Goal: Task Accomplishment & Management: Manage account settings

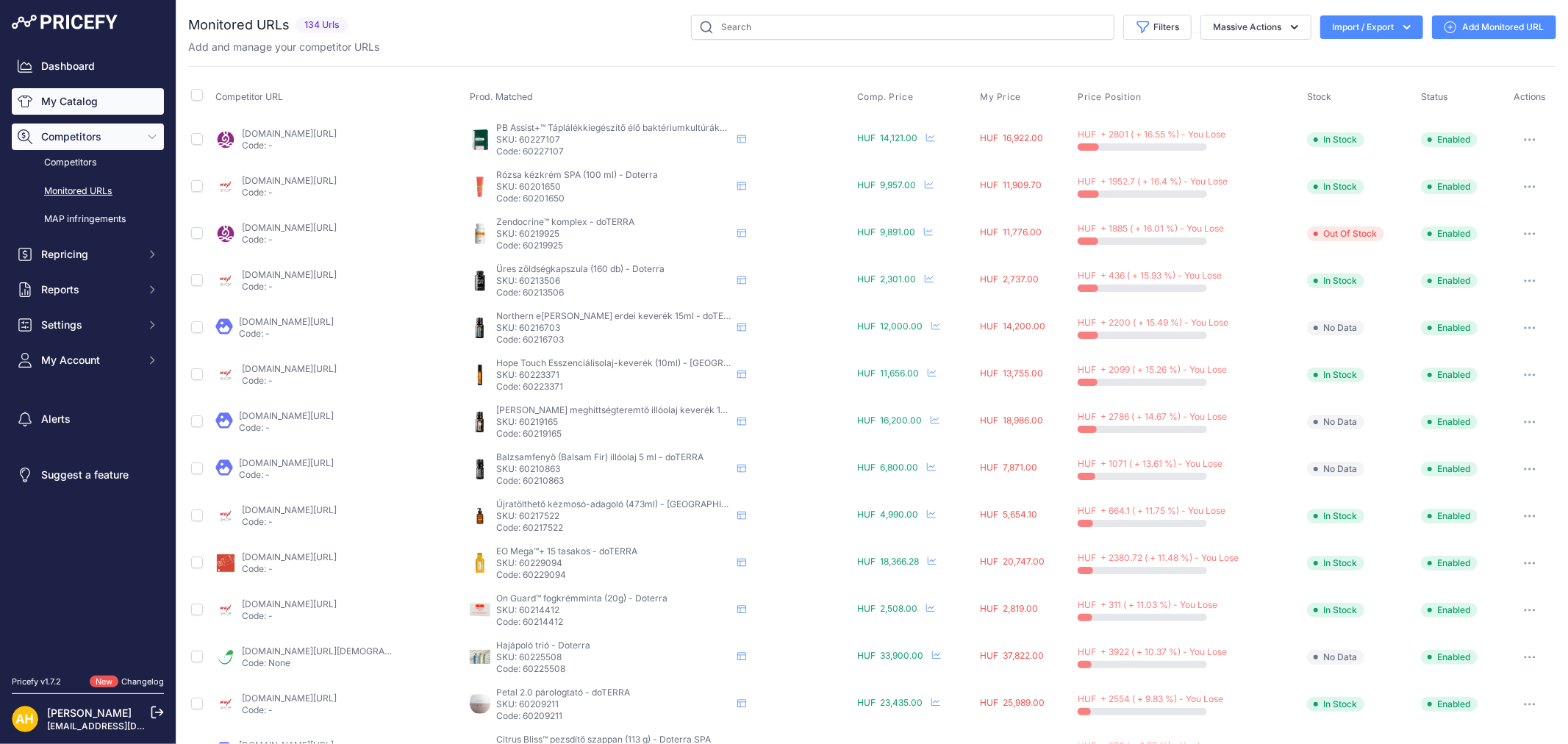
click at [76, 103] on link "My Catalog" at bounding box center [87, 102] width 152 height 27
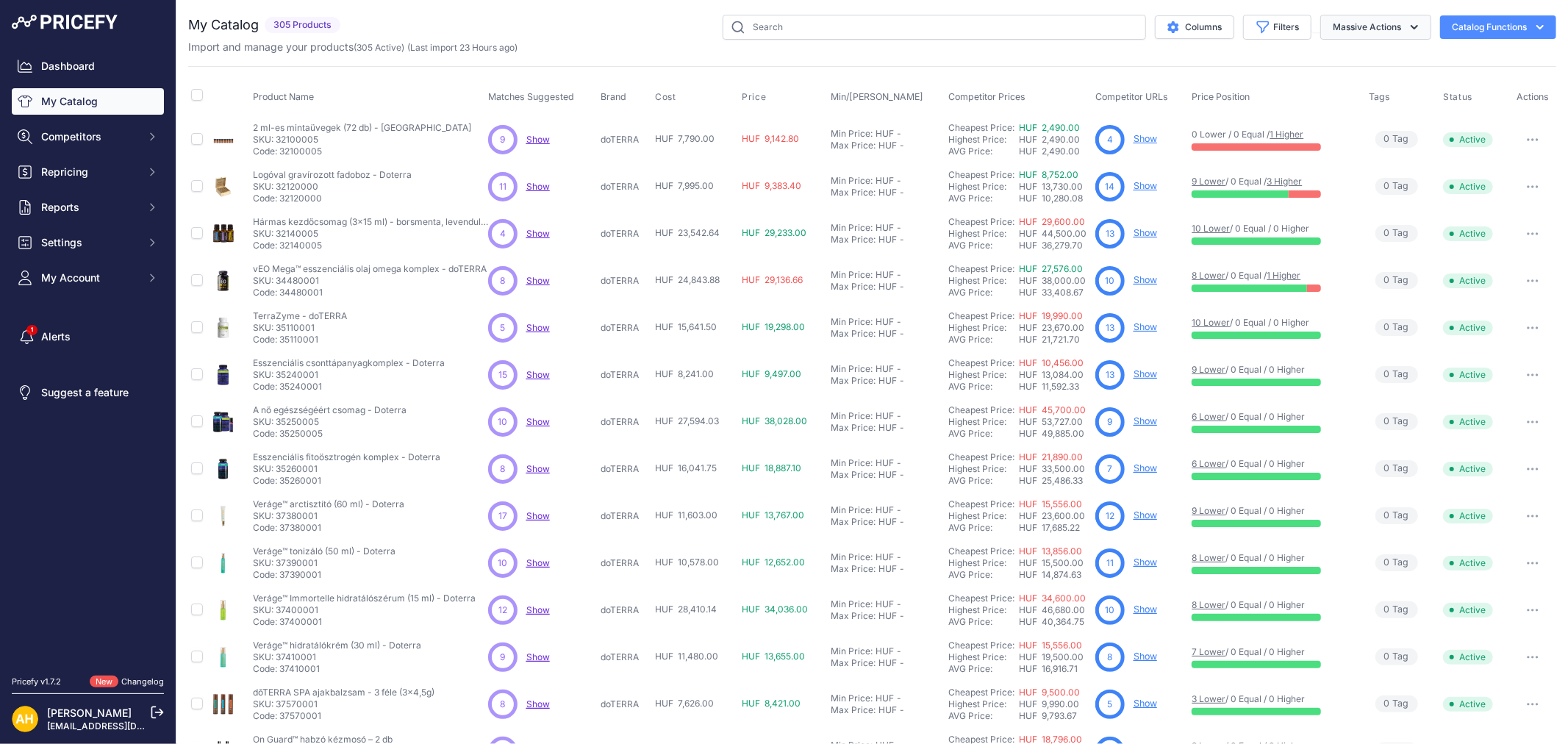
click at [1378, 30] on button "Massive Actions" at bounding box center [1375, 27] width 111 height 25
click at [1274, 55] on div "My Catalog 305 Products" at bounding box center [872, 441] width 1368 height 854
click at [1489, 25] on button "Catalog Functions" at bounding box center [1498, 27] width 116 height 23
click at [1169, 55] on div "My Catalog 305 Products" at bounding box center [872, 441] width 1368 height 854
click at [1474, 23] on button "Catalog Functions" at bounding box center [1498, 27] width 116 height 23
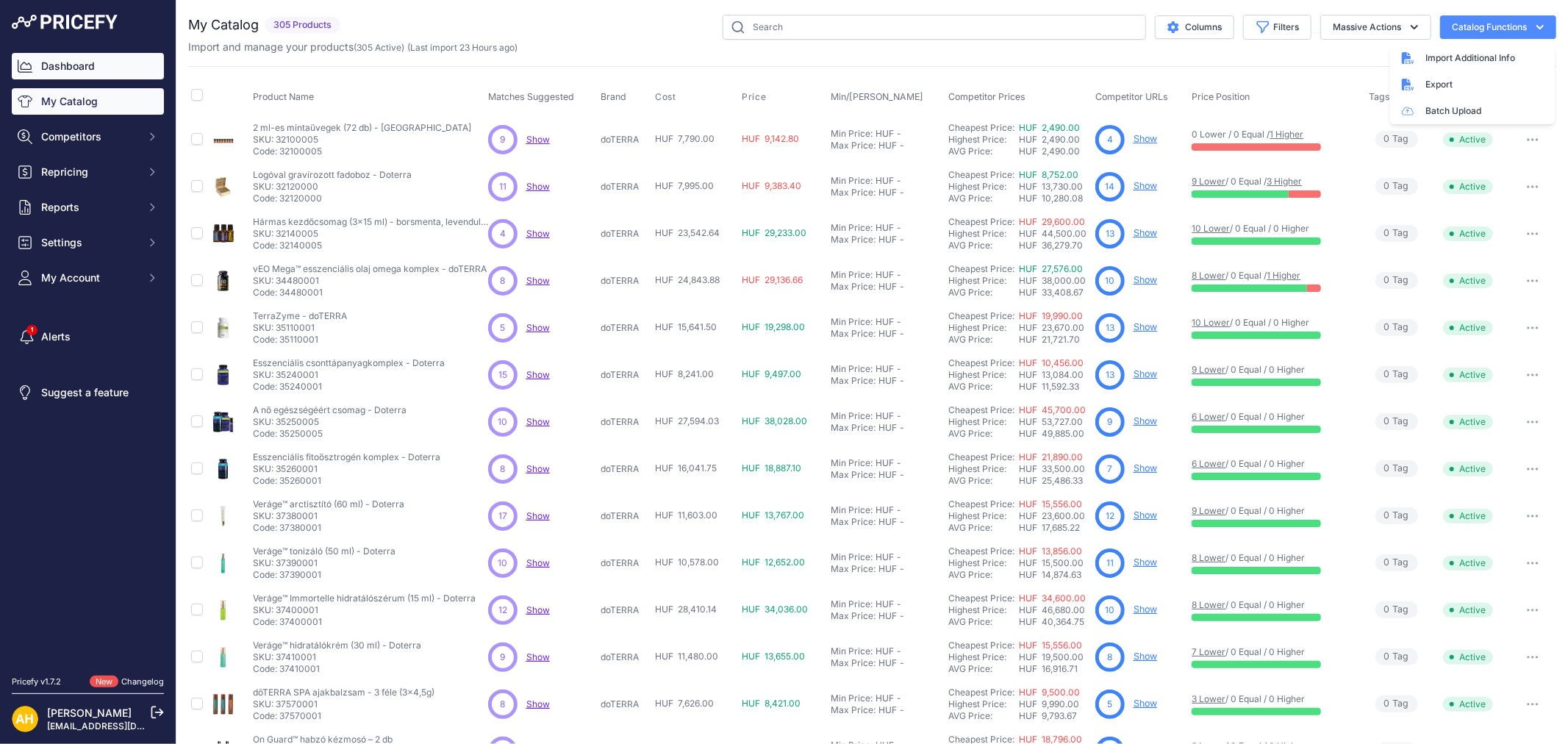
click at [59, 63] on link "Dashboard" at bounding box center [87, 66] width 152 height 27
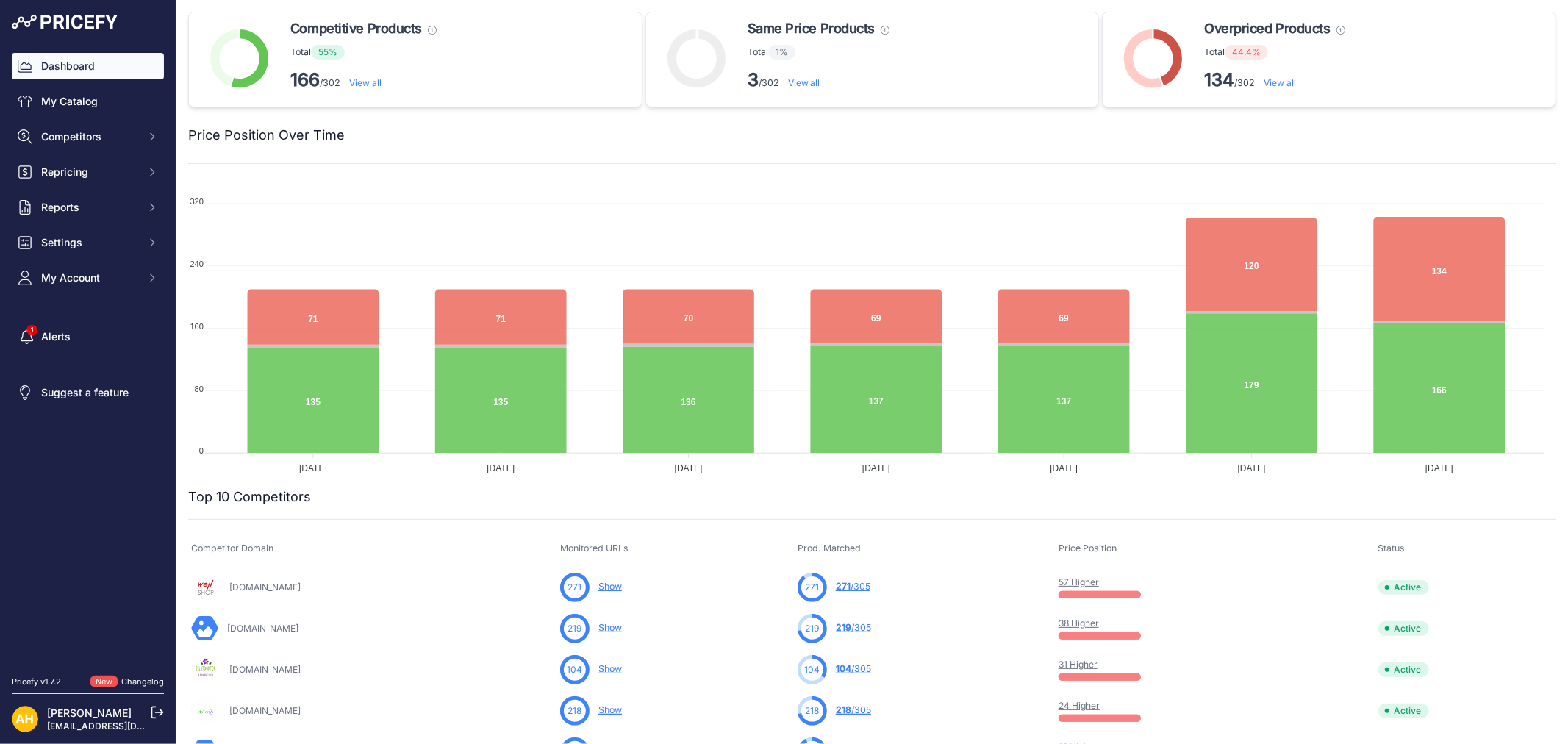
click at [365, 85] on link "View all" at bounding box center [365, 82] width 33 height 11
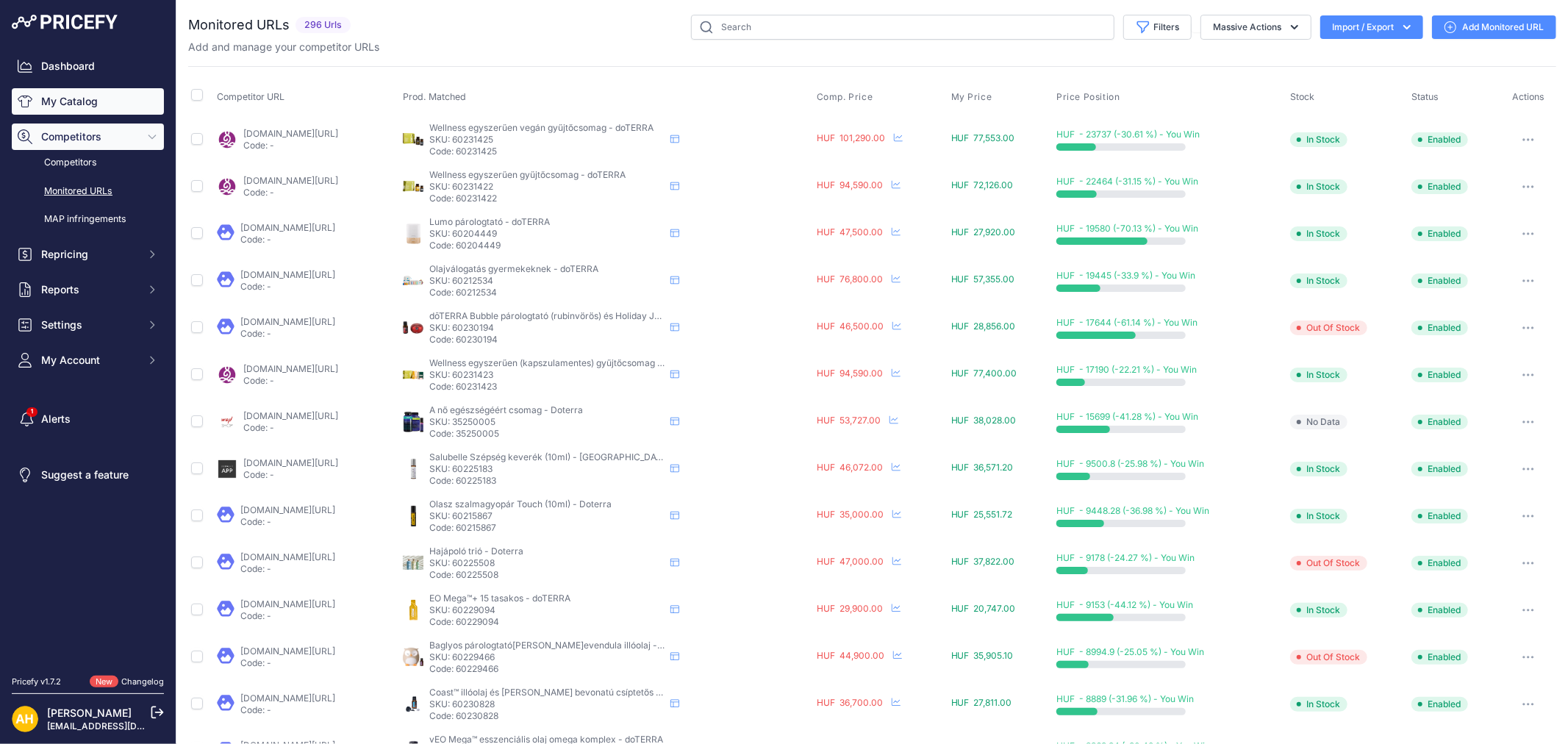
click at [58, 99] on link "My Catalog" at bounding box center [87, 102] width 152 height 27
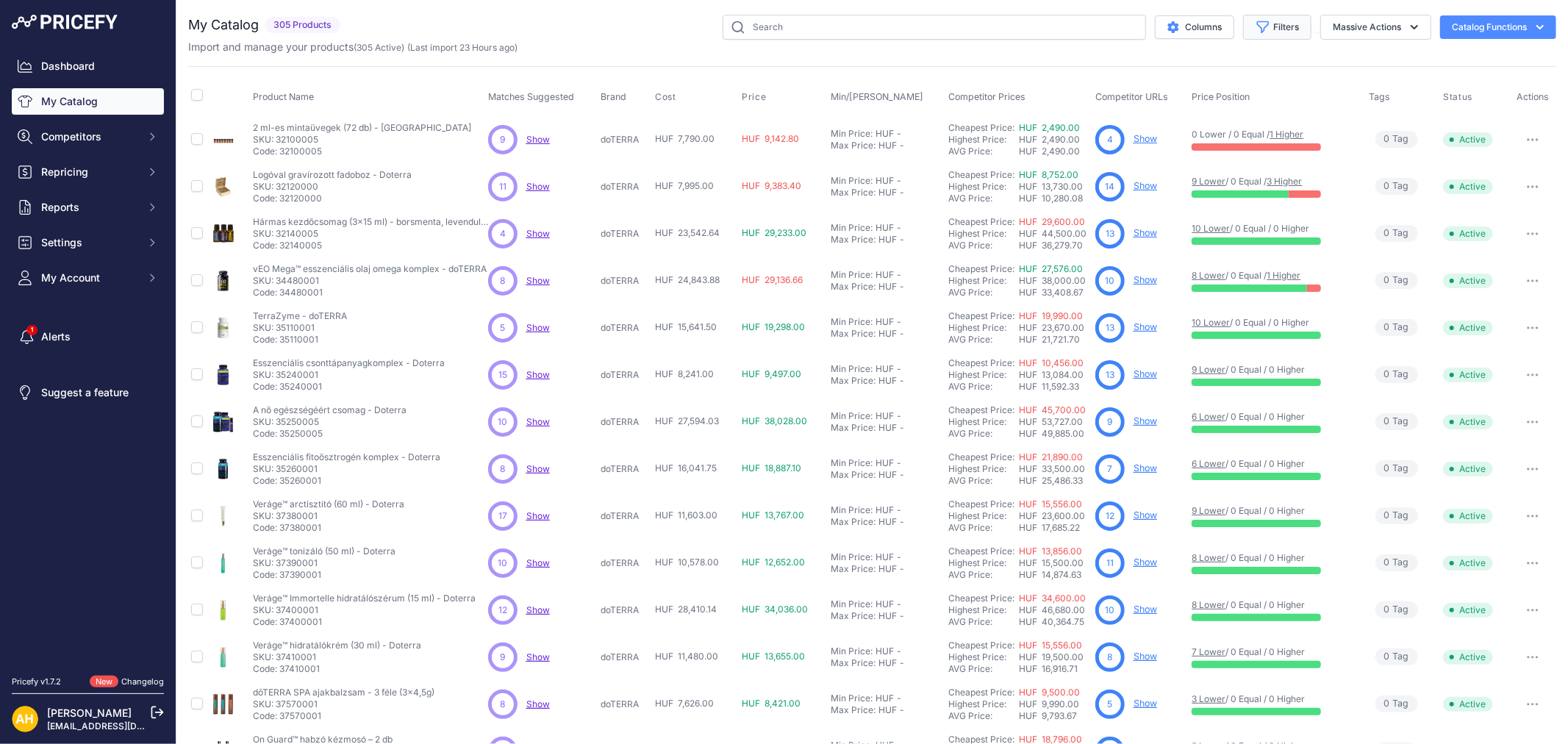
click at [1257, 30] on button "Filters" at bounding box center [1277, 27] width 68 height 25
click at [1224, 136] on select "Select an option Matched Unmatched" at bounding box center [1229, 145] width 141 height 25
click at [1220, 201] on select "Select an option doTERRA" at bounding box center [1229, 207] width 141 height 25
click at [1350, 61] on div "My Catalog 305 Products" at bounding box center [872, 441] width 1368 height 854
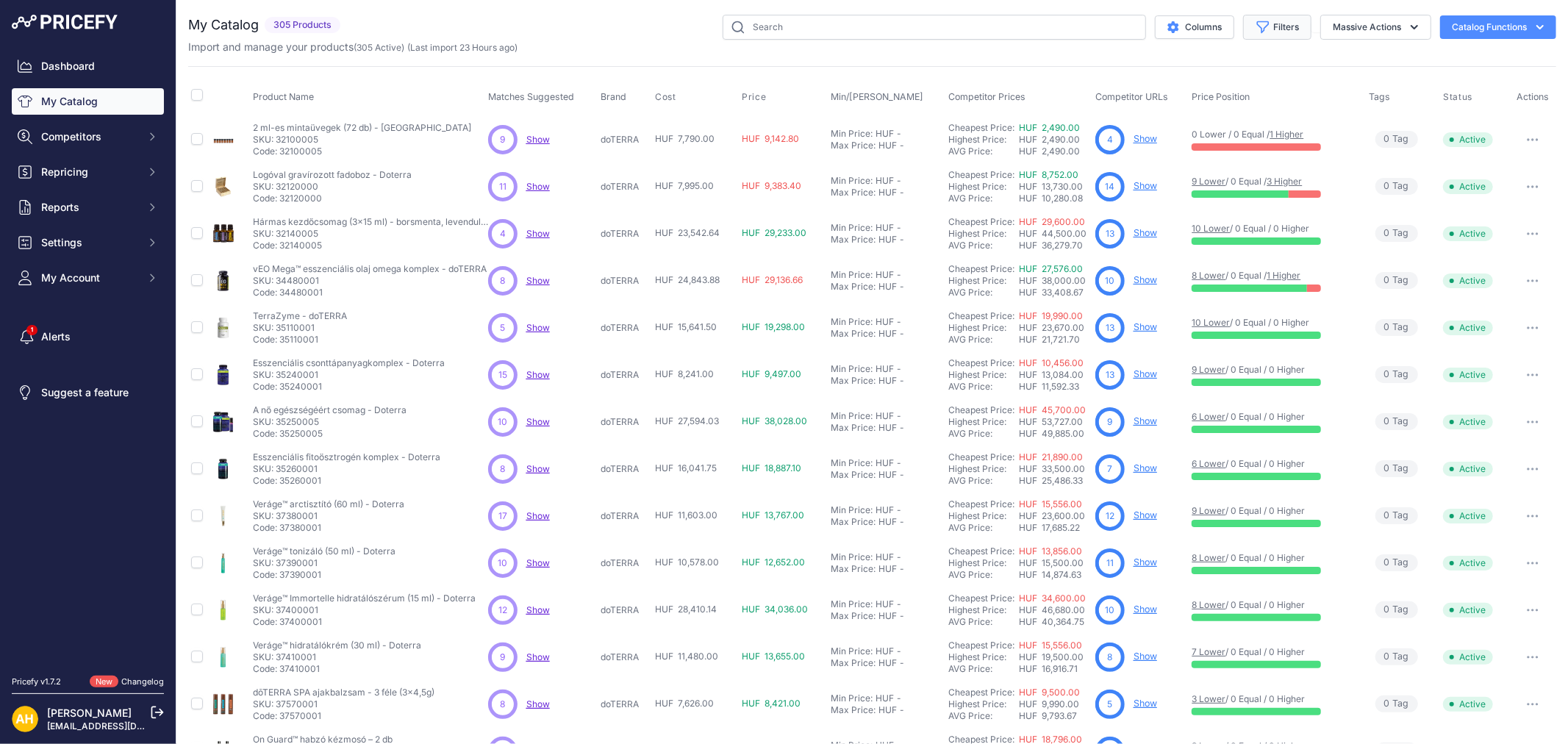
click at [1283, 33] on button "Filters" at bounding box center [1277, 27] width 68 height 25
click at [1246, 91] on select "All Status Only Enabled Only Disabled" at bounding box center [1229, 85] width 141 height 25
click at [1417, 67] on div "Product Name Matches Suggested Brand Cost" at bounding box center [872, 444] width 1368 height 756
click at [769, 96] on icon at bounding box center [773, 96] width 9 height 9
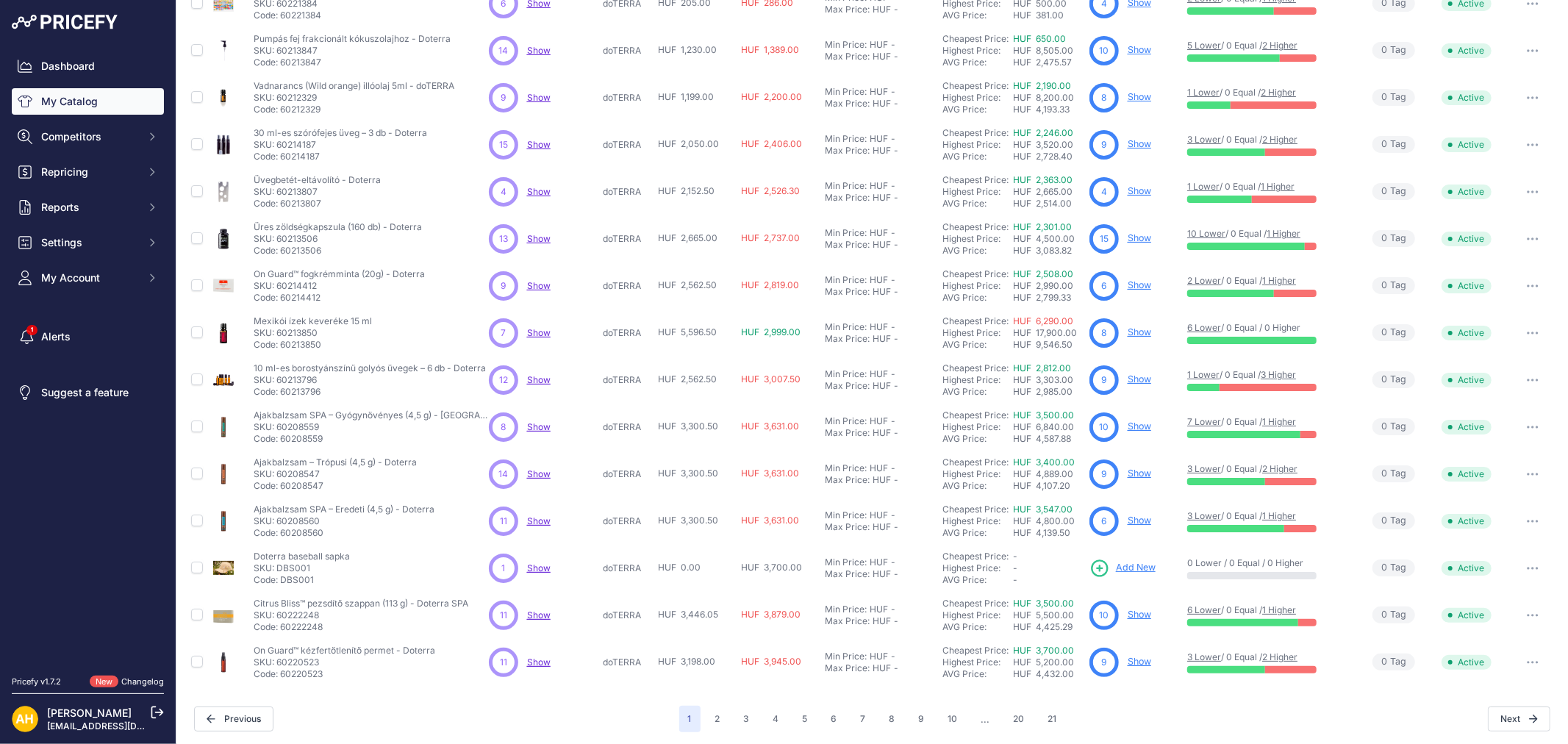
scroll to position [163, 0]
click at [862, 291] on div "Max Price:" at bounding box center [847, 291] width 45 height 12
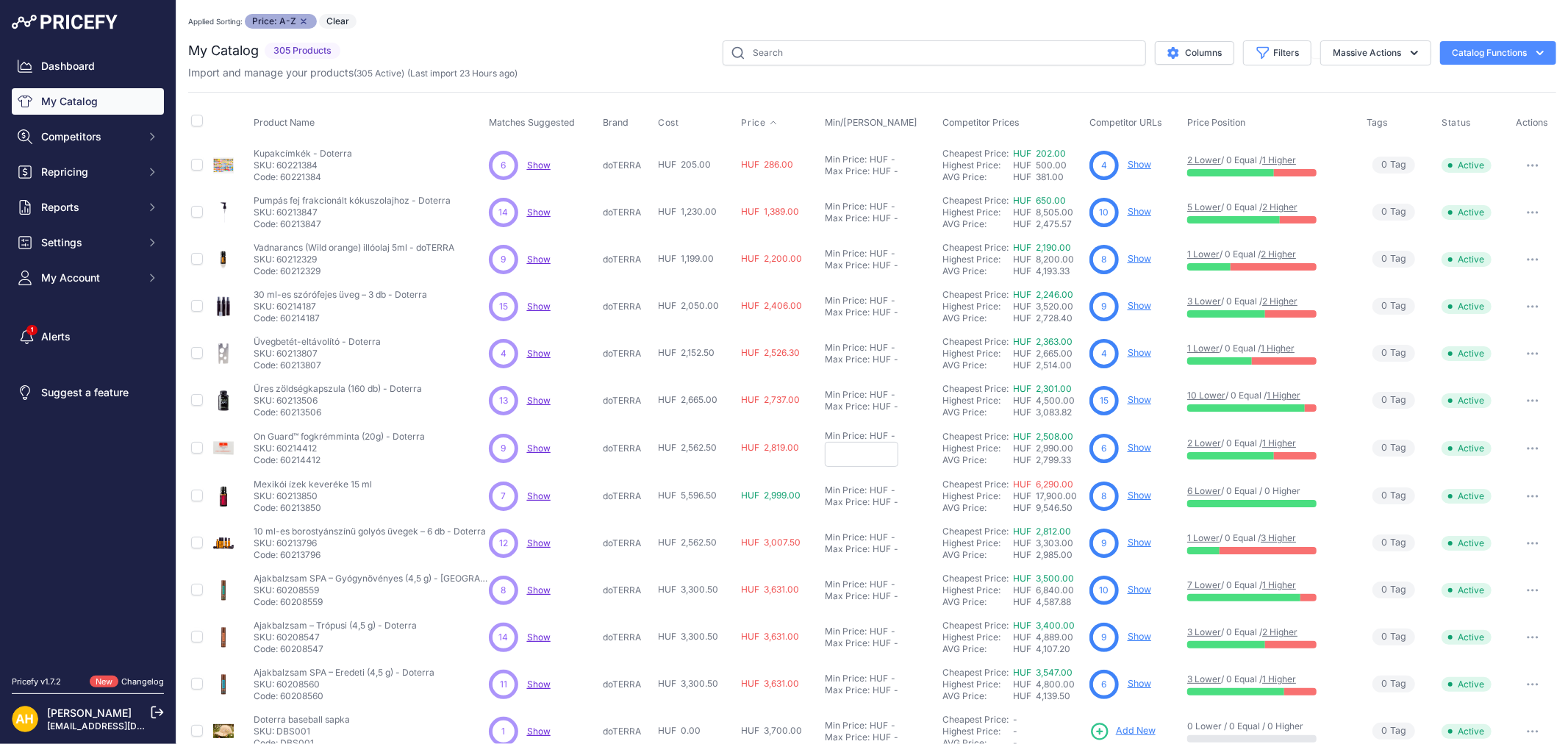
scroll to position [0, 0]
click at [888, 85] on div "My Catalog 305 Products" at bounding box center [872, 468] width 1368 height 855
click at [642, 102] on div "Product Name Matches Suggested Brand Cost" at bounding box center [872, 471] width 1368 height 757
click at [70, 174] on span "Repricing" at bounding box center [89, 171] width 96 height 14
click at [111, 198] on link "My Repricing Rules" at bounding box center [87, 198] width 152 height 26
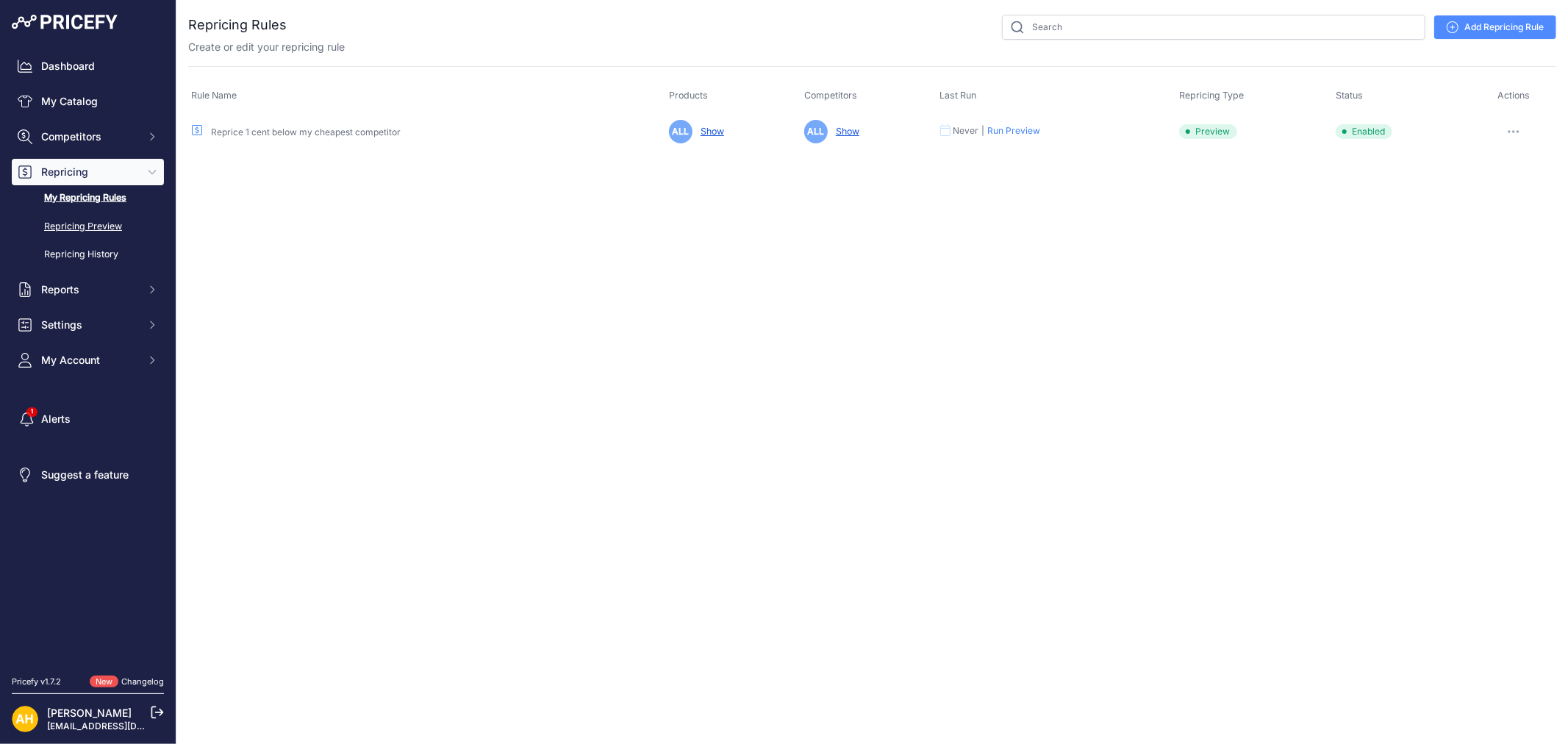
click at [114, 230] on link "Repricing Preview" at bounding box center [87, 227] width 152 height 26
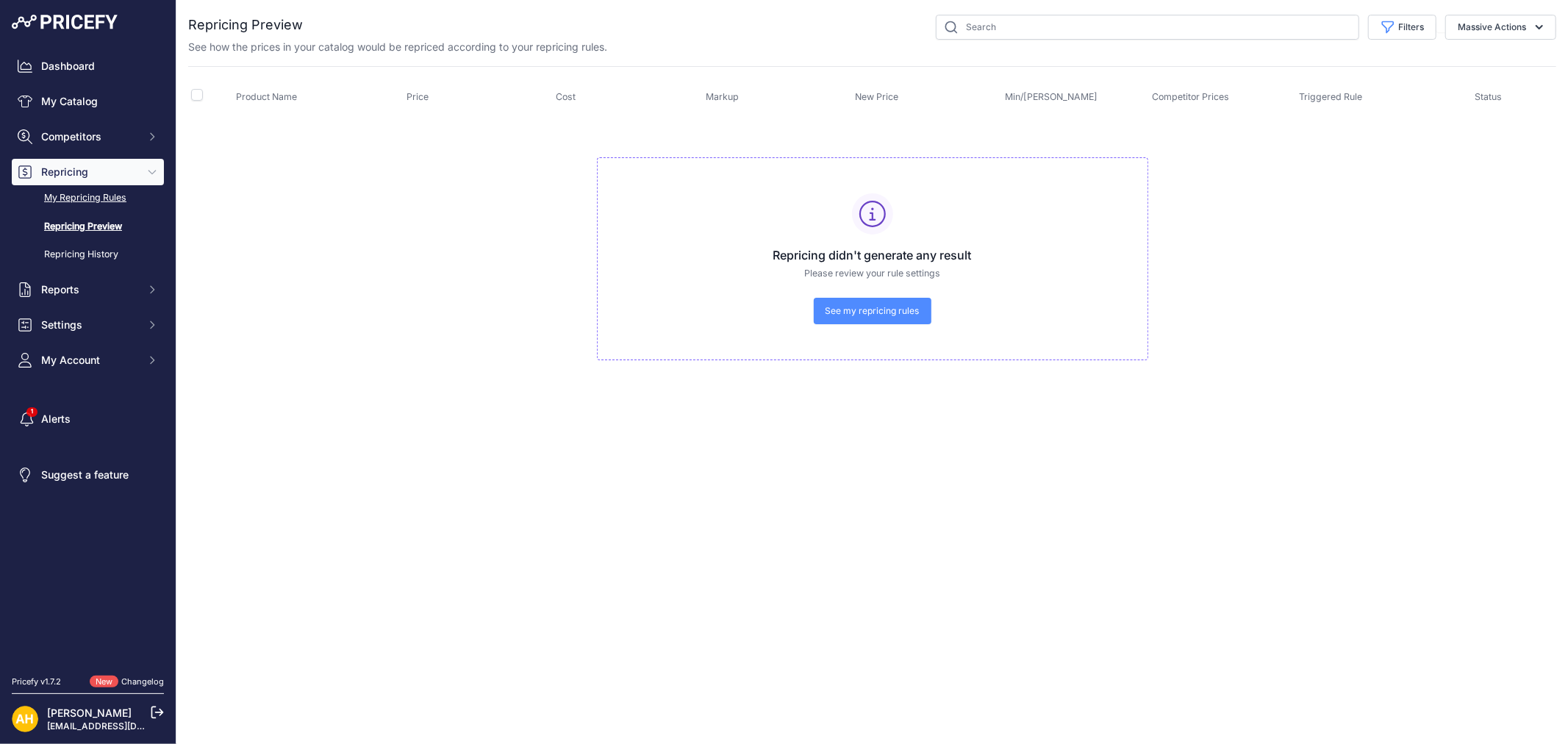
click at [95, 195] on link "My Repricing Rules" at bounding box center [87, 198] width 152 height 26
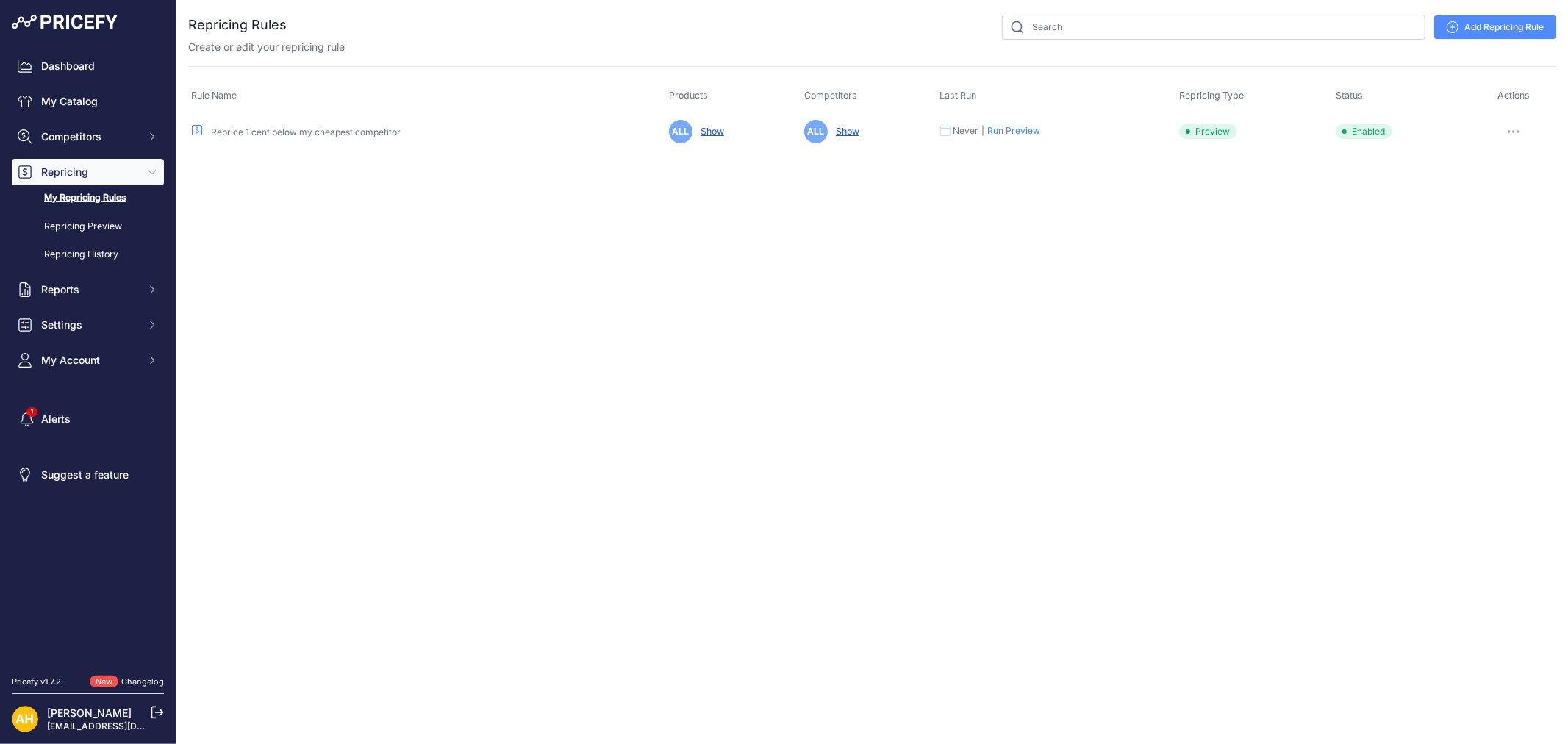
click at [329, 129] on link "Reprice 1 cent below my cheapest competitor" at bounding box center [305, 132] width 189 height 11
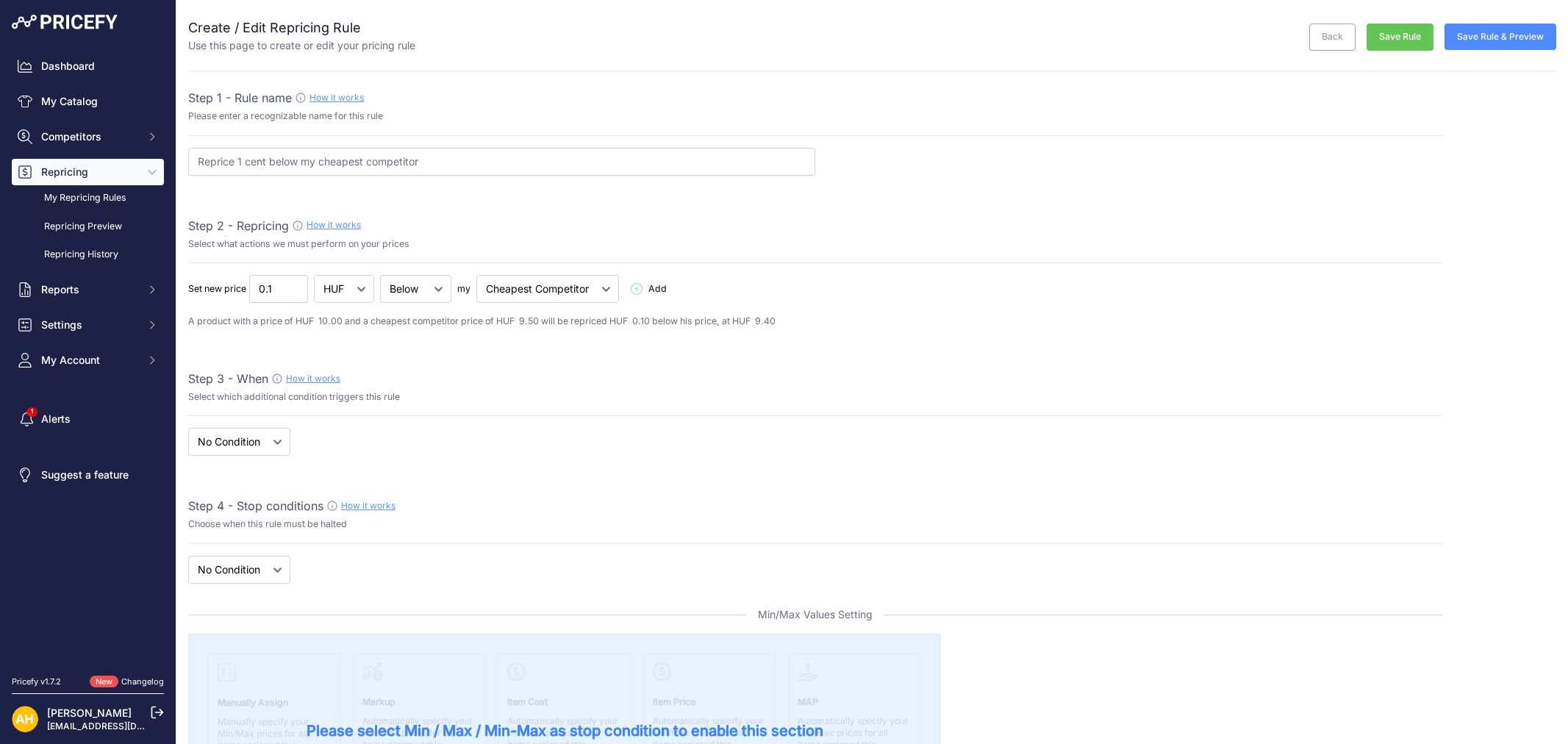
select select "7"
click at [317, 163] on input "Reprice 1 cent below my cheapest competitor" at bounding box center [502, 161] width 627 height 28
drag, startPoint x: 281, startPoint y: 289, endPoint x: 174, endPoint y: 276, distance: 107.8
click at [174, 276] on div "Dashboard My Catalog Competitors Competitors Monitored URLs MAP infringements R…" at bounding box center [784, 372] width 1568 height 744
type input "1"
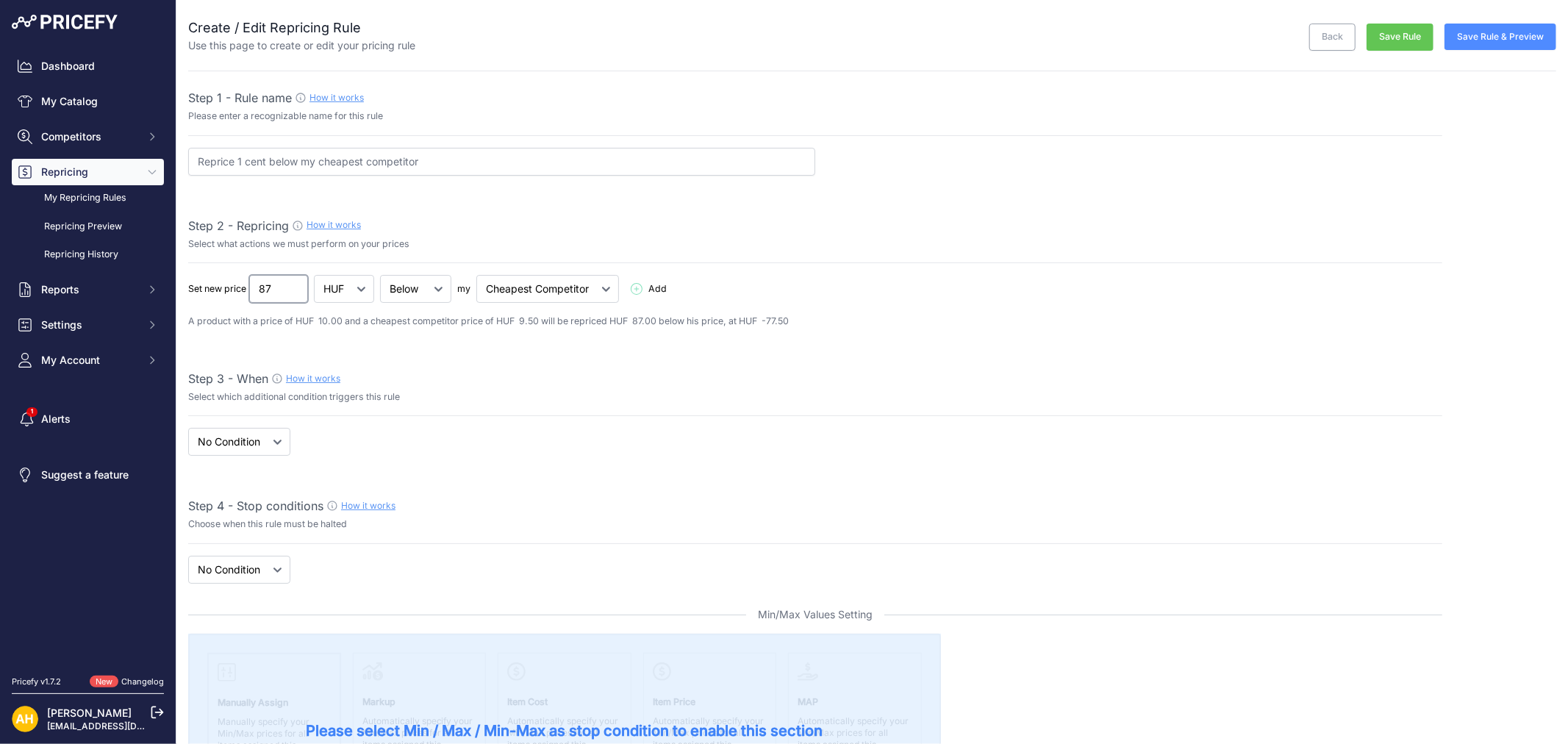
type input "87"
click at [848, 308] on div "Set new price 87 HUF % Add 1 Delete" at bounding box center [815, 302] width 1255 height 54
click at [456, 149] on input "Reprice 1 cent below my cheapest competitor" at bounding box center [502, 161] width 627 height 28
click at [280, 323] on p "A product with a price of HUF 10.00 and a cheapest competitor price of HUF 9.50…" at bounding box center [815, 321] width 1255 height 14
click at [256, 442] on select "When No Condition" at bounding box center [239, 441] width 102 height 28
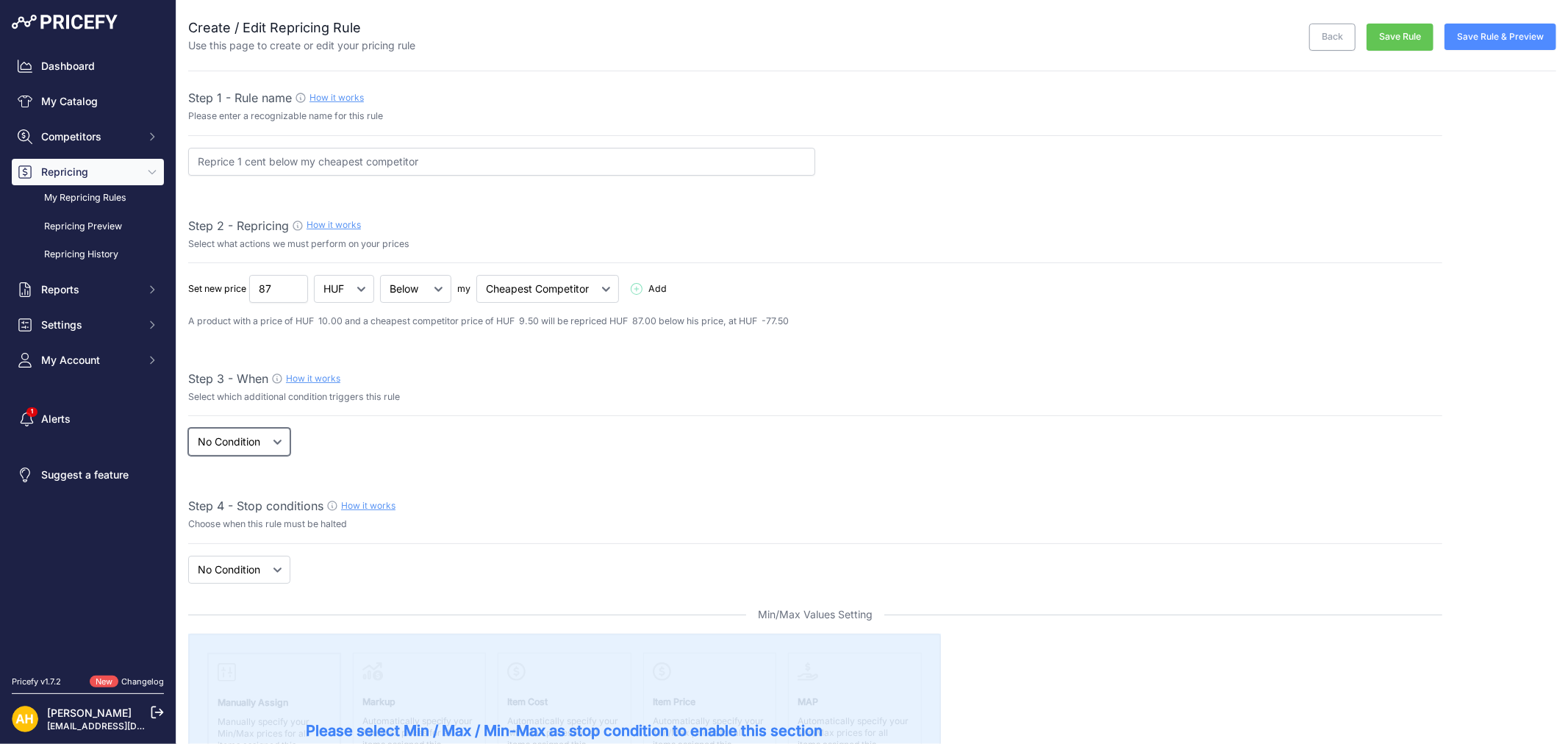
select select "when"
click at [188, 429] on select "When No Condition" at bounding box center [239, 441] width 102 height 28
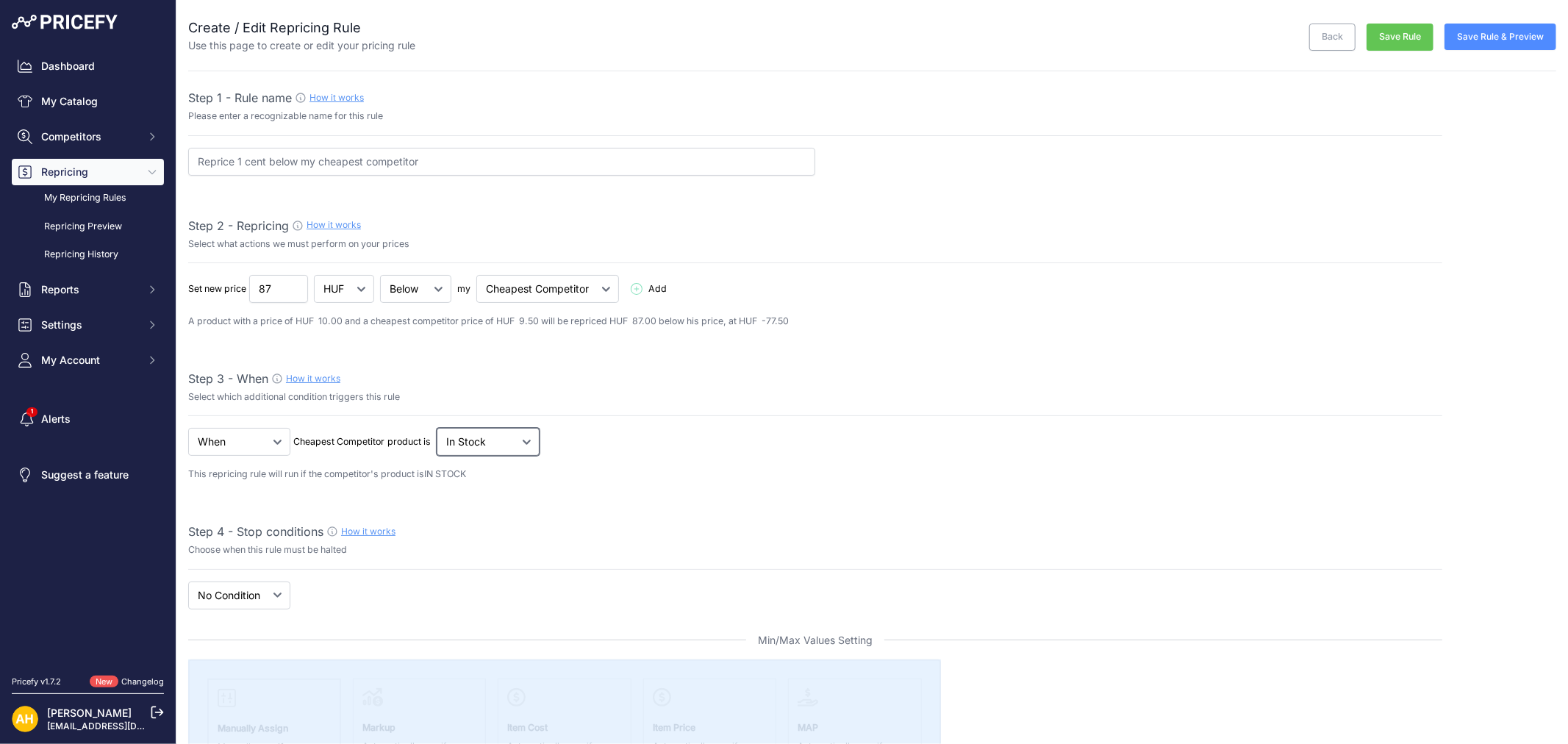
click at [490, 437] on select "Out Of Stock In Stock" at bounding box center [487, 441] width 103 height 28
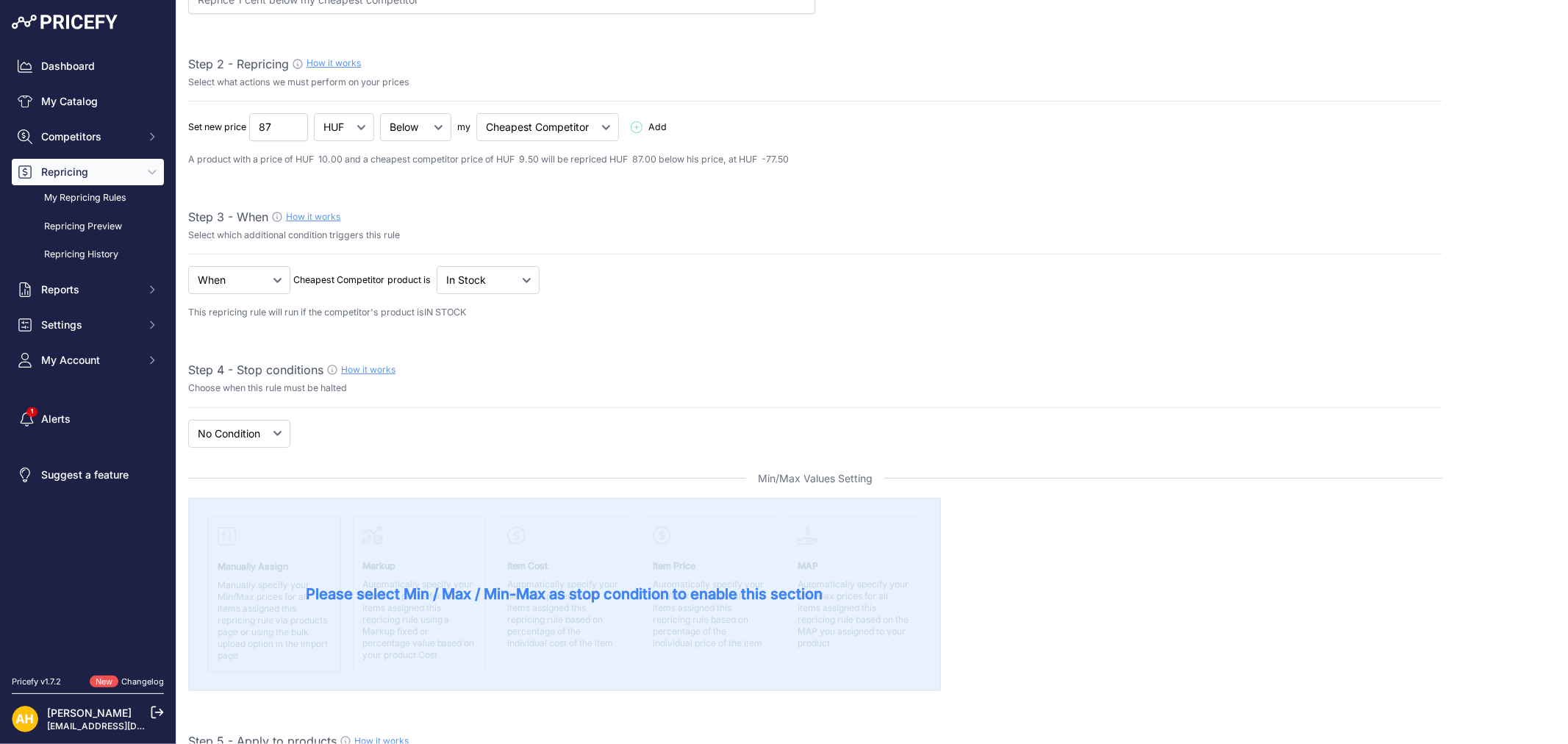
scroll to position [163, 0]
click at [266, 436] on select "New Price No Condition" at bounding box center [239, 432] width 102 height 28
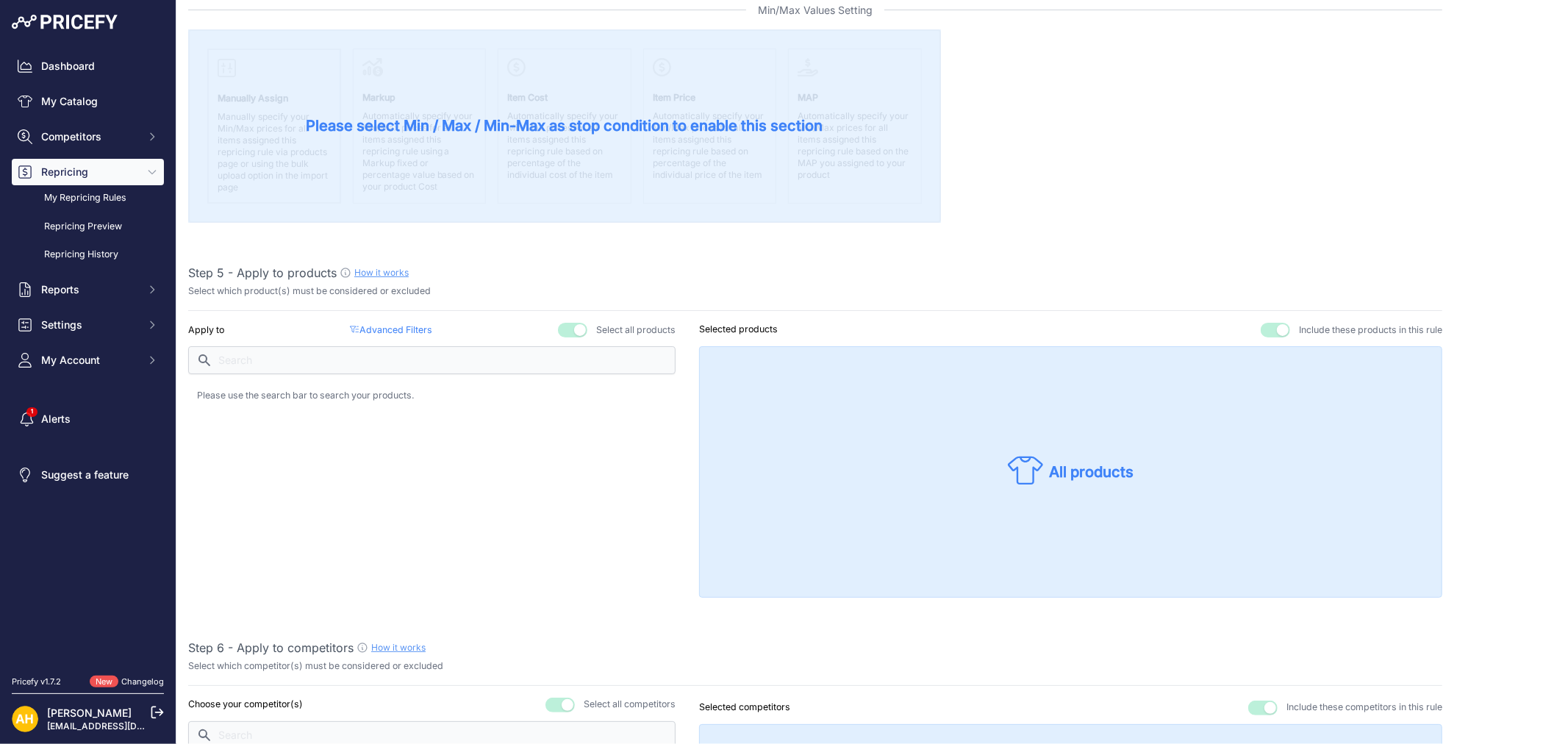
scroll to position [653, 0]
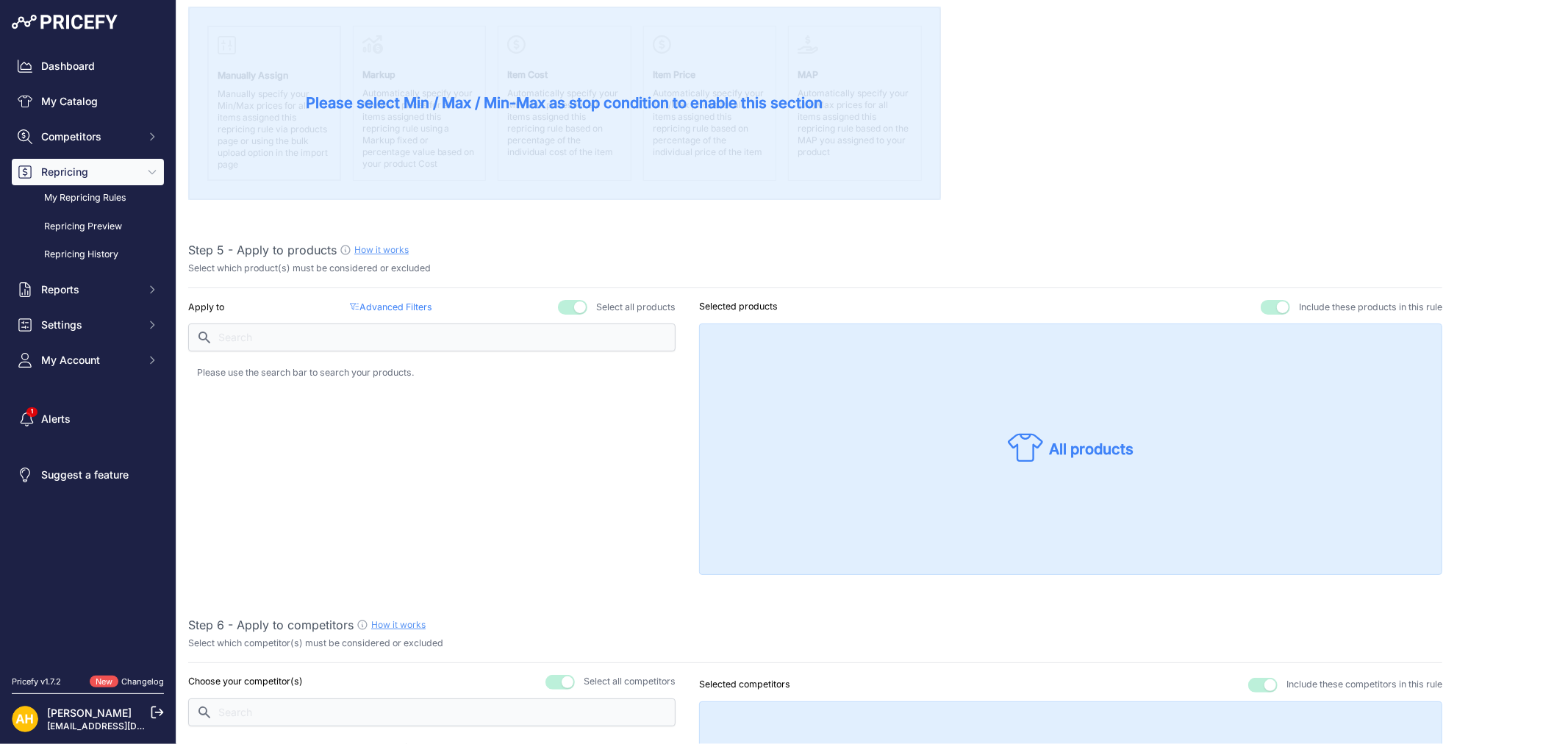
click at [409, 305] on p "Advanced Filters ( false )" at bounding box center [390, 308] width 82 height 14
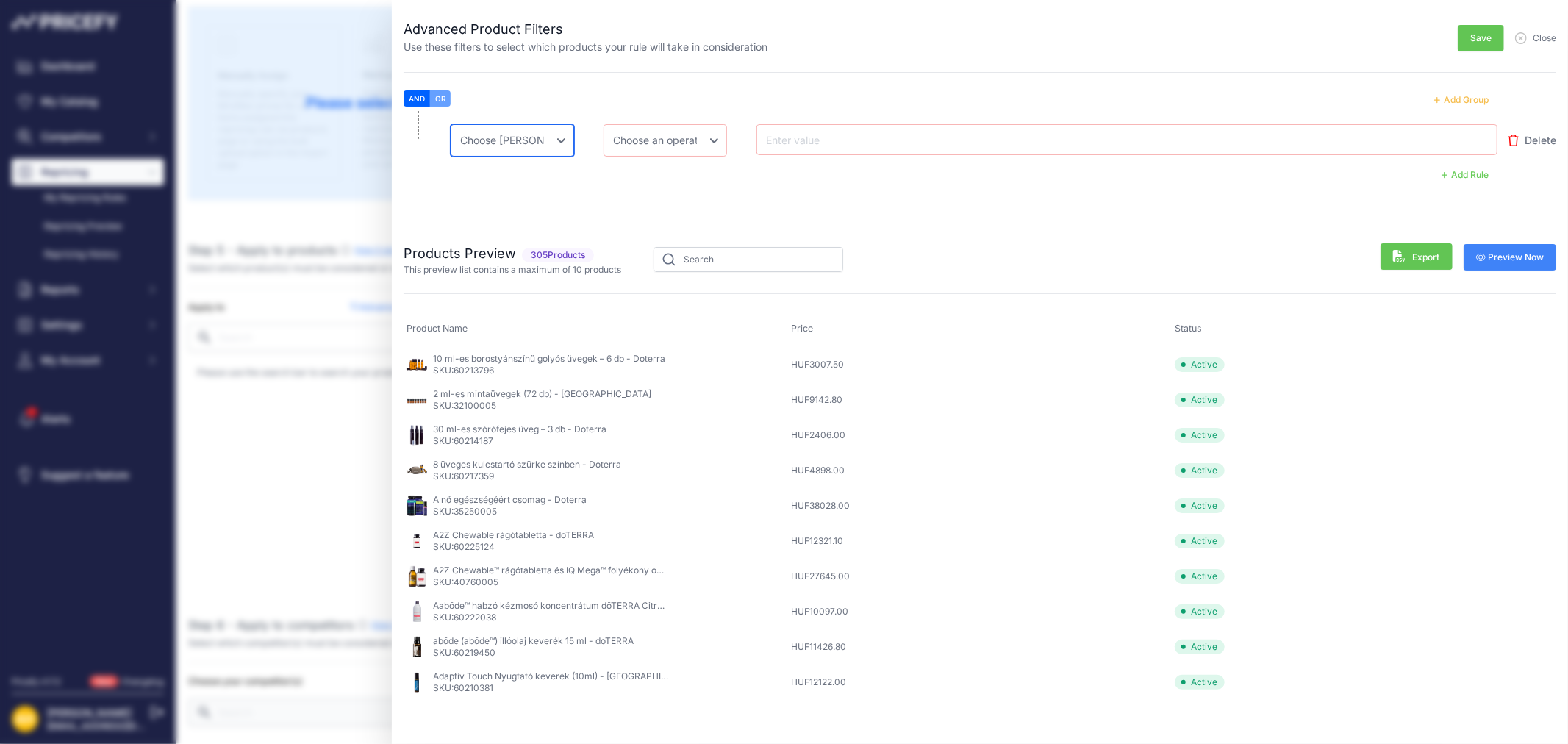
click at [524, 141] on select "Choose an field Name Price Cost MAP Brand Min Price Max Price SKU GTIN/EAN/ASIN…" at bounding box center [512, 140] width 123 height 33
select select "mp.brand"
click at [451, 124] on select "Choose an field Name Price Cost MAP Brand Min Price Max Price SKU GTIN/EAN/ASIN…" at bounding box center [512, 140] width 123 height 33
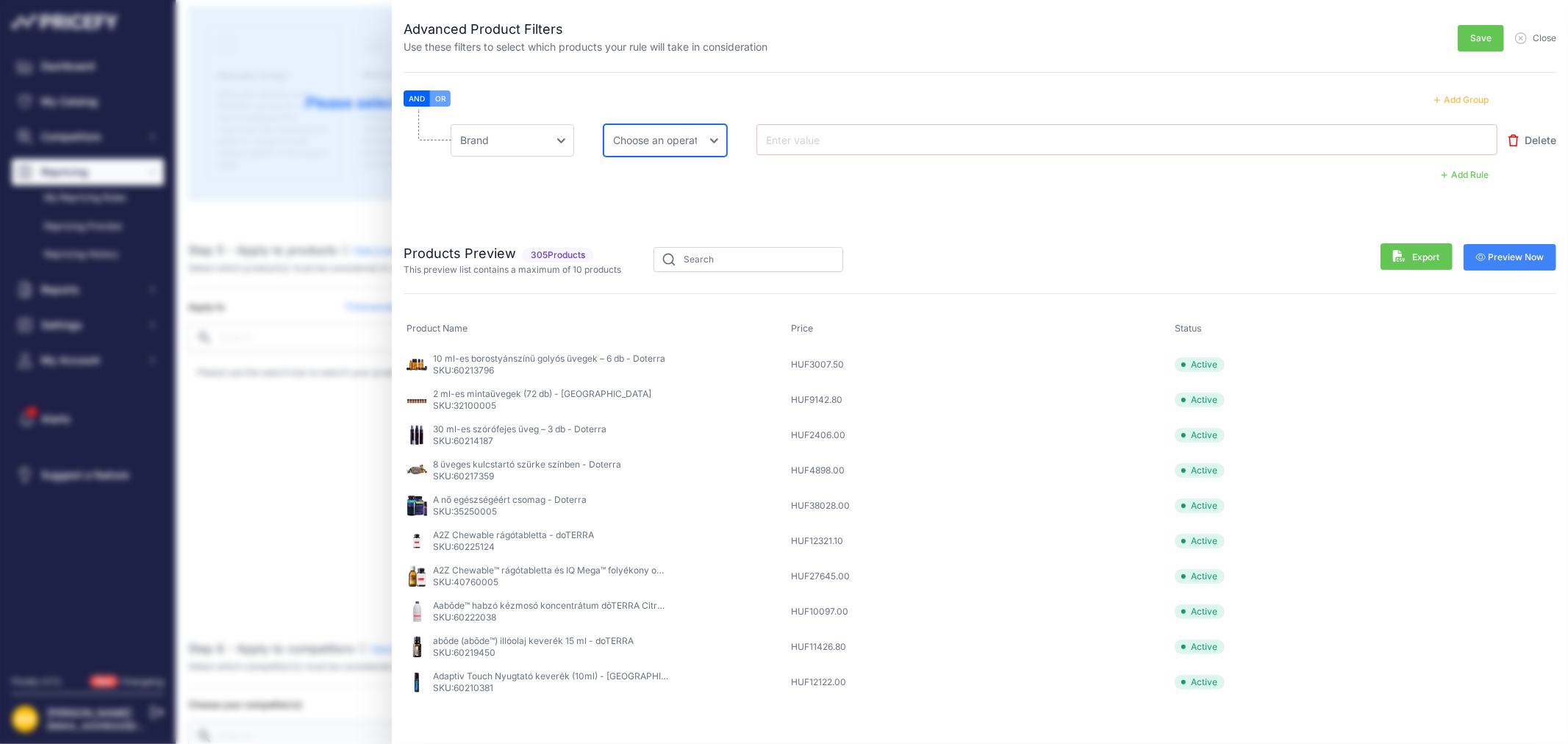
click at [677, 148] on select "Choose an operator Equal Not Equal In Not In Less Less or Equal Greater Greater…" at bounding box center [665, 140] width 123 height 33
select select "equal"
click at [604, 124] on select "Choose an operator Equal Not Equal In Not In Less Less or Equal Greater Greater…" at bounding box center [665, 140] width 123 height 33
click at [799, 136] on input "text" at bounding box center [822, 139] width 117 height 17
click at [495, 133] on select "Choose an field Name Price Cost MAP Brand Min Price Max Price SKU GTIN/EAN/ASIN…" at bounding box center [512, 140] width 123 height 33
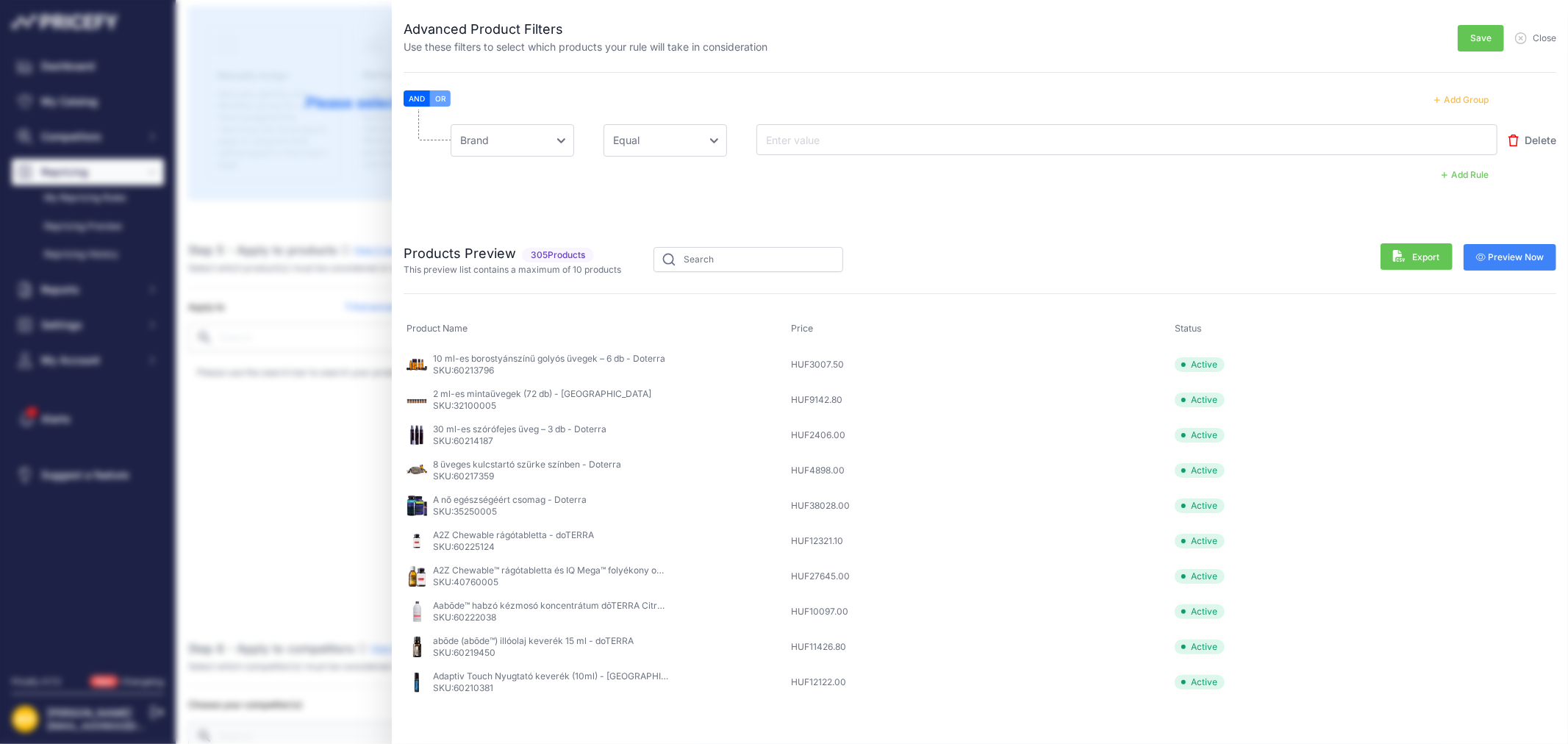
drag, startPoint x: 1545, startPoint y: 39, endPoint x: 1530, endPoint y: 37, distance: 15.1
click at [1545, 39] on span "Close" at bounding box center [1544, 38] width 23 height 12
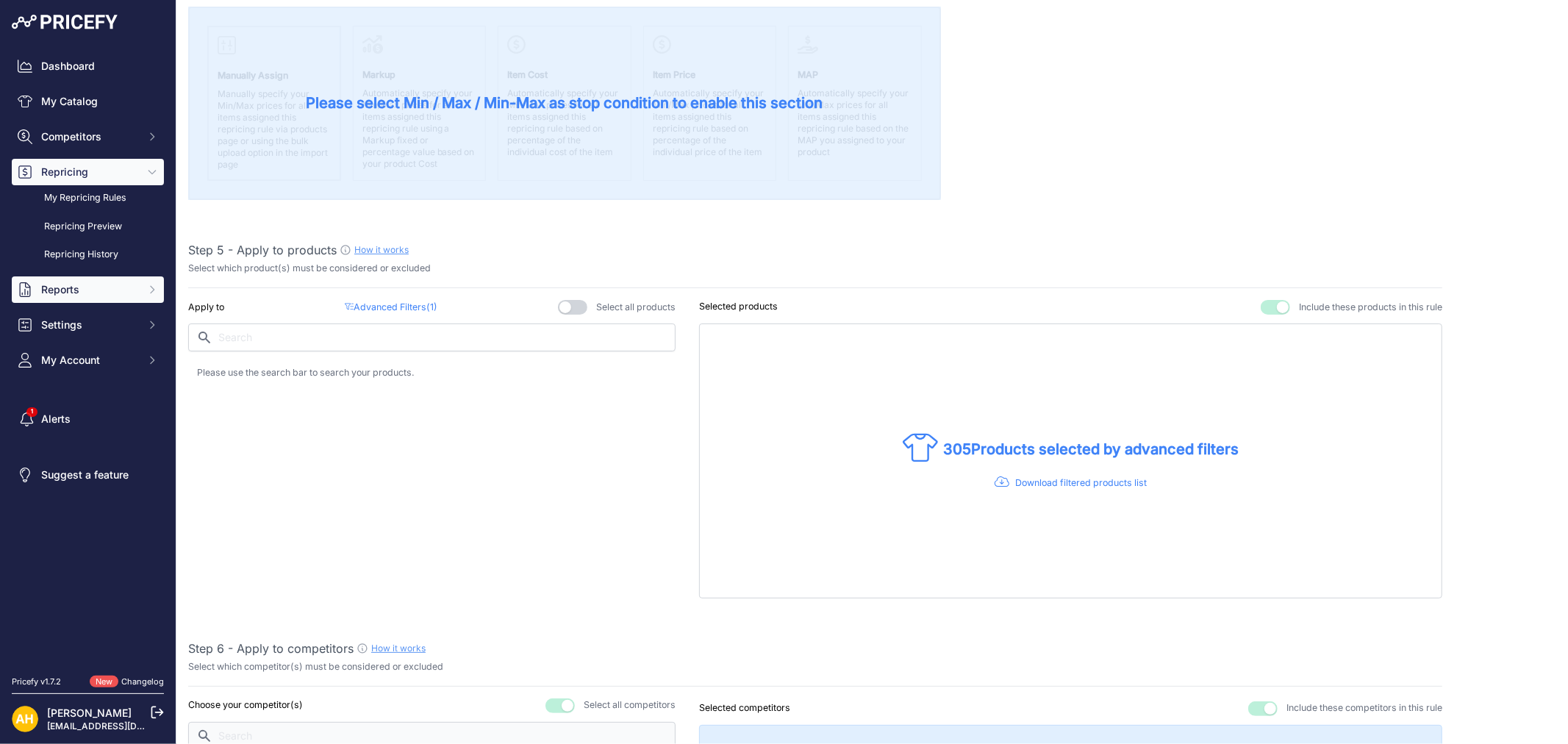
click at [70, 291] on span "Reports" at bounding box center [89, 289] width 96 height 14
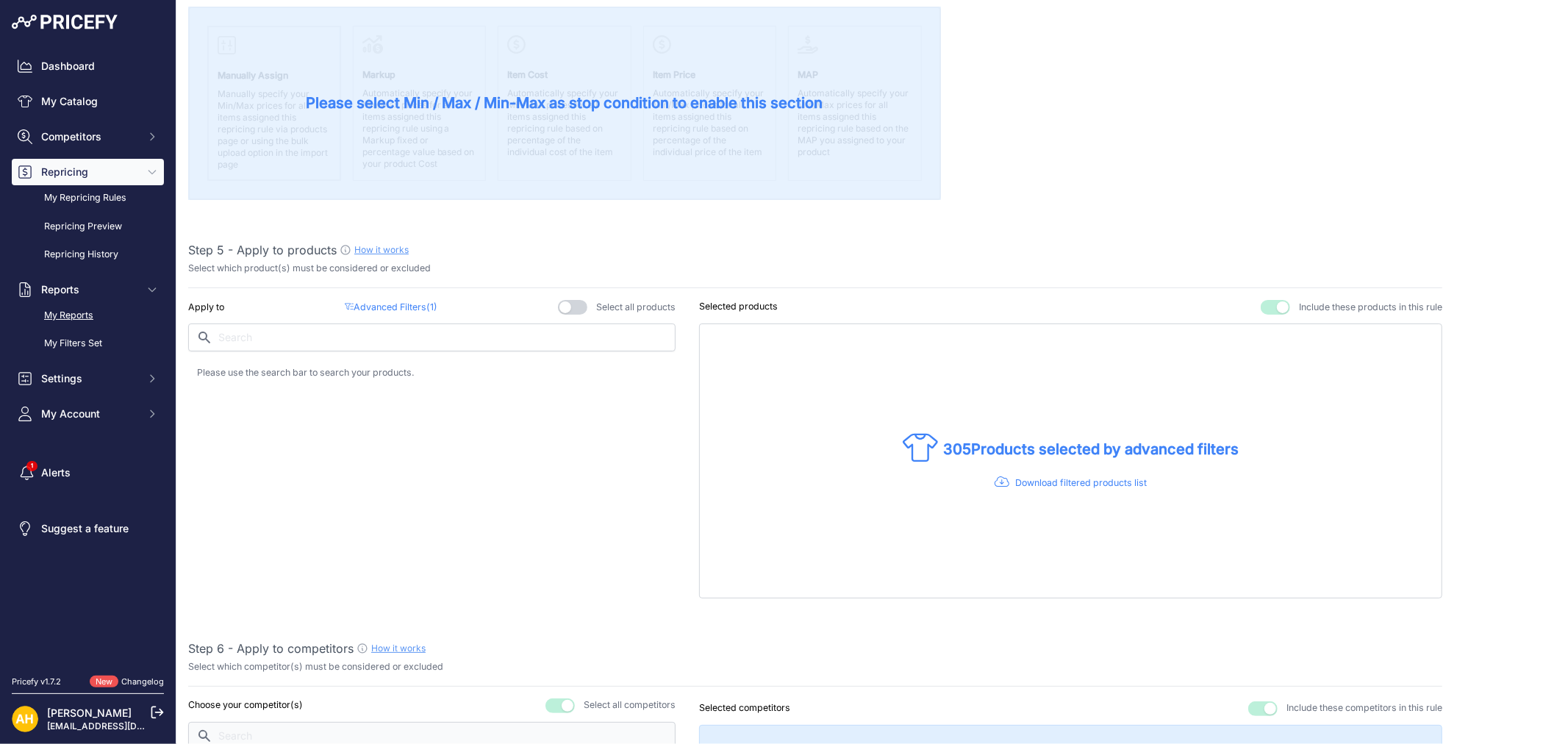
click at [70, 319] on link "My Reports" at bounding box center [87, 315] width 152 height 26
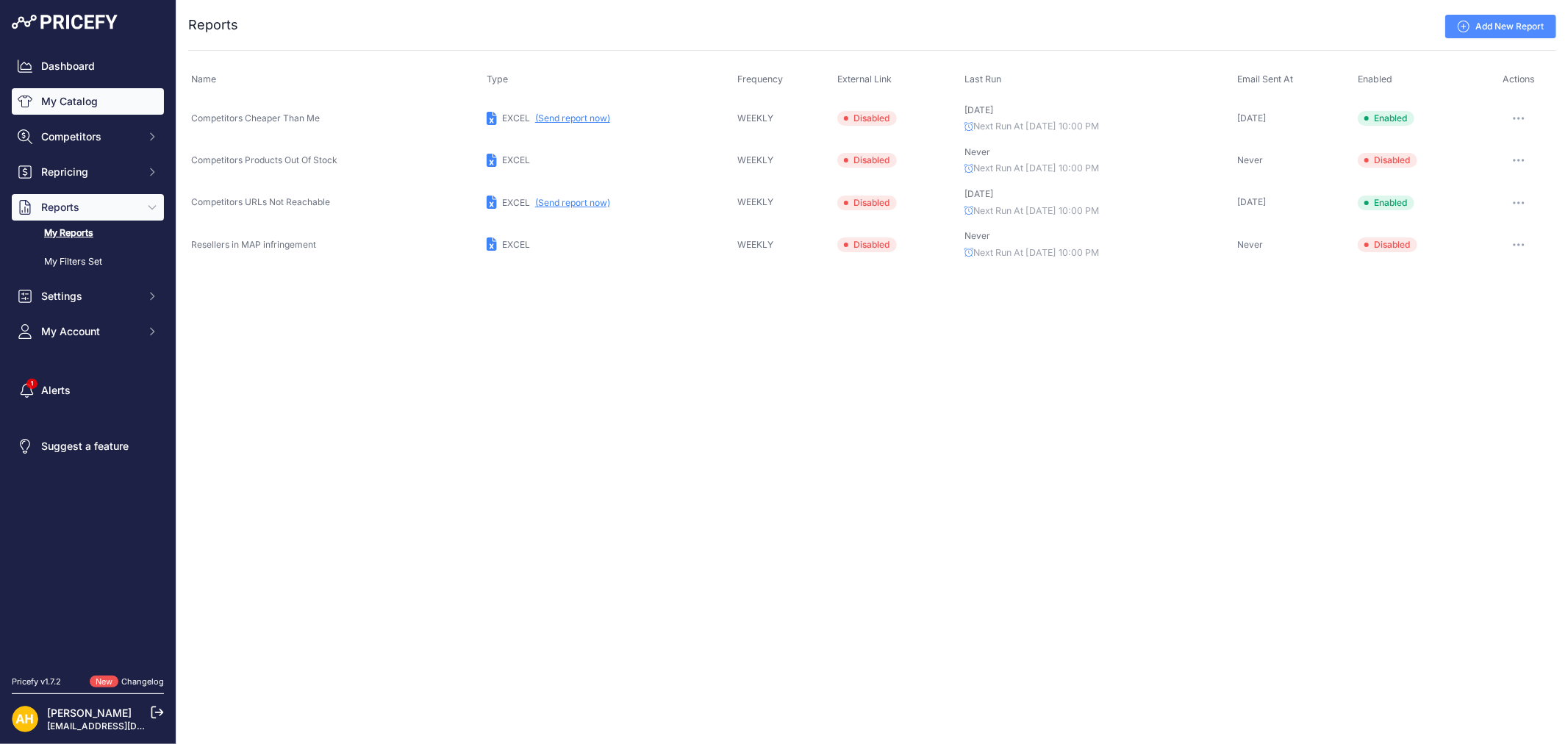
click at [68, 105] on link "My Catalog" at bounding box center [87, 102] width 152 height 27
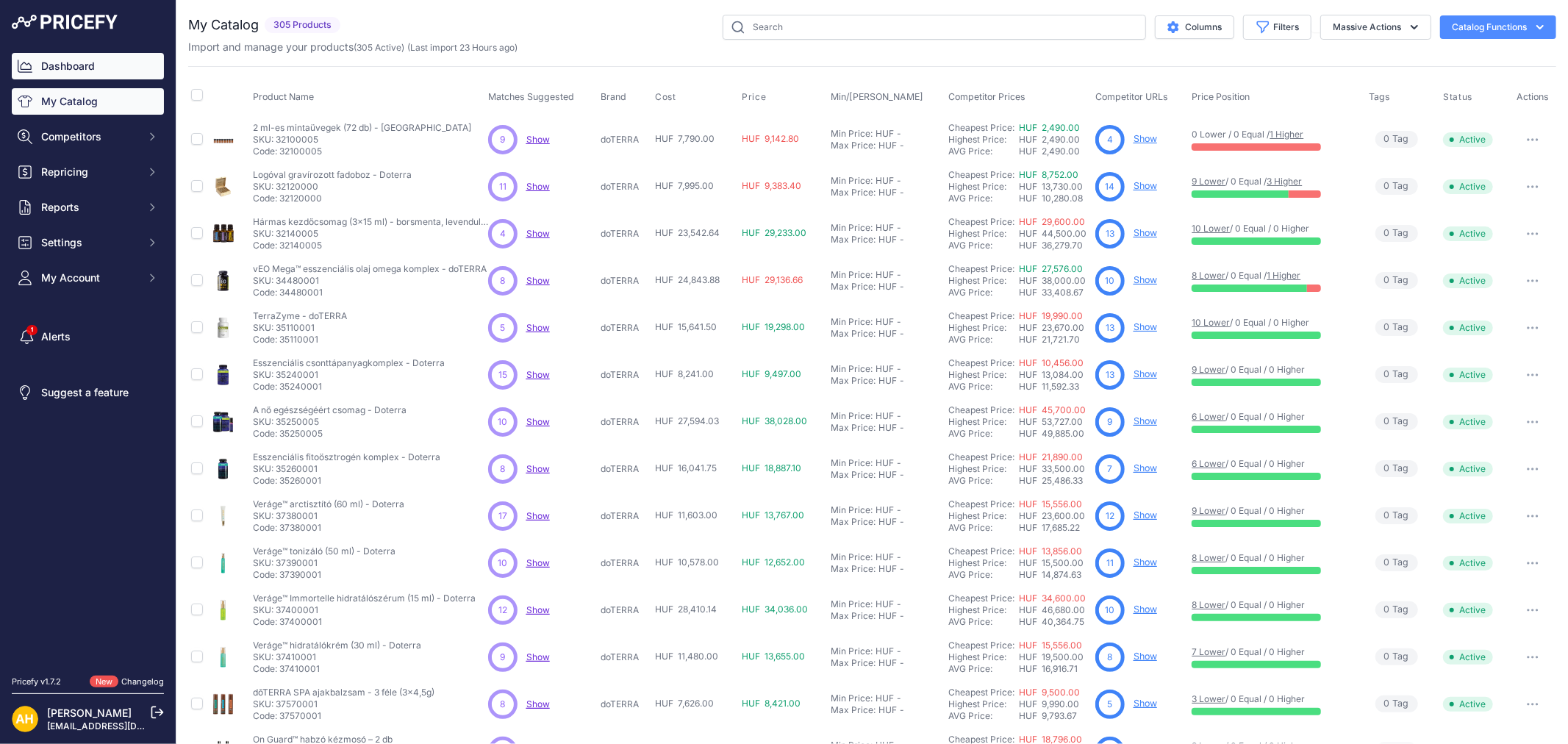
click at [79, 57] on link "Dashboard" at bounding box center [87, 66] width 152 height 27
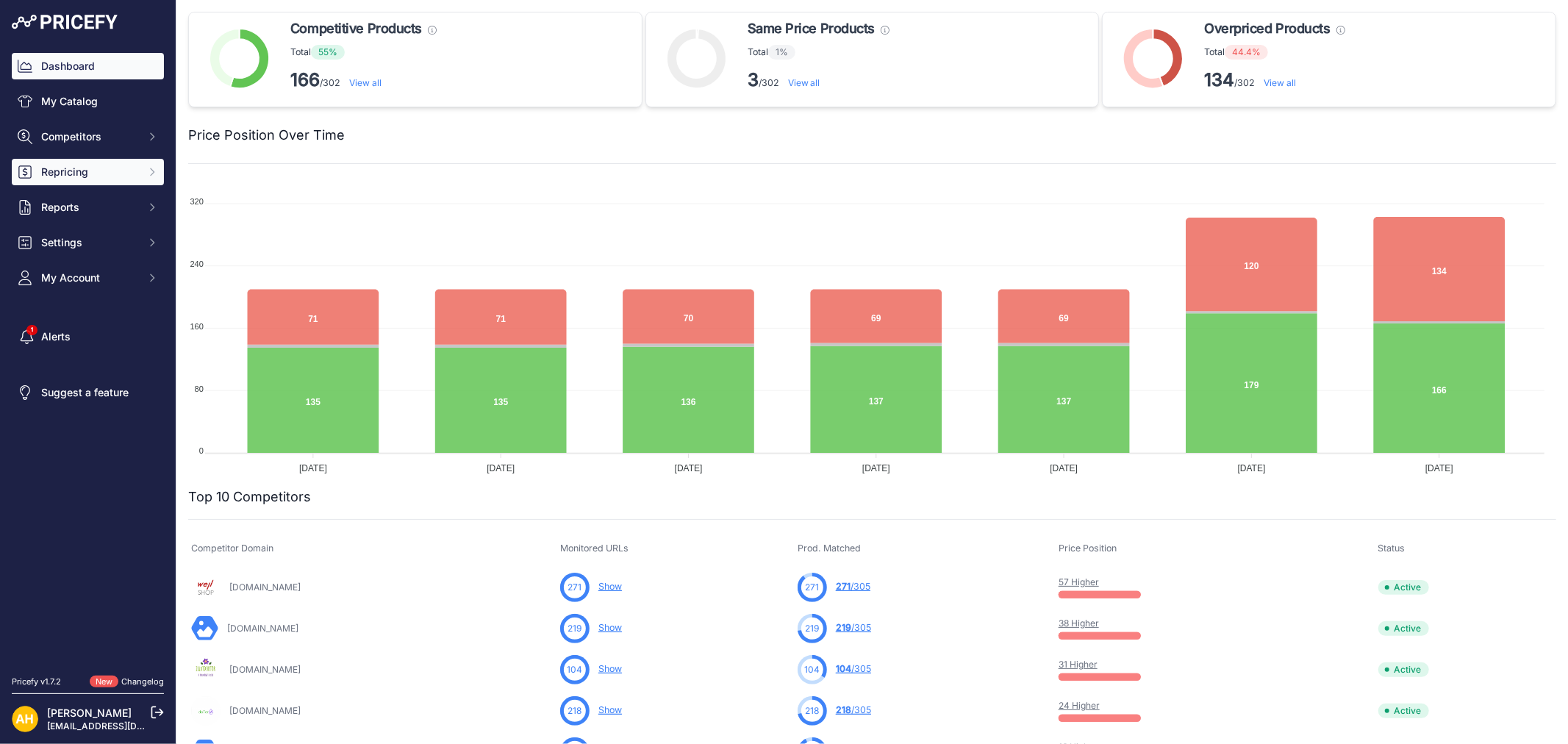
click at [64, 185] on button "Repricing" at bounding box center [87, 172] width 152 height 27
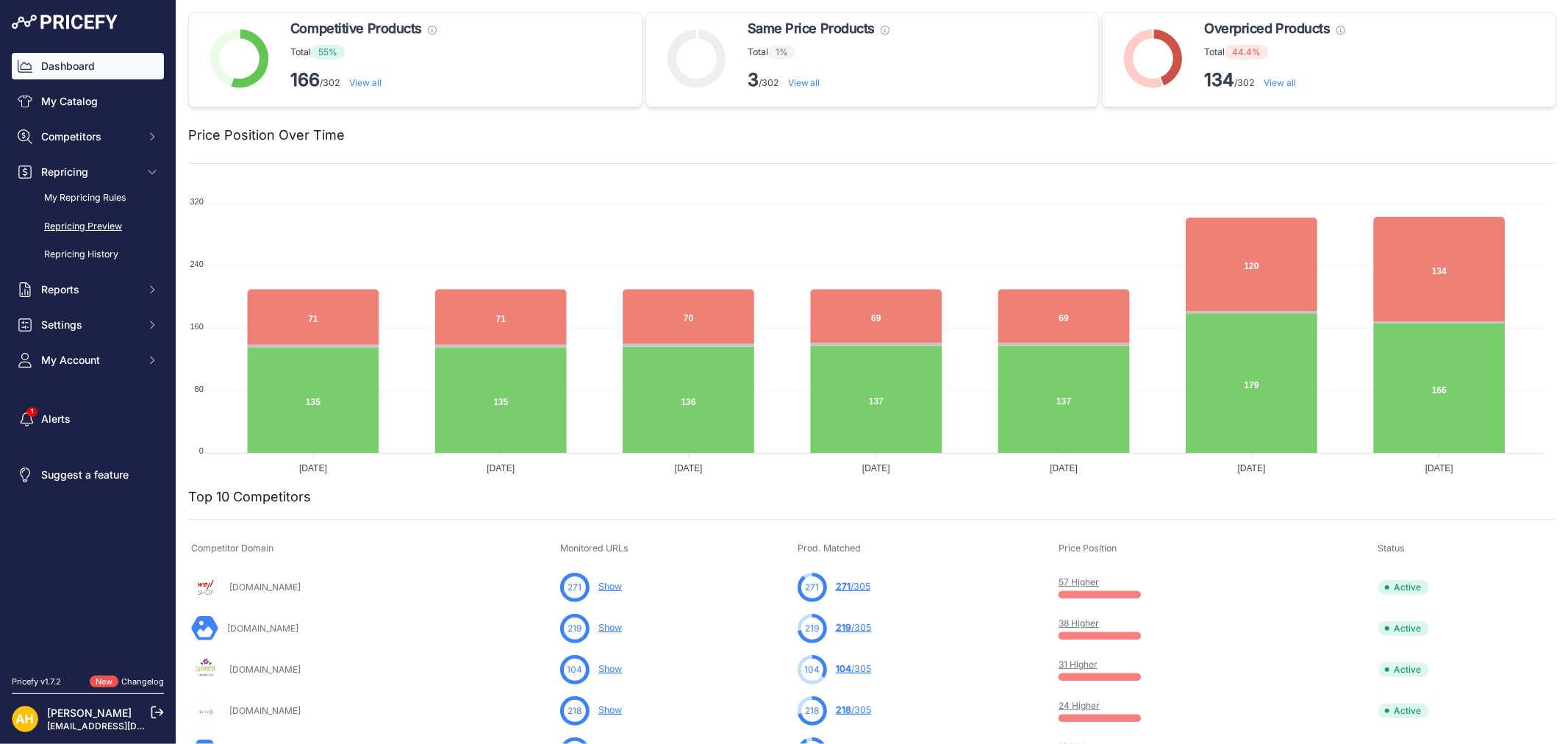
click at [106, 220] on link "Repricing Preview" at bounding box center [87, 227] width 152 height 26
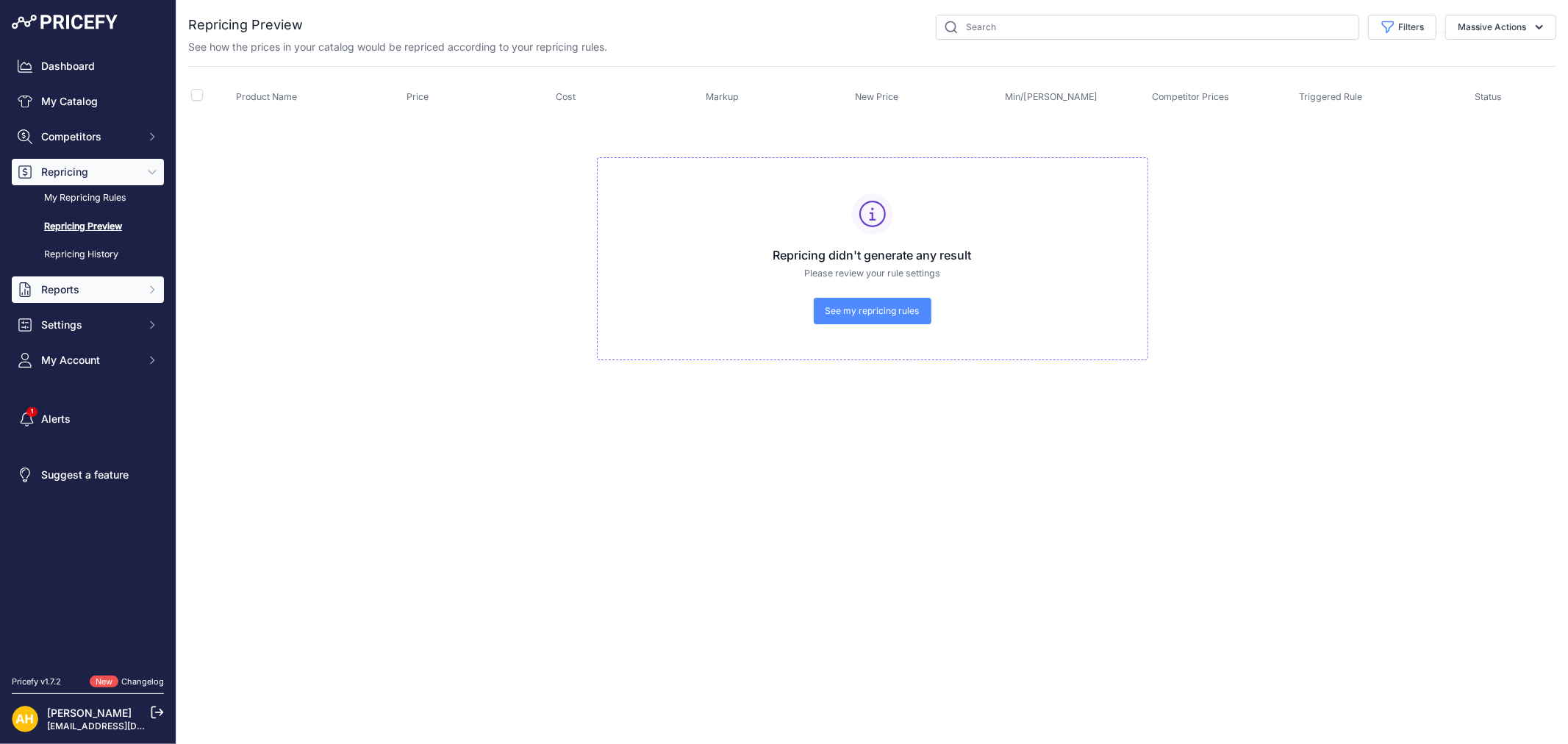
click at [79, 296] on span "Reports" at bounding box center [89, 289] width 96 height 14
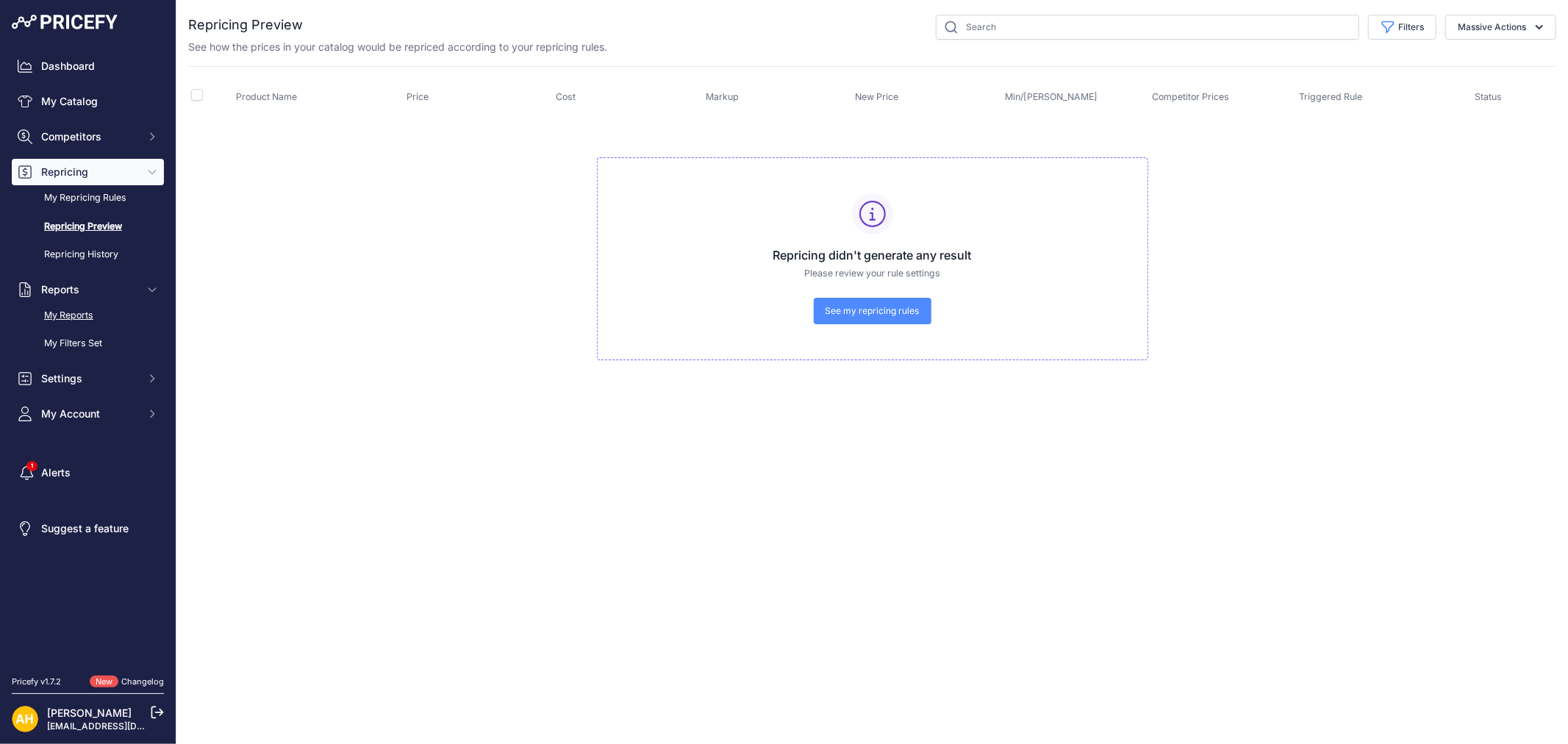
click at [79, 317] on link "My Reports" at bounding box center [87, 315] width 152 height 26
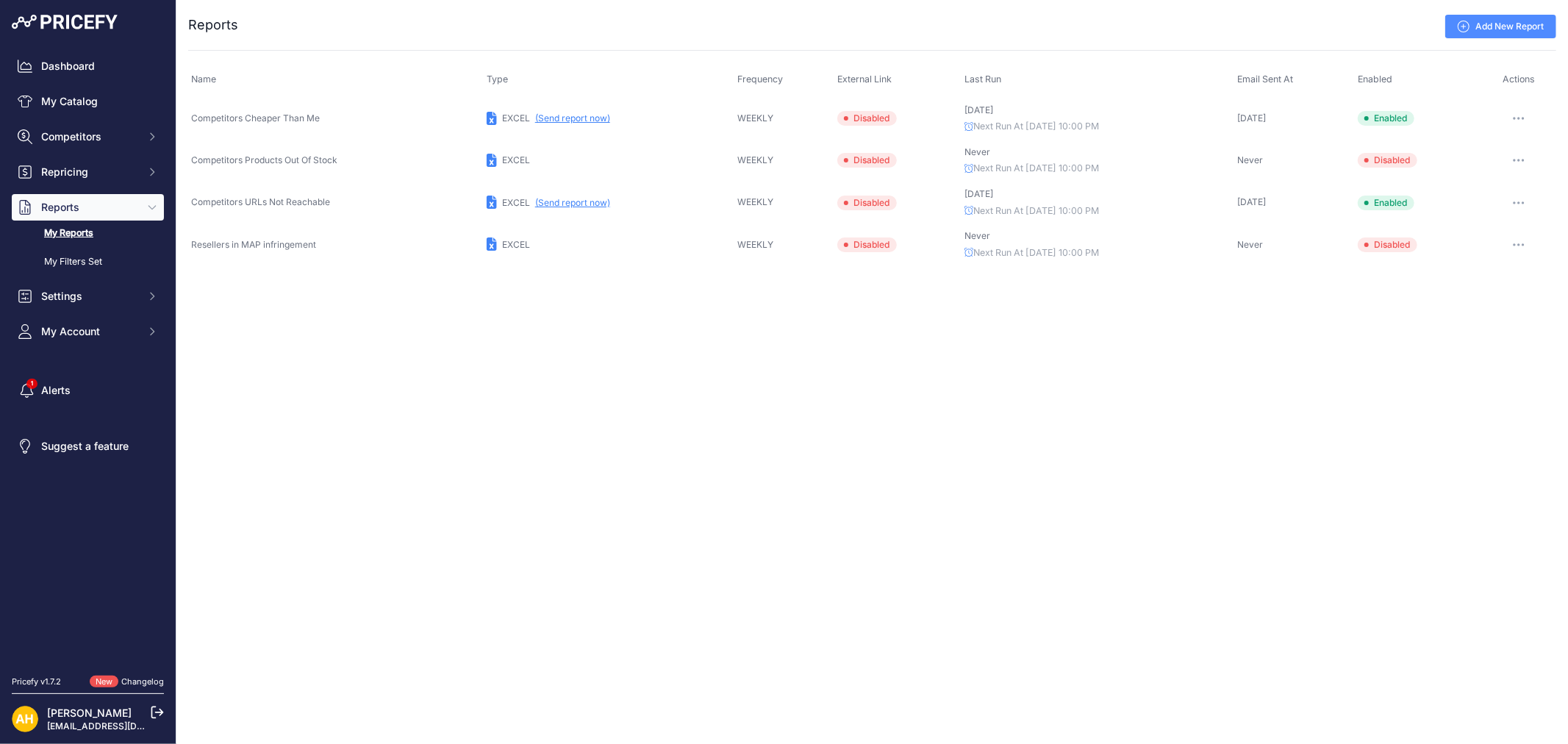
click at [1495, 23] on link "Add New Report" at bounding box center [1500, 26] width 111 height 23
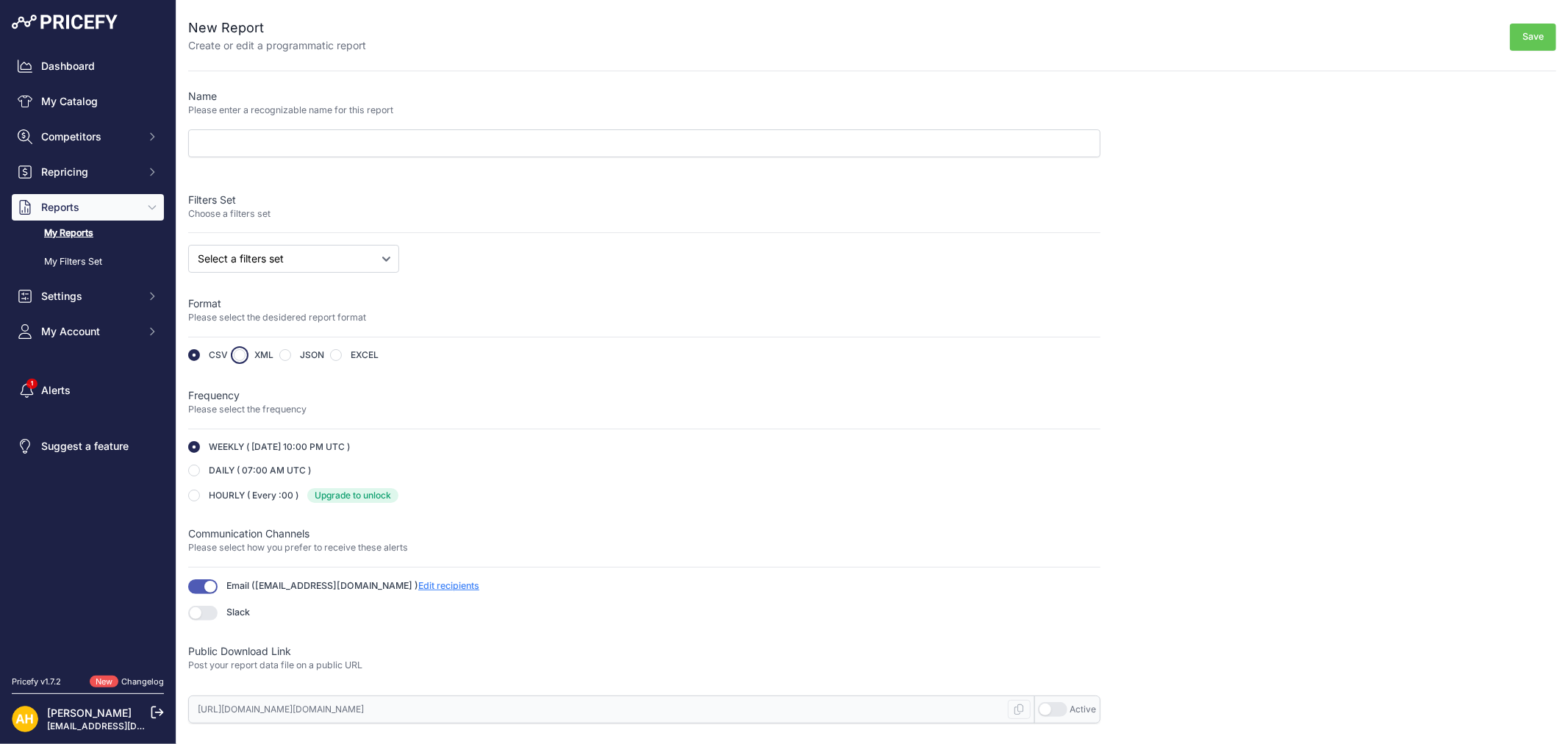
click at [236, 355] on input "radio" at bounding box center [239, 355] width 12 height 12
radio input "true"
type input "[URL][DOMAIN_NAME][DOMAIN_NAME]"
click at [64, 63] on link "Dashboard" at bounding box center [87, 66] width 152 height 27
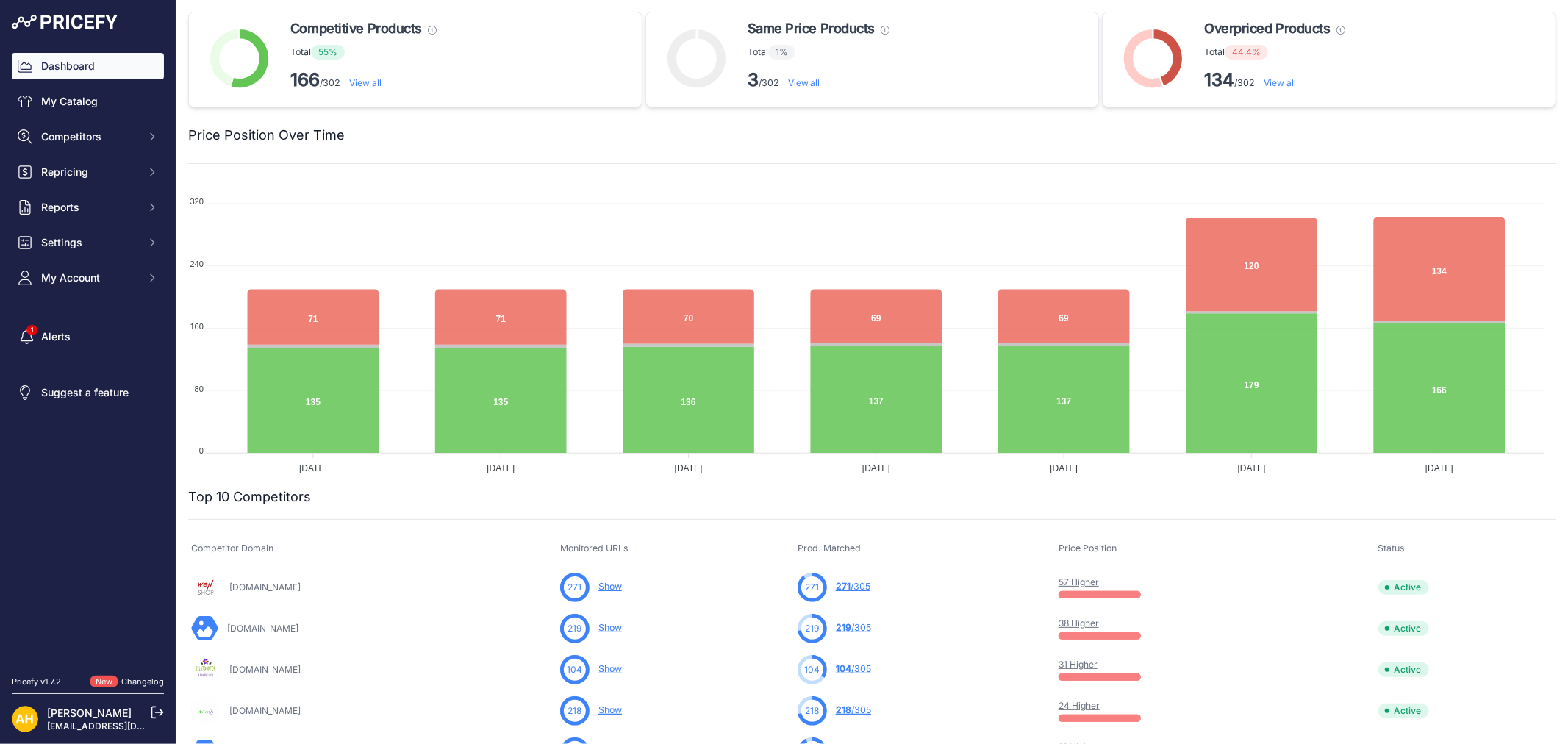
click at [1268, 82] on link "View all" at bounding box center [1280, 82] width 33 height 11
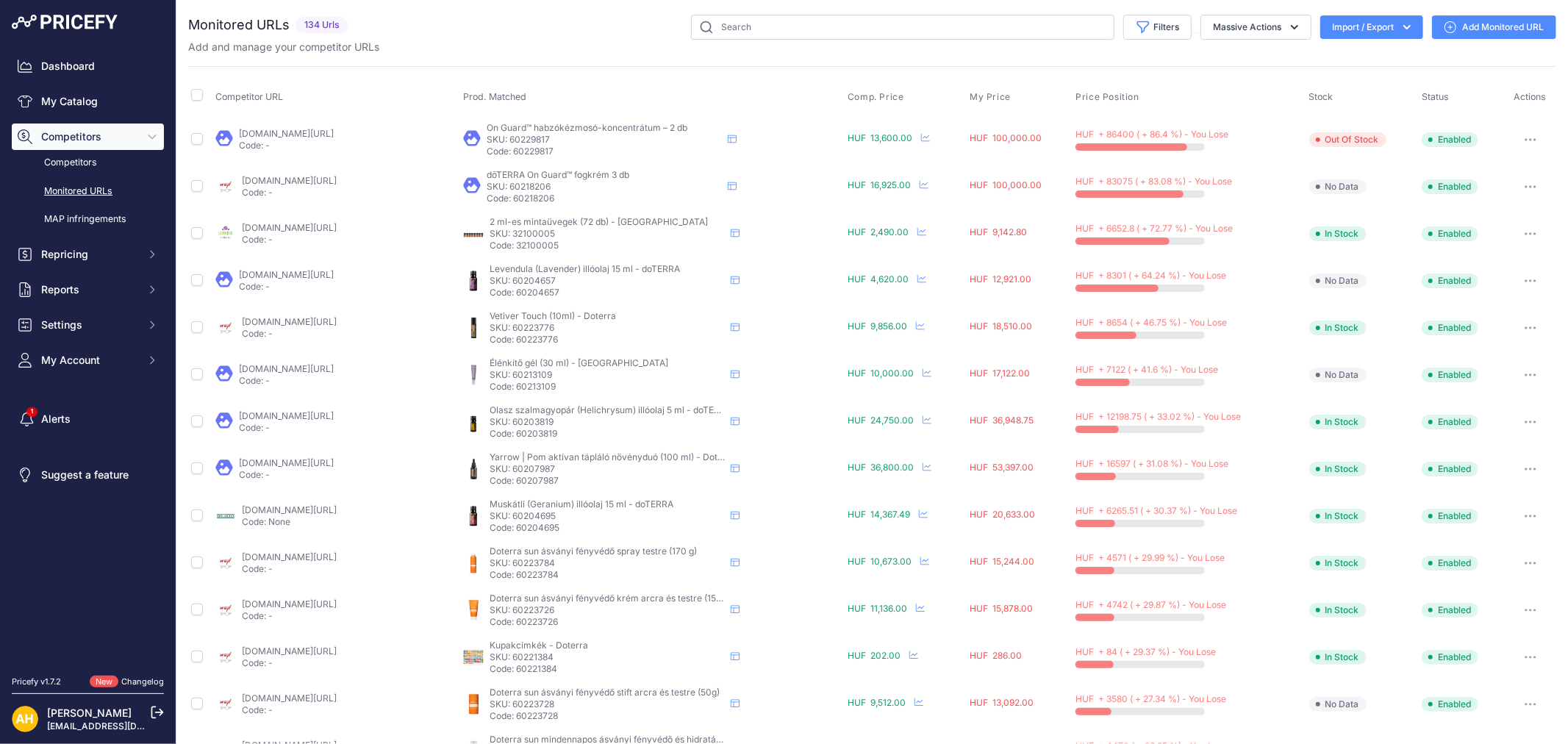
click at [1364, 23] on button "Import / Export" at bounding box center [1371, 27] width 103 height 23
click at [1157, 55] on div "Monitored URLs 134 Urls None" at bounding box center [872, 558] width 1368 height 1088
click at [83, 167] on link "Competitors" at bounding box center [87, 162] width 152 height 26
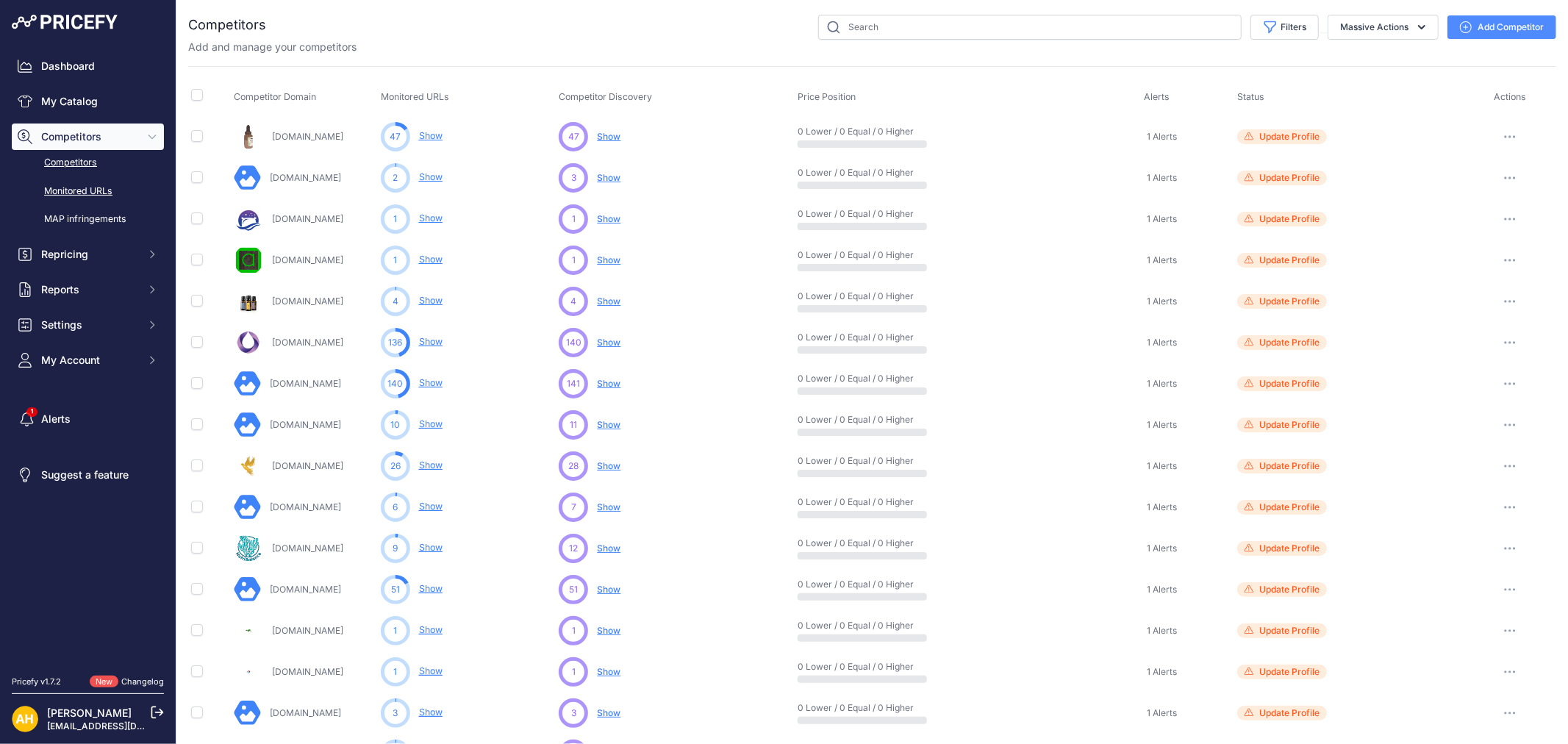
click at [85, 191] on link "Monitored URLs" at bounding box center [87, 191] width 152 height 26
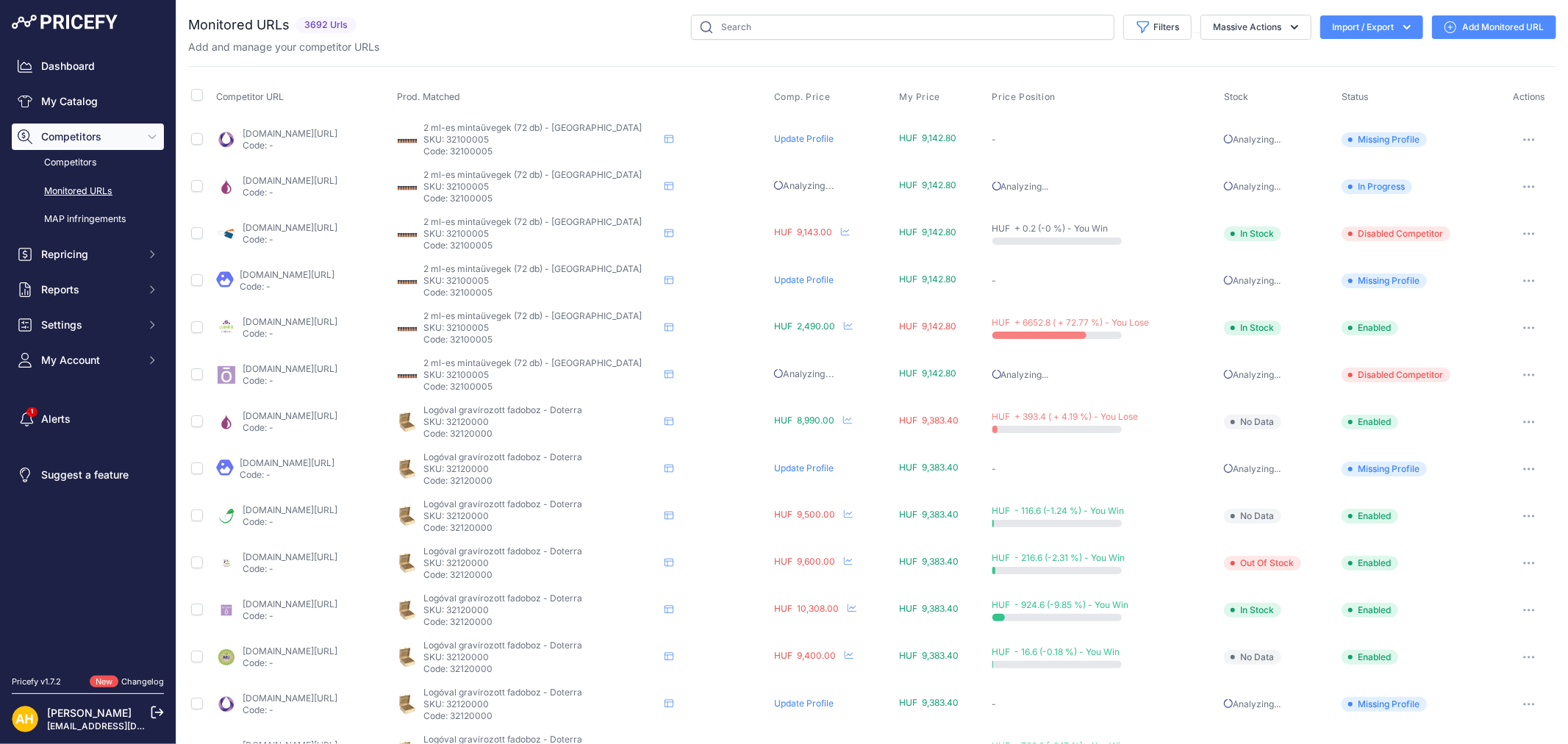
click at [1380, 27] on button "Import / Export" at bounding box center [1371, 27] width 103 height 23
click at [1353, 86] on div "Export" at bounding box center [1370, 85] width 117 height 27
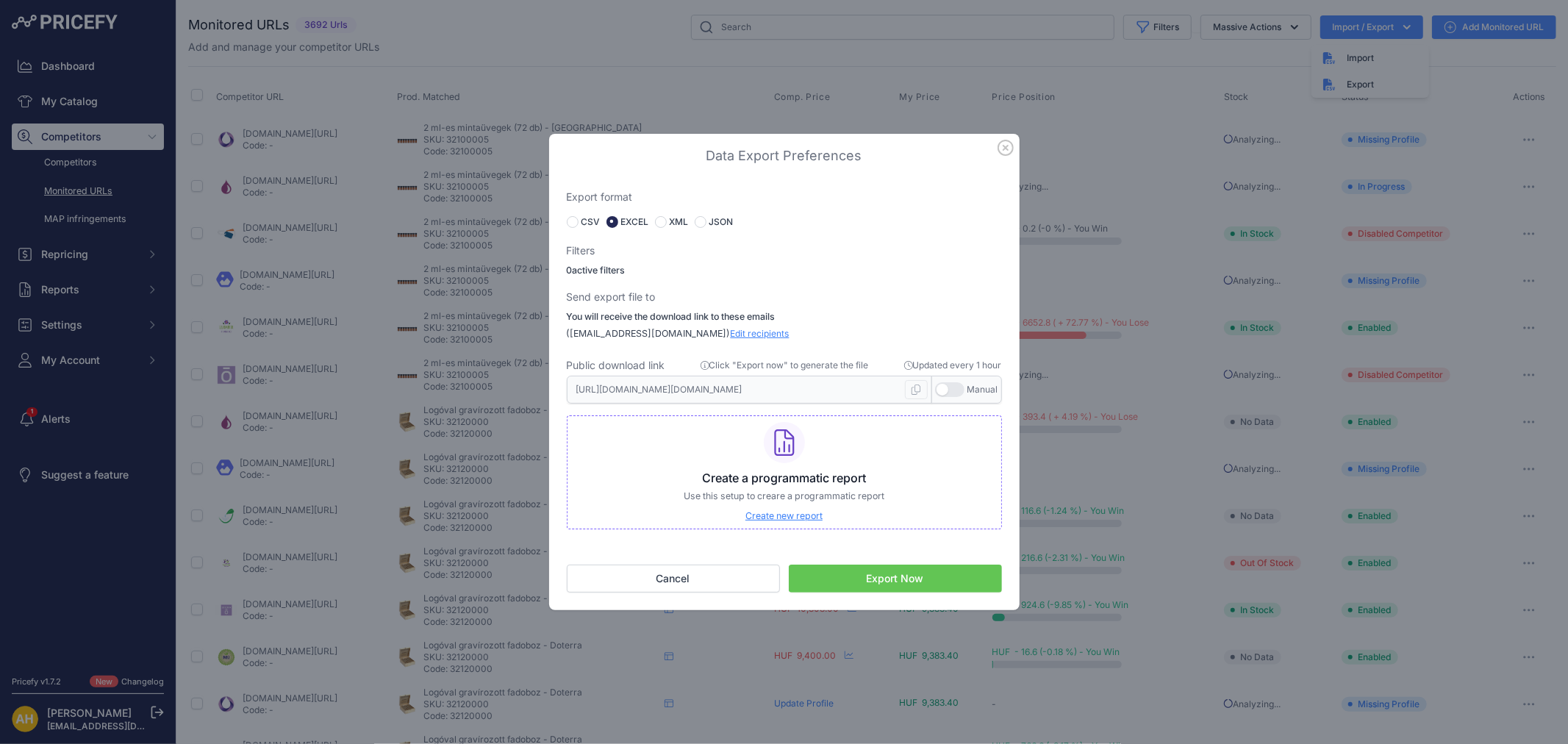
click at [803, 514] on span "Create new report" at bounding box center [784, 515] width 77 height 11
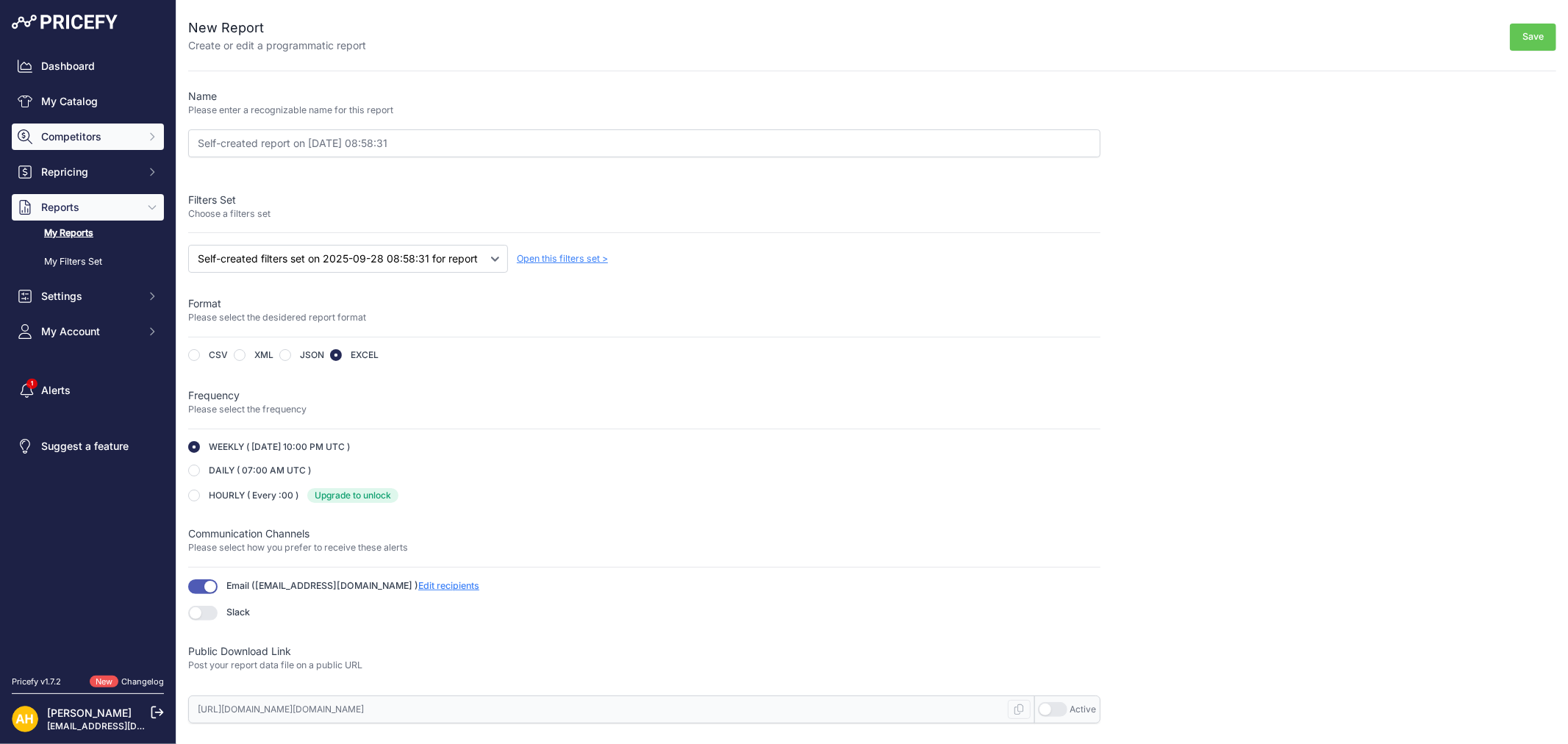
click at [68, 130] on span "Competitors" at bounding box center [89, 136] width 96 height 14
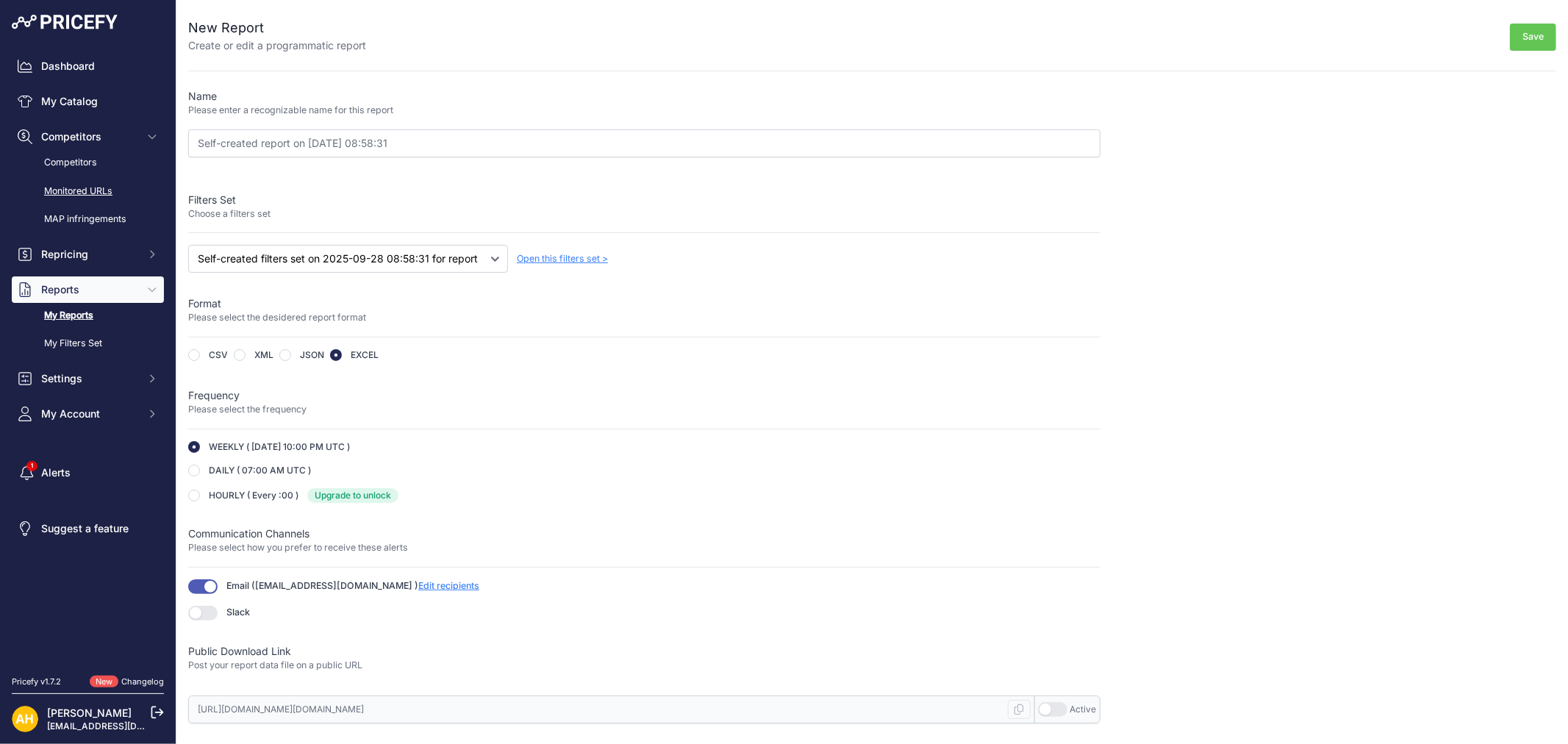
click at [81, 188] on link "Monitored URLs" at bounding box center [87, 191] width 152 height 26
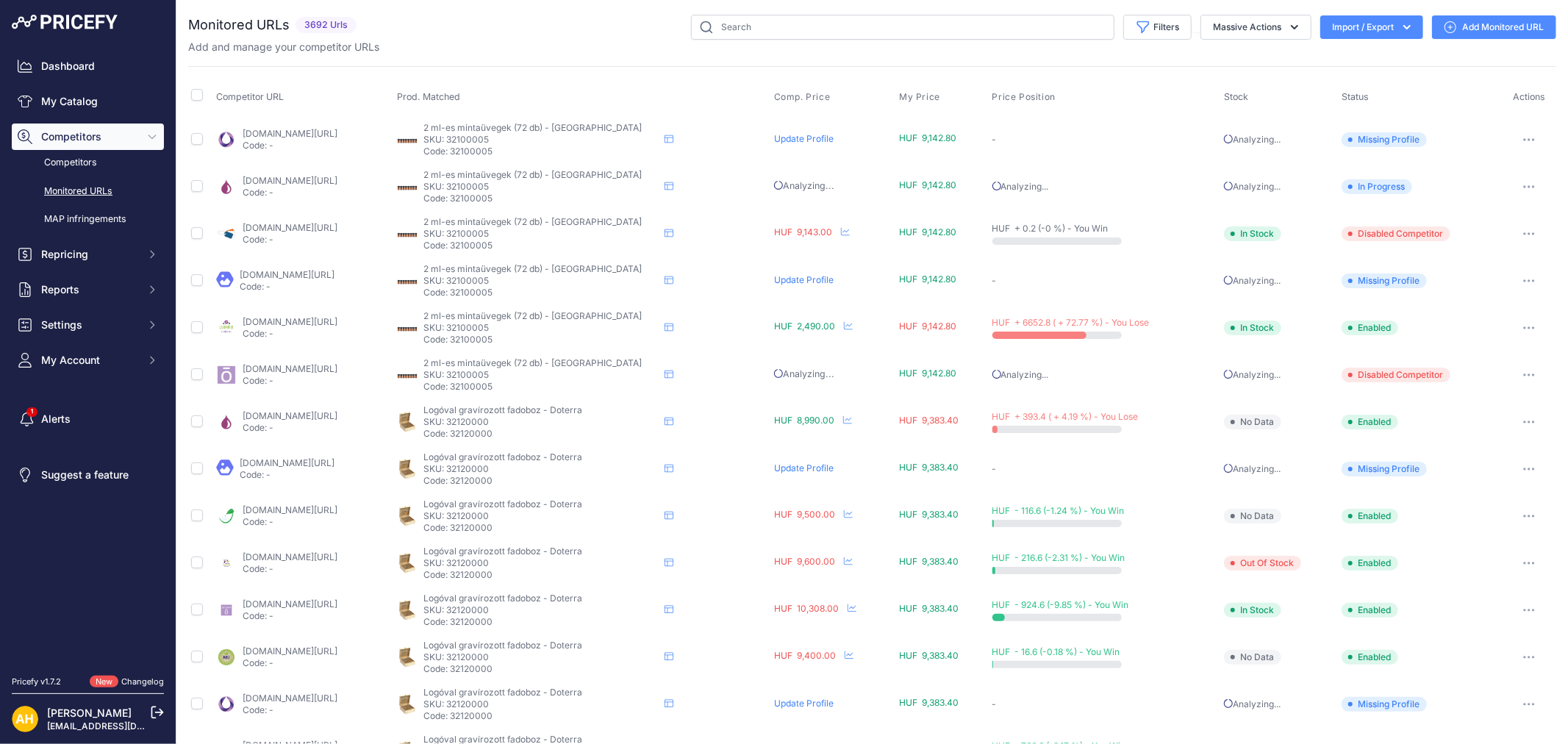
click at [1383, 27] on button "Import / Export" at bounding box center [1371, 27] width 103 height 23
click at [1342, 87] on div "Export" at bounding box center [1370, 85] width 117 height 27
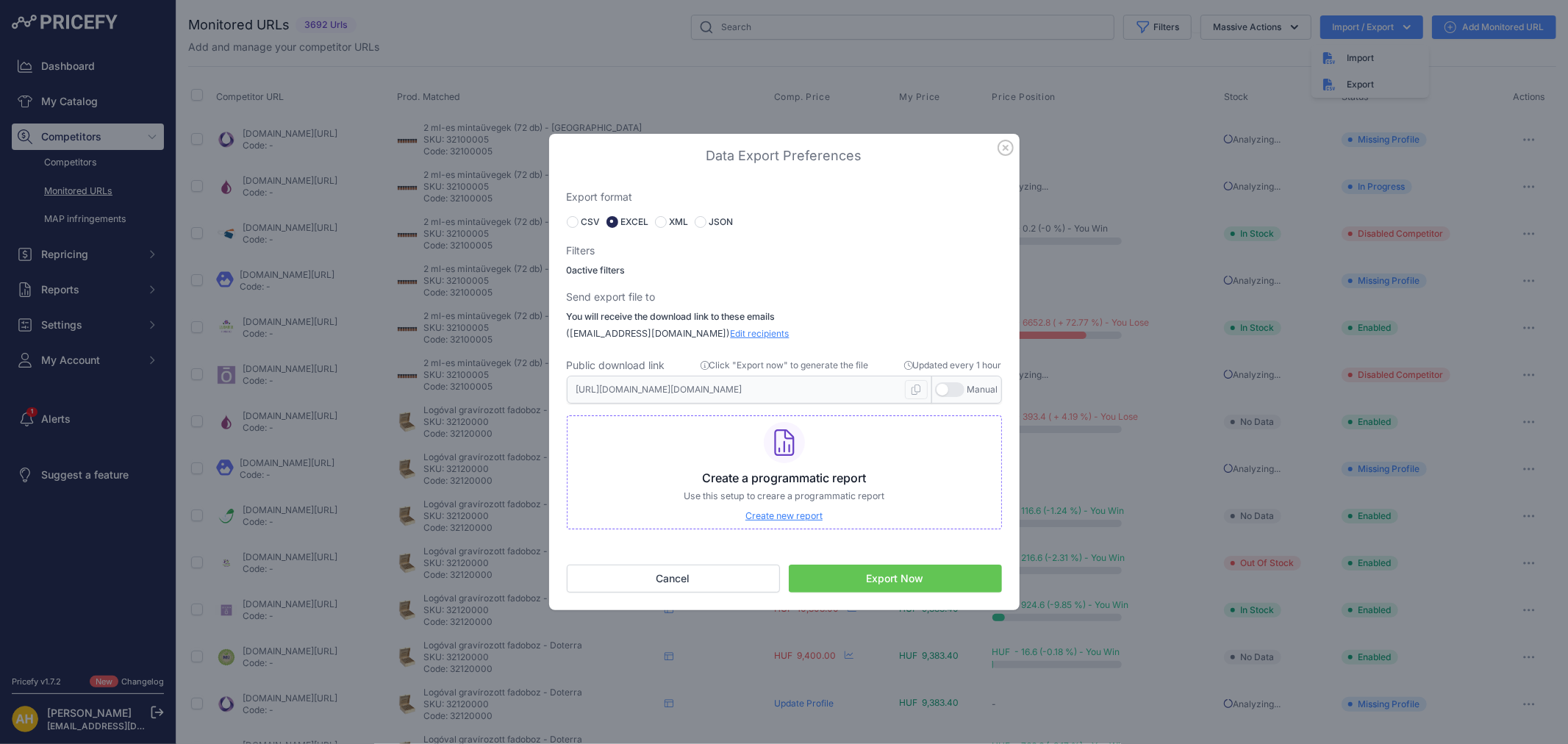
click at [887, 580] on button "Export Now" at bounding box center [896, 578] width 213 height 28
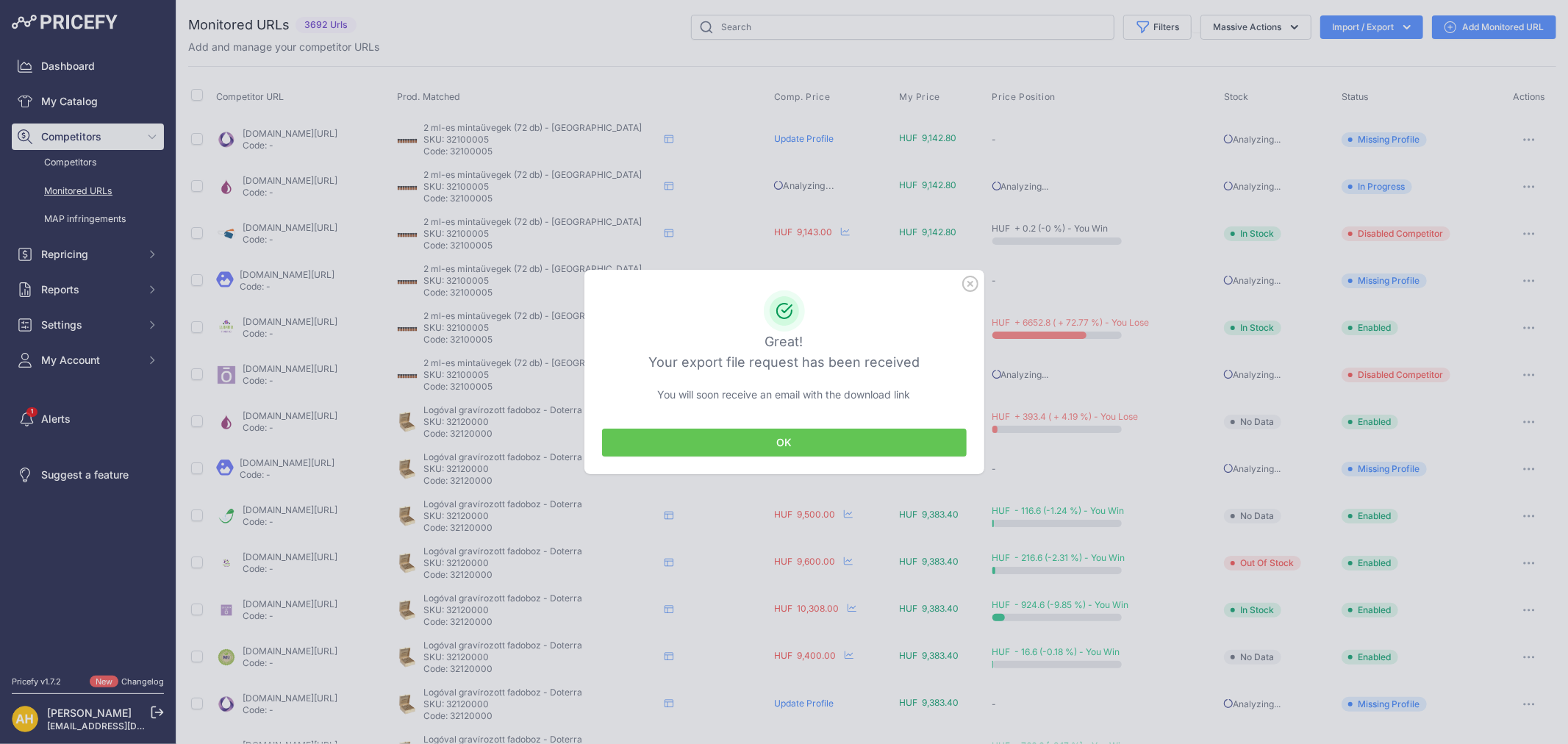
click at [783, 439] on button "OK" at bounding box center [784, 442] width 364 height 28
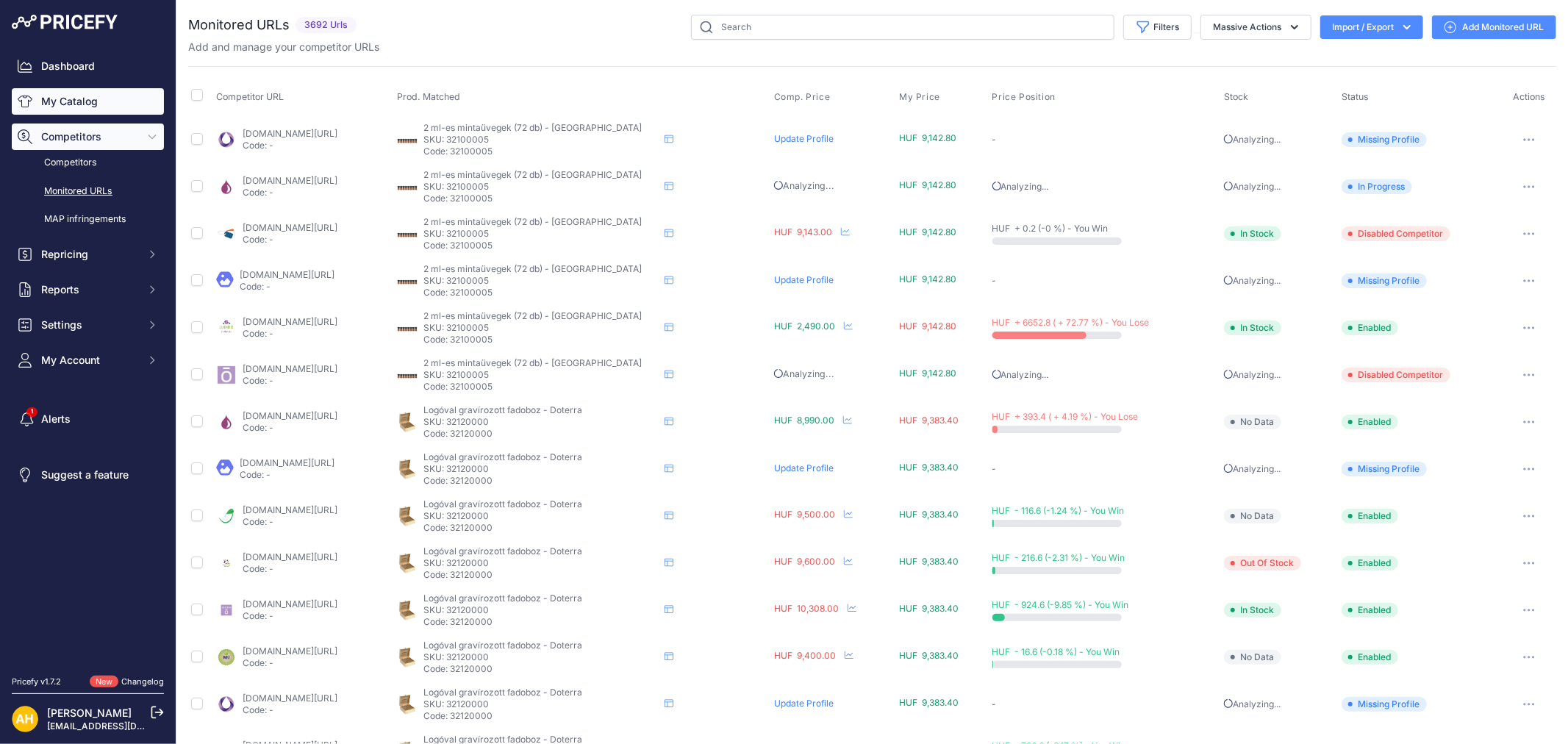
click at [89, 93] on link "My Catalog" at bounding box center [87, 102] width 152 height 27
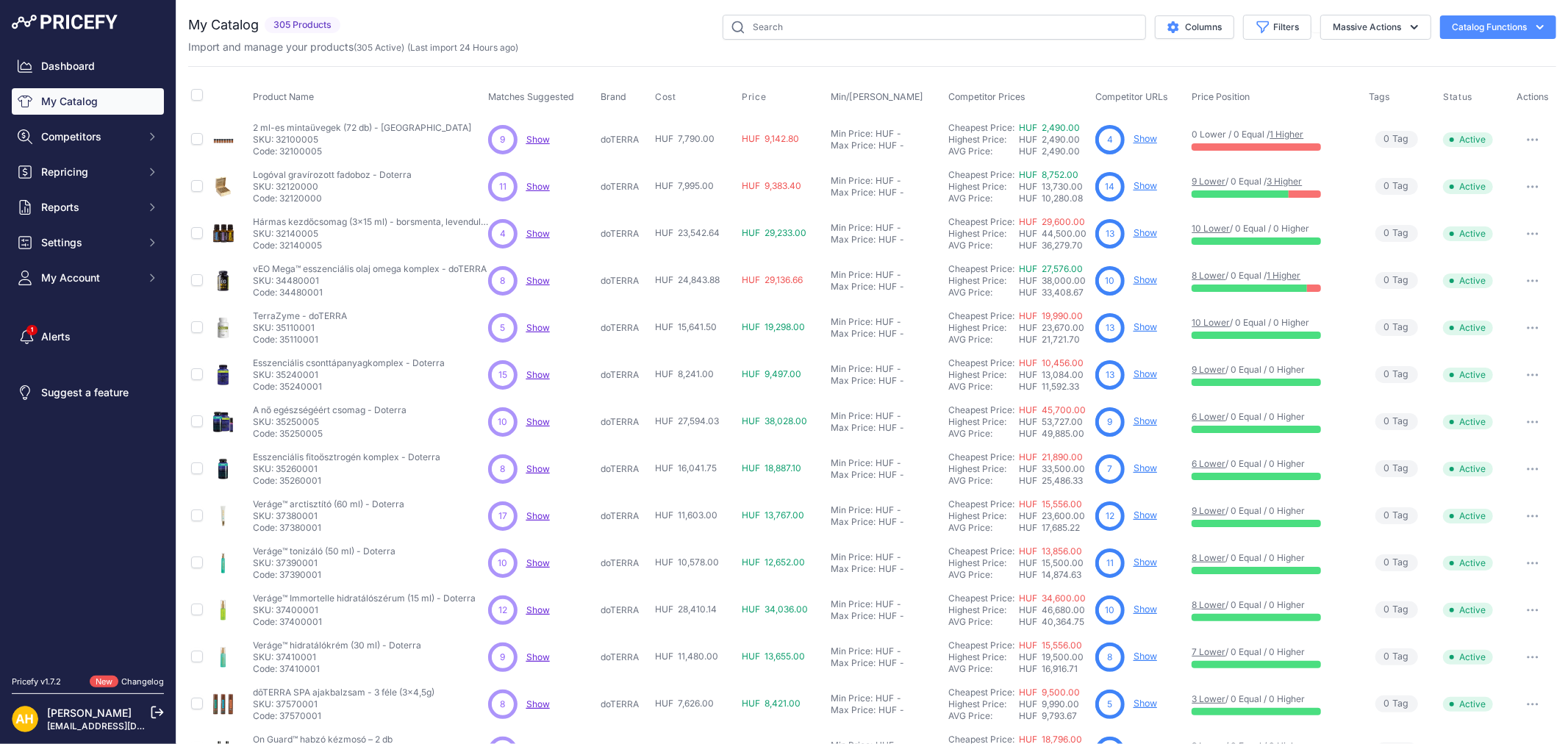
click at [1508, 30] on button "Catalog Functions" at bounding box center [1498, 27] width 116 height 23
click at [1429, 86] on div "Export" at bounding box center [1472, 85] width 164 height 27
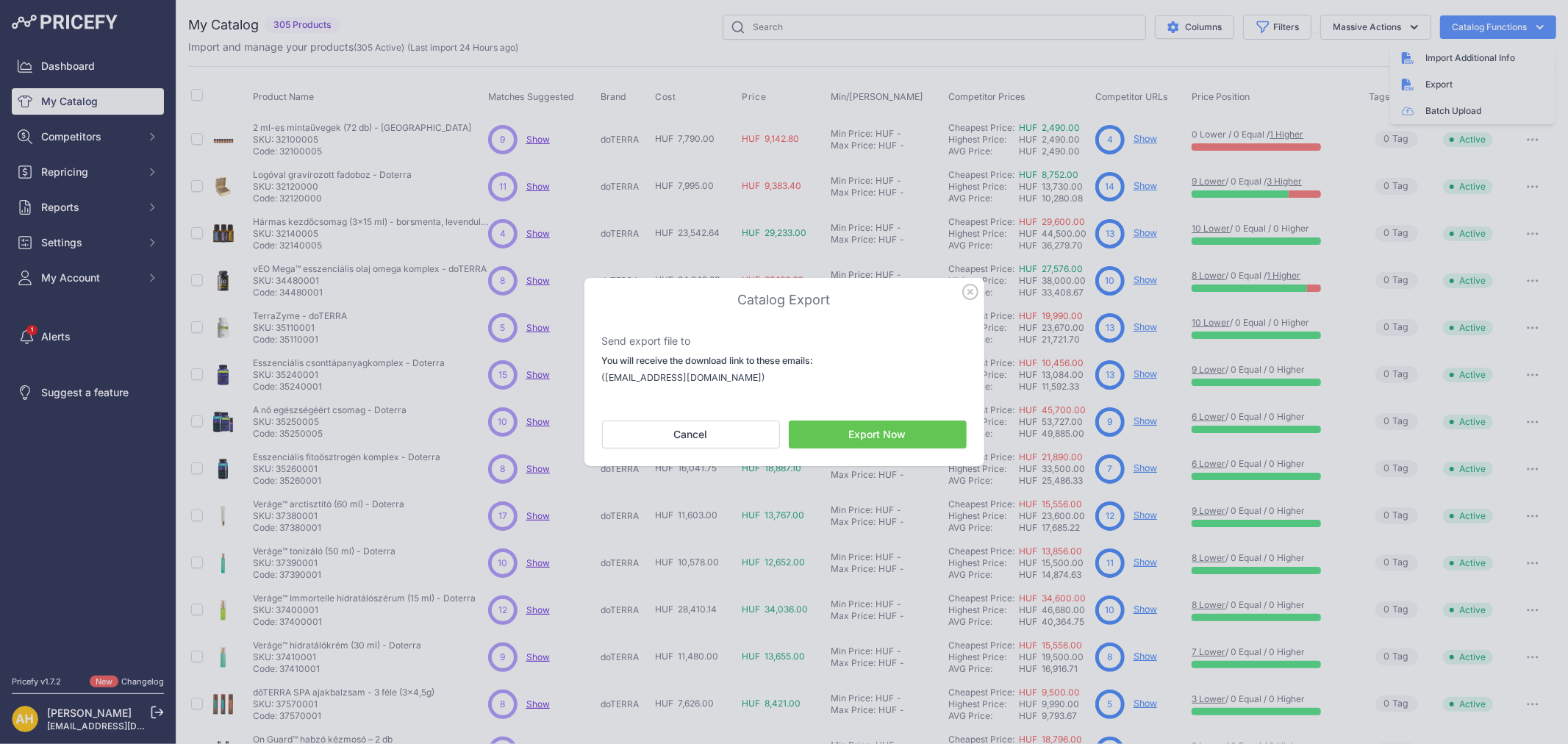
click at [864, 428] on button "Export Now" at bounding box center [878, 434] width 178 height 28
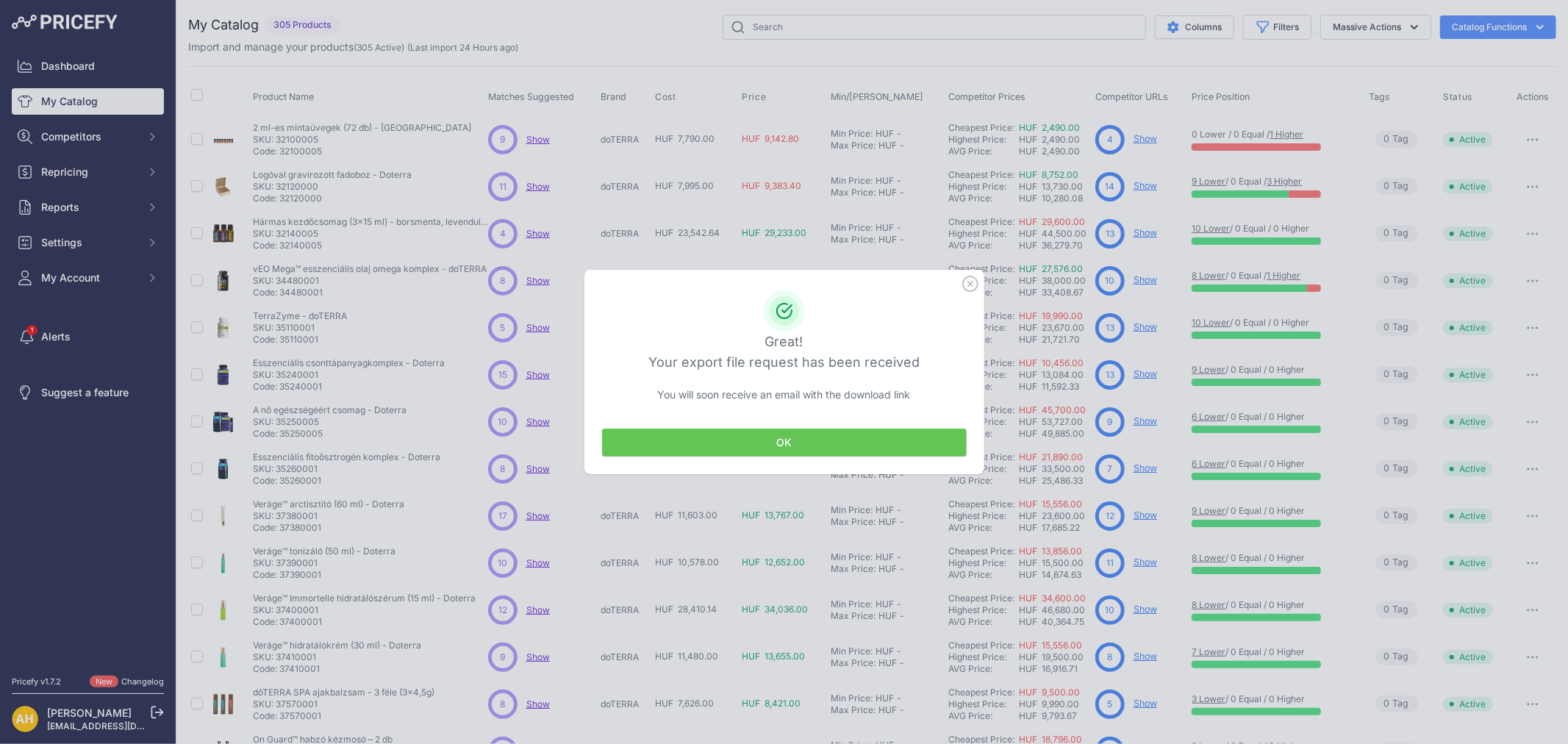
click at [786, 439] on button "OK" at bounding box center [784, 442] width 364 height 28
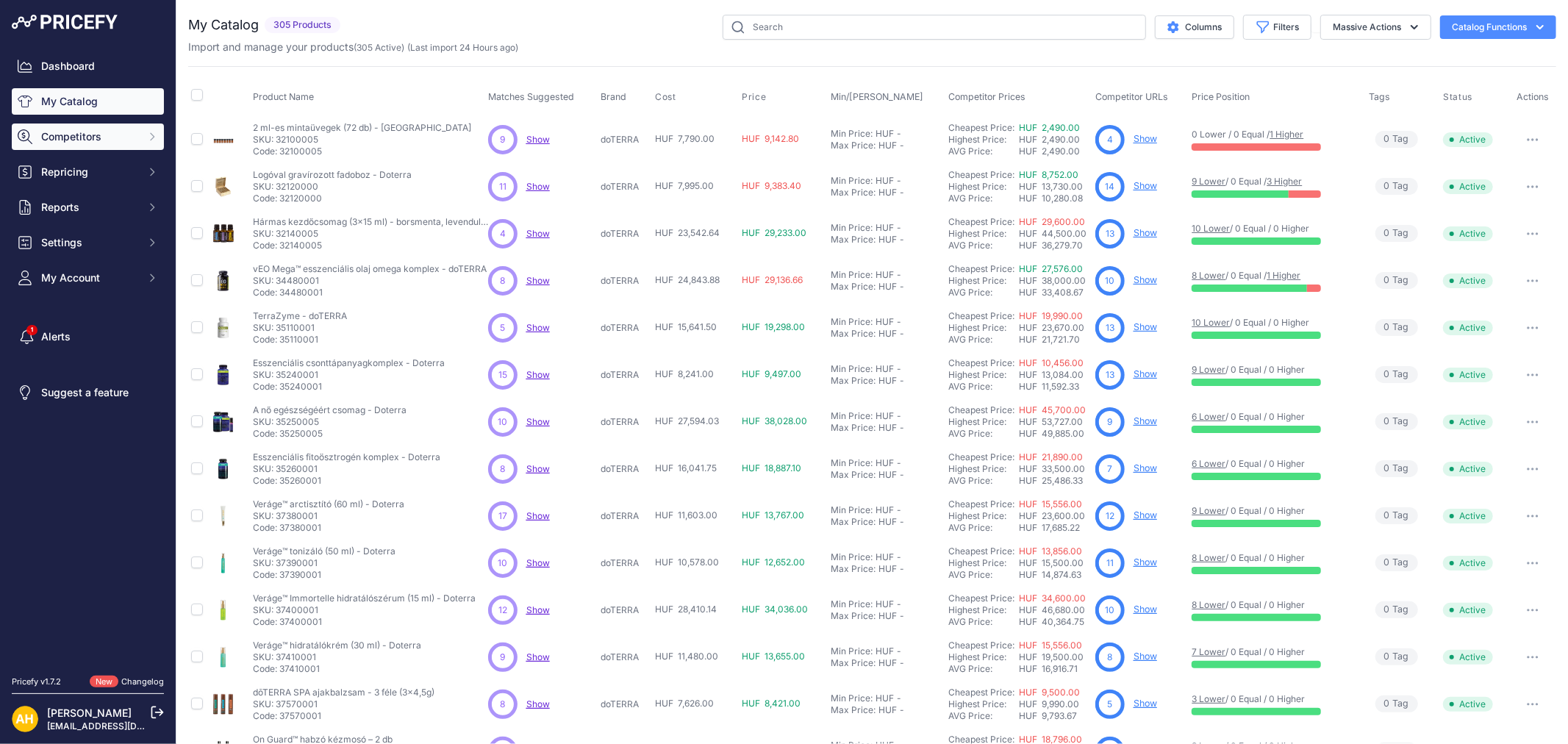
click at [96, 139] on span "Competitors" at bounding box center [89, 136] width 96 height 14
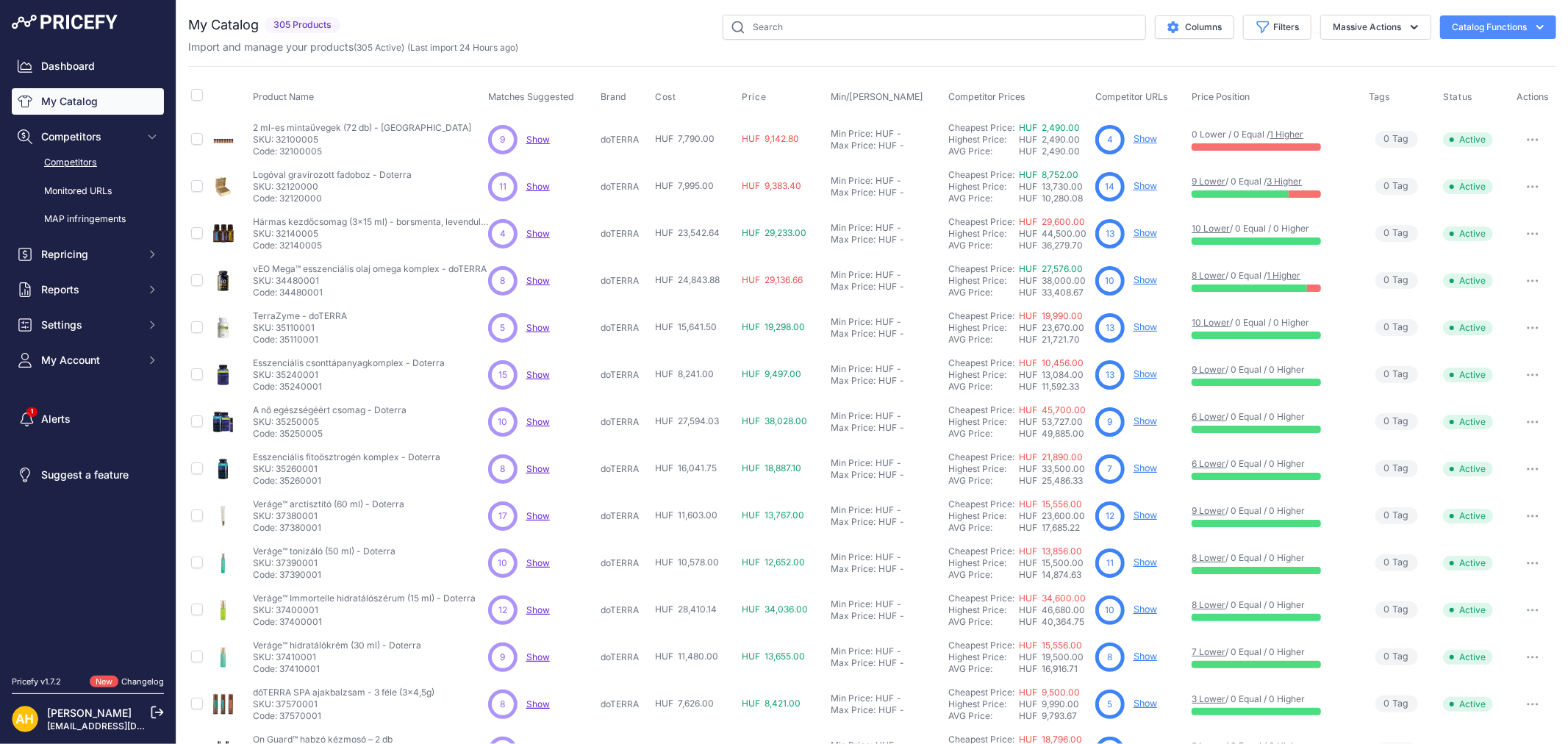
click at [84, 163] on link "Competitors" at bounding box center [87, 162] width 152 height 26
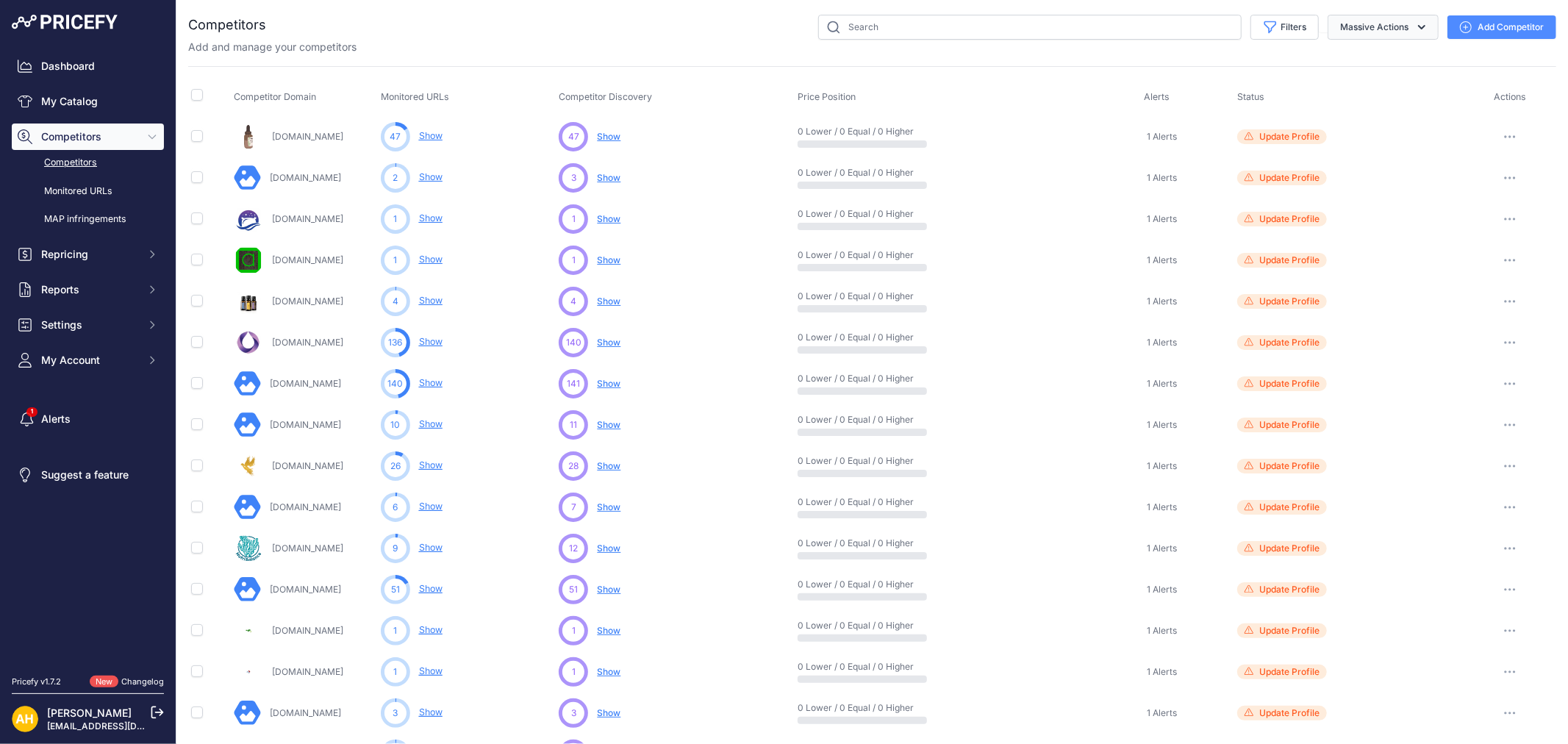
click at [1382, 28] on button "Massive Actions" at bounding box center [1382, 27] width 111 height 25
click at [102, 189] on link "Monitored URLs" at bounding box center [87, 191] width 152 height 26
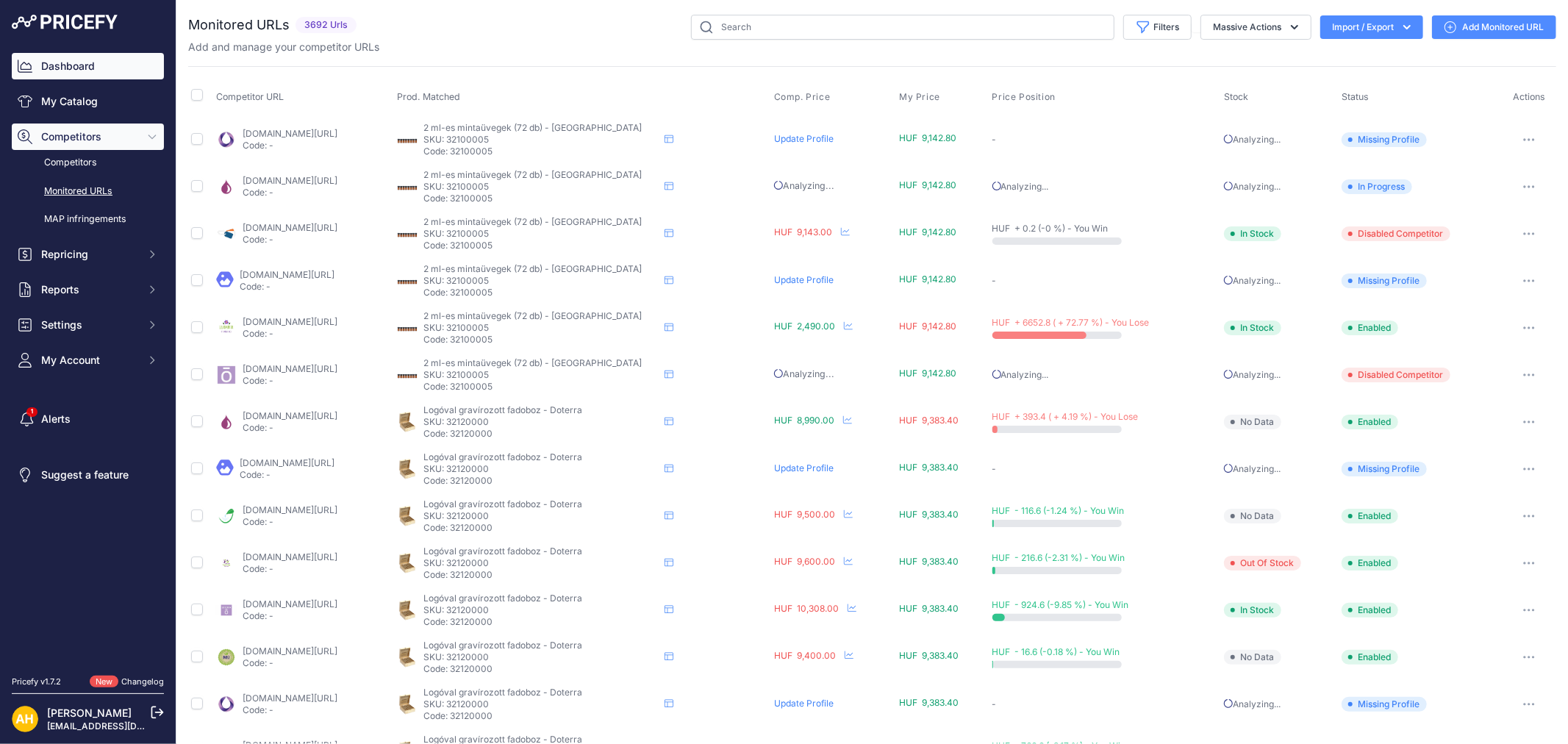
click at [73, 64] on link "Dashboard" at bounding box center [87, 66] width 152 height 27
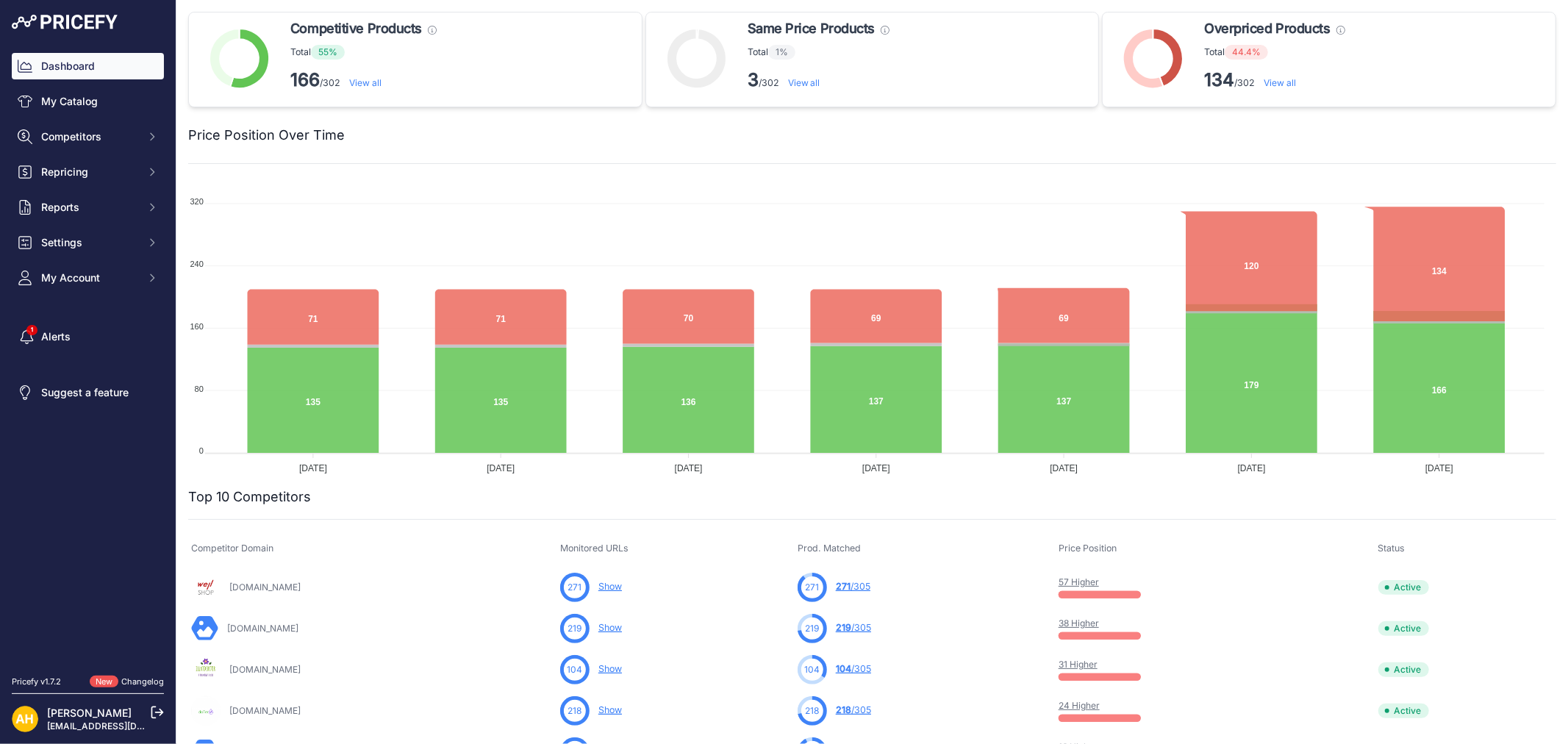
click at [377, 87] on link "View all" at bounding box center [365, 82] width 33 height 11
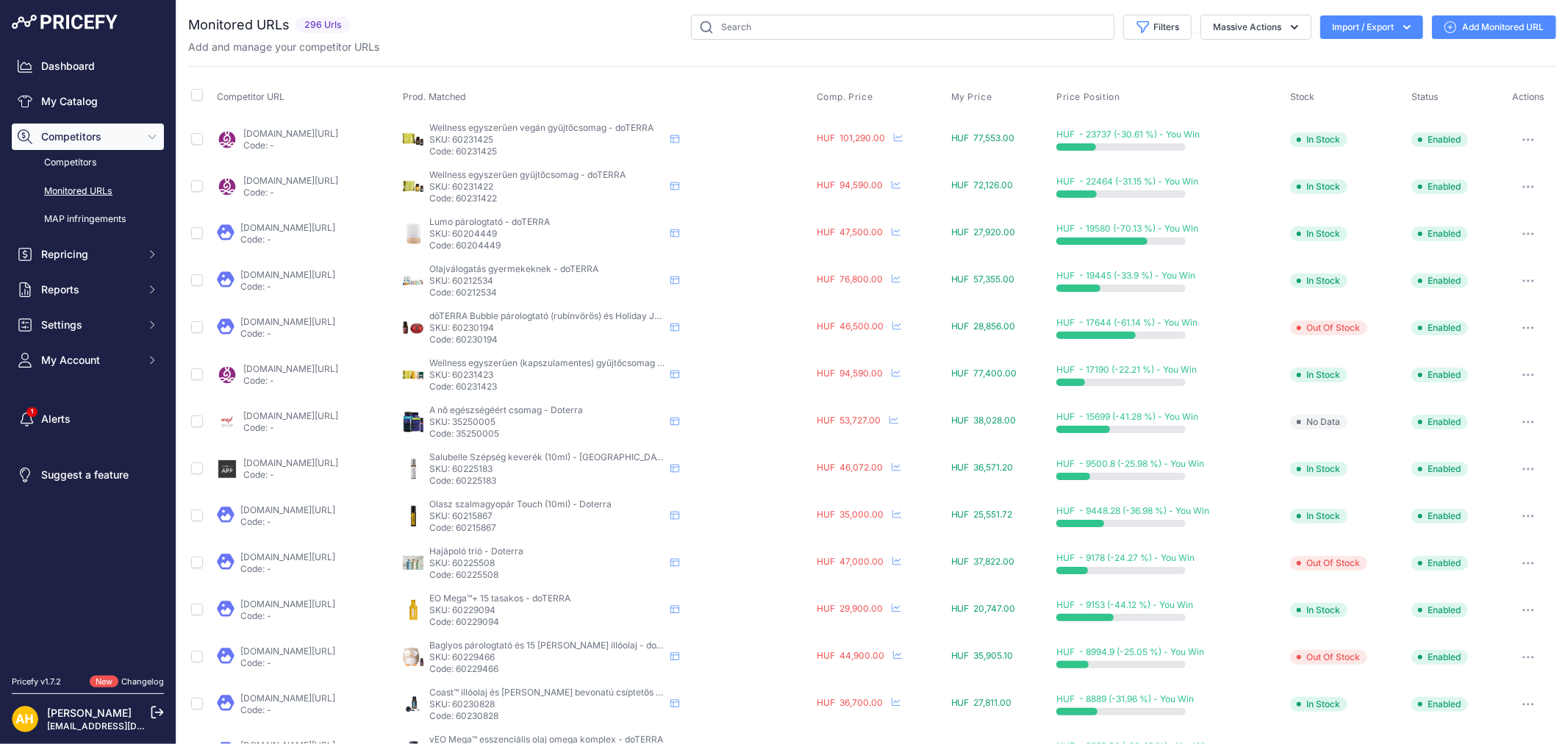
click at [1366, 30] on button "Import / Export" at bounding box center [1371, 27] width 103 height 23
click at [1204, 55] on div "Monitored URLs 296 Urls None" at bounding box center [872, 558] width 1368 height 1088
click at [1366, 23] on button "Import / Export" at bounding box center [1371, 27] width 103 height 23
click at [1339, 83] on div "Export" at bounding box center [1370, 85] width 117 height 27
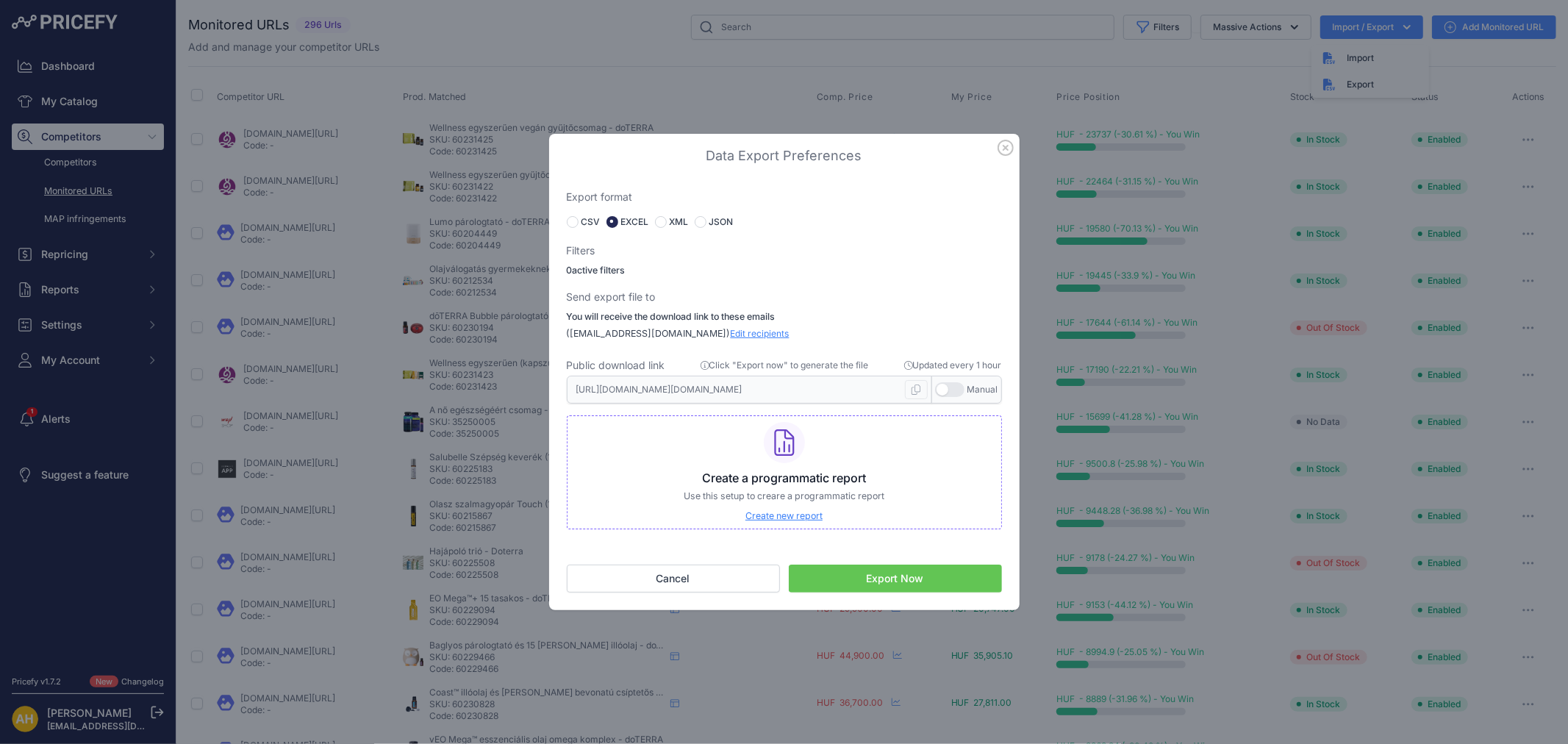
click at [892, 583] on button "Export Now" at bounding box center [896, 578] width 213 height 28
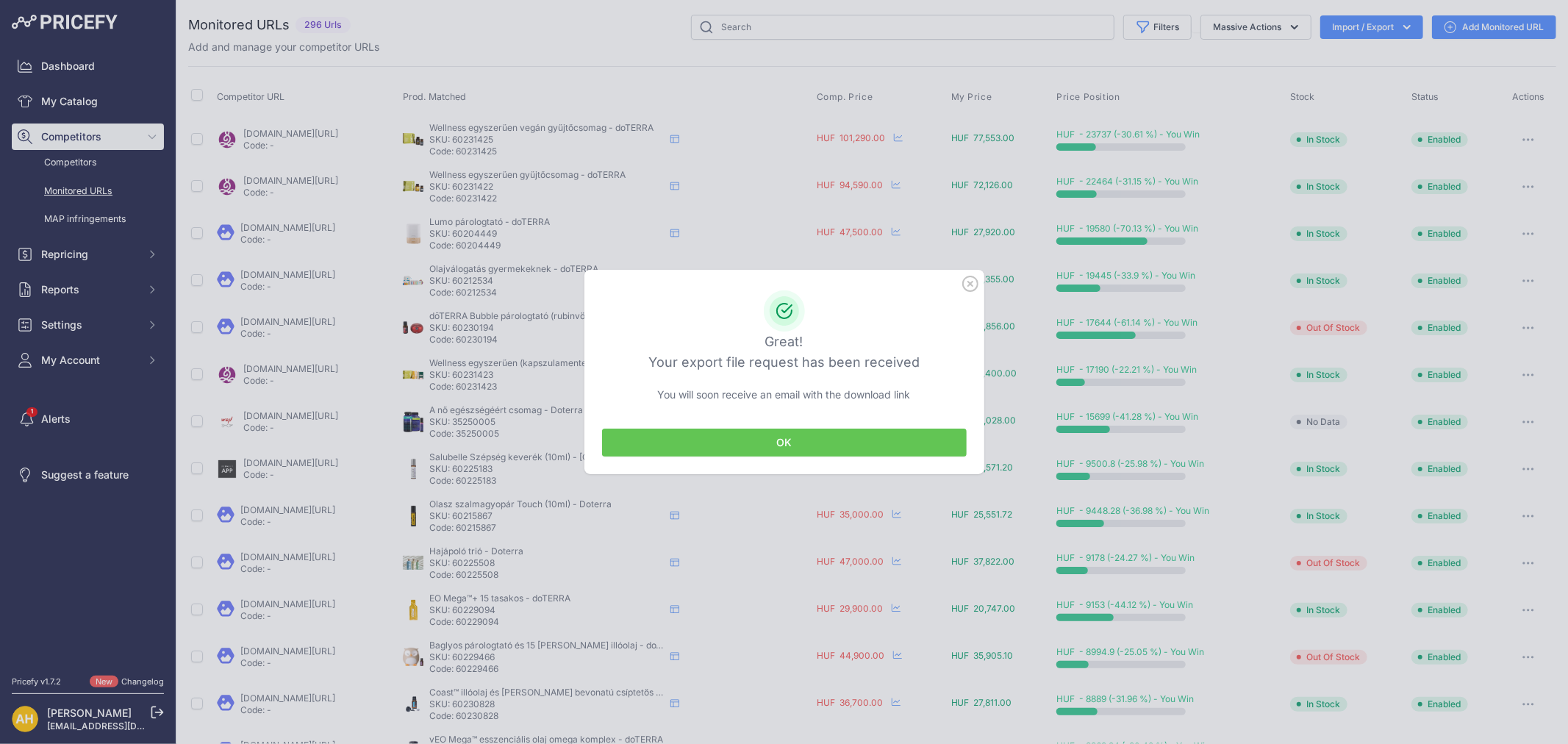
click at [773, 434] on button "OK" at bounding box center [784, 442] width 364 height 28
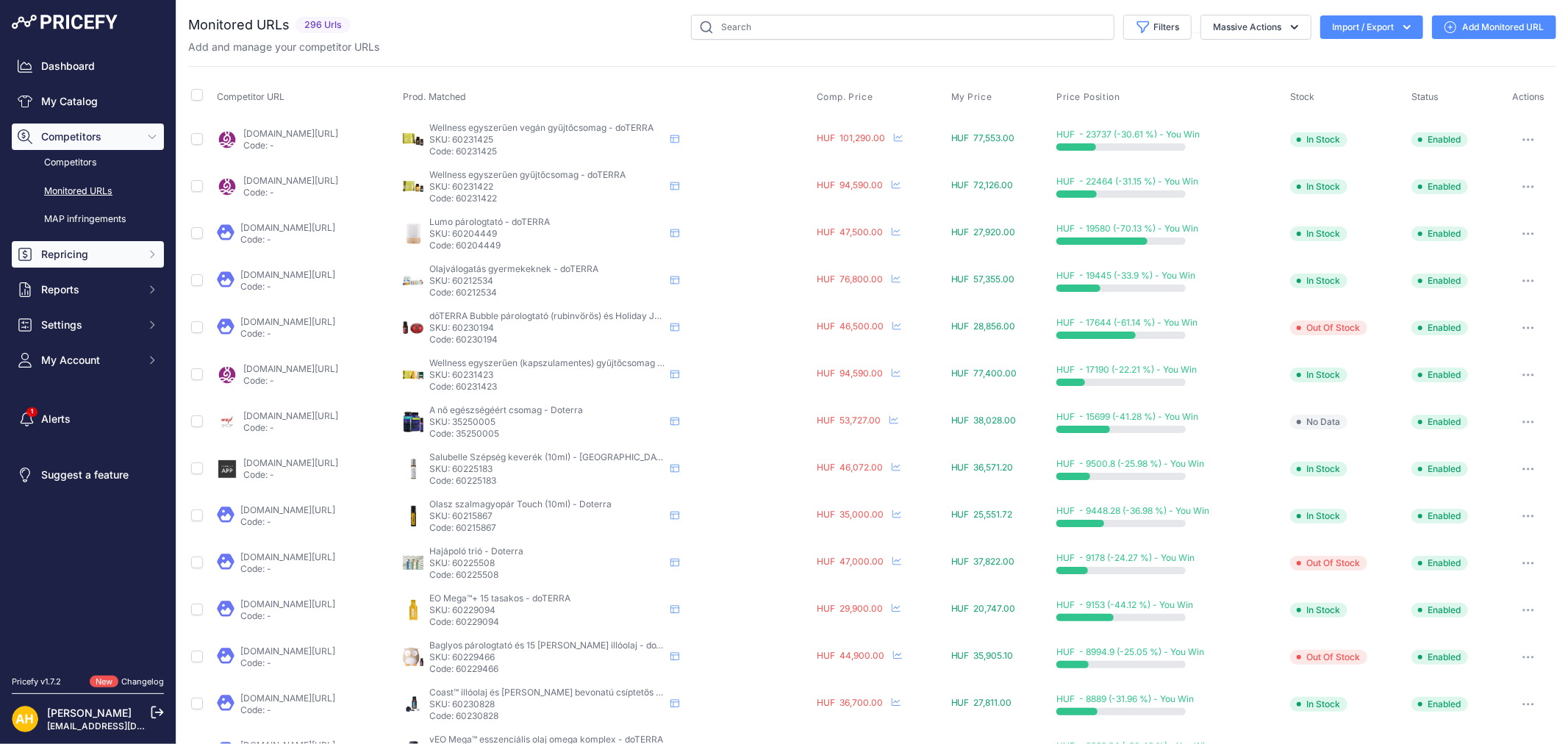
click at [99, 252] on span "Repricing" at bounding box center [89, 254] width 96 height 14
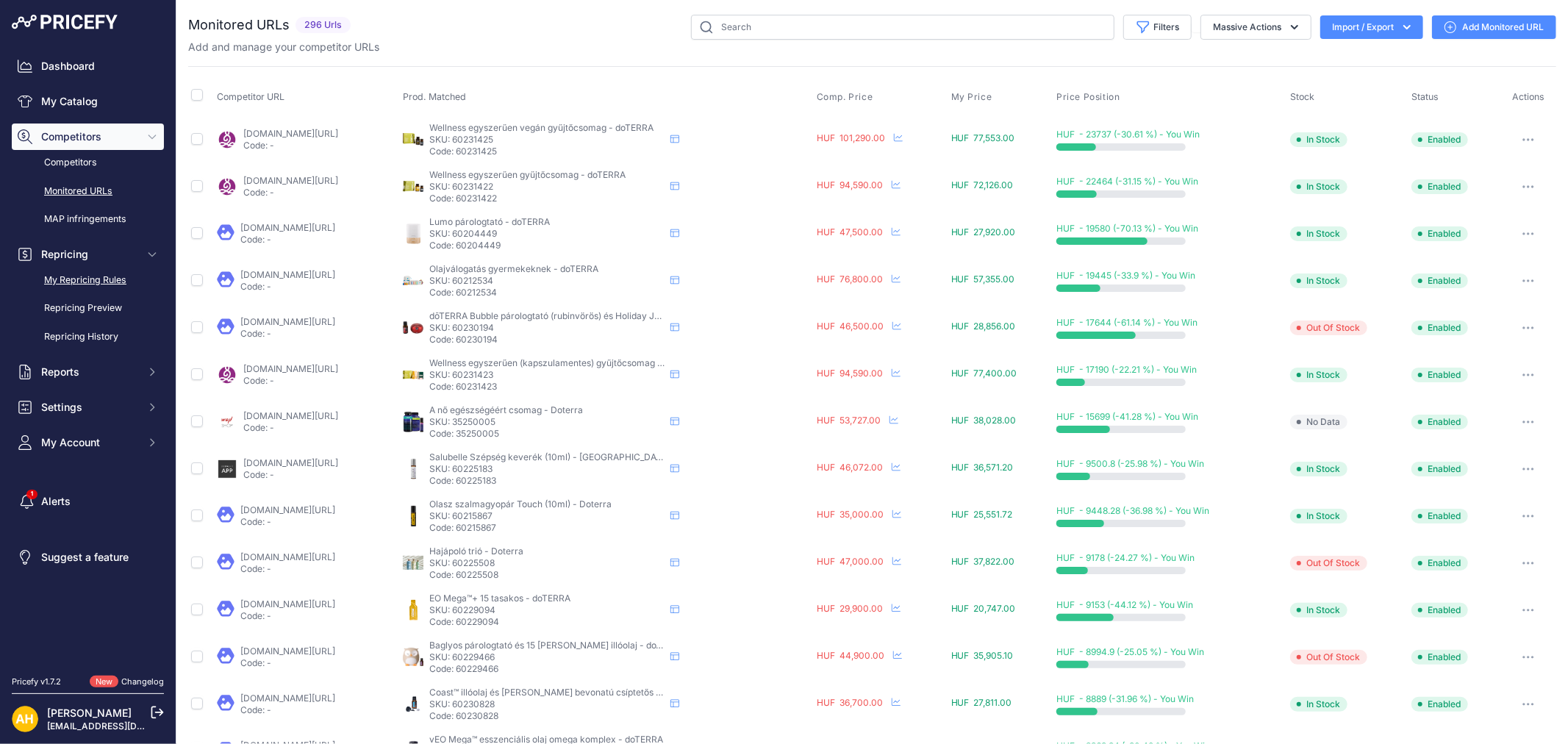
click at [90, 277] on link "My Repricing Rules" at bounding box center [87, 280] width 152 height 26
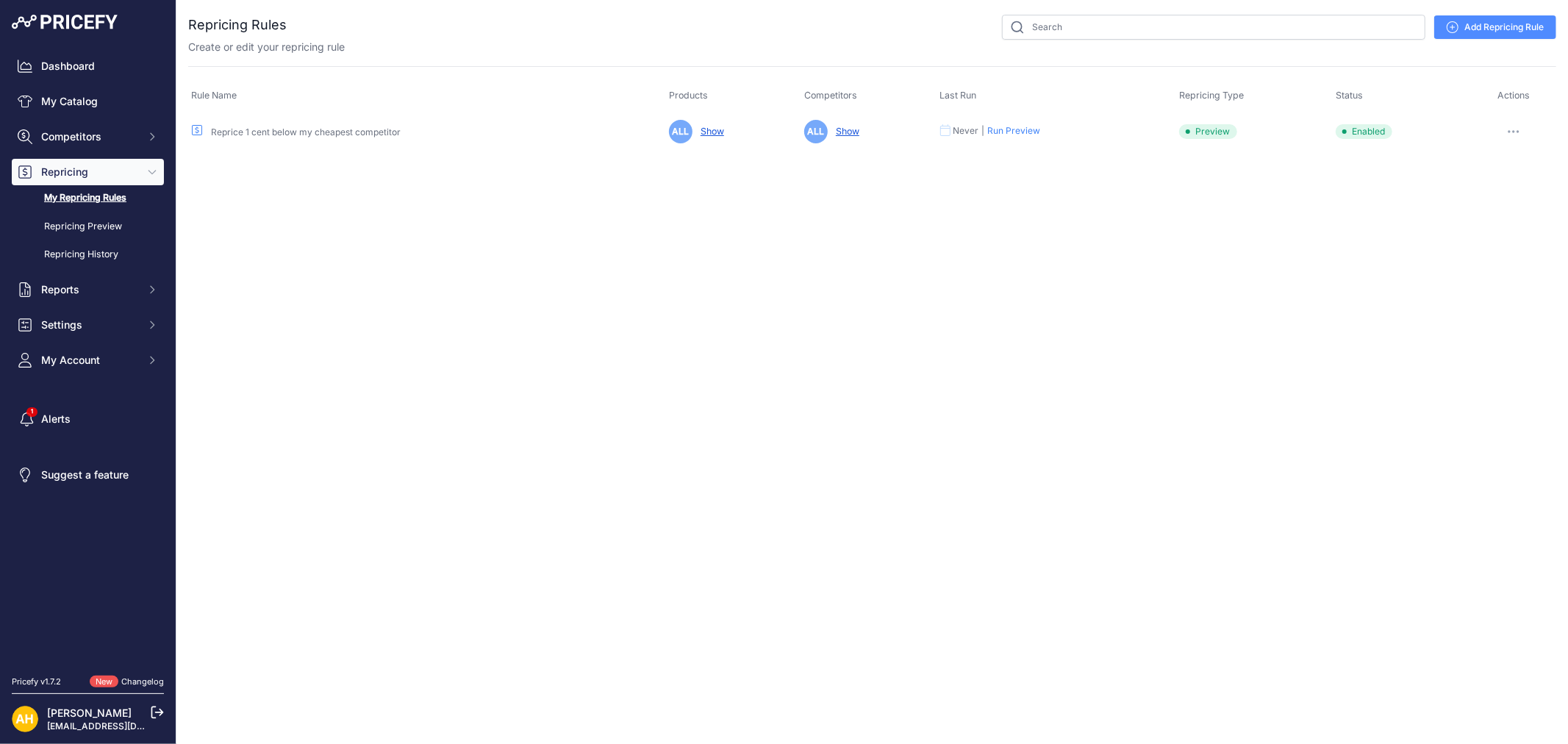
click at [1513, 23] on link "Add Repricing Rule" at bounding box center [1495, 27] width 122 height 23
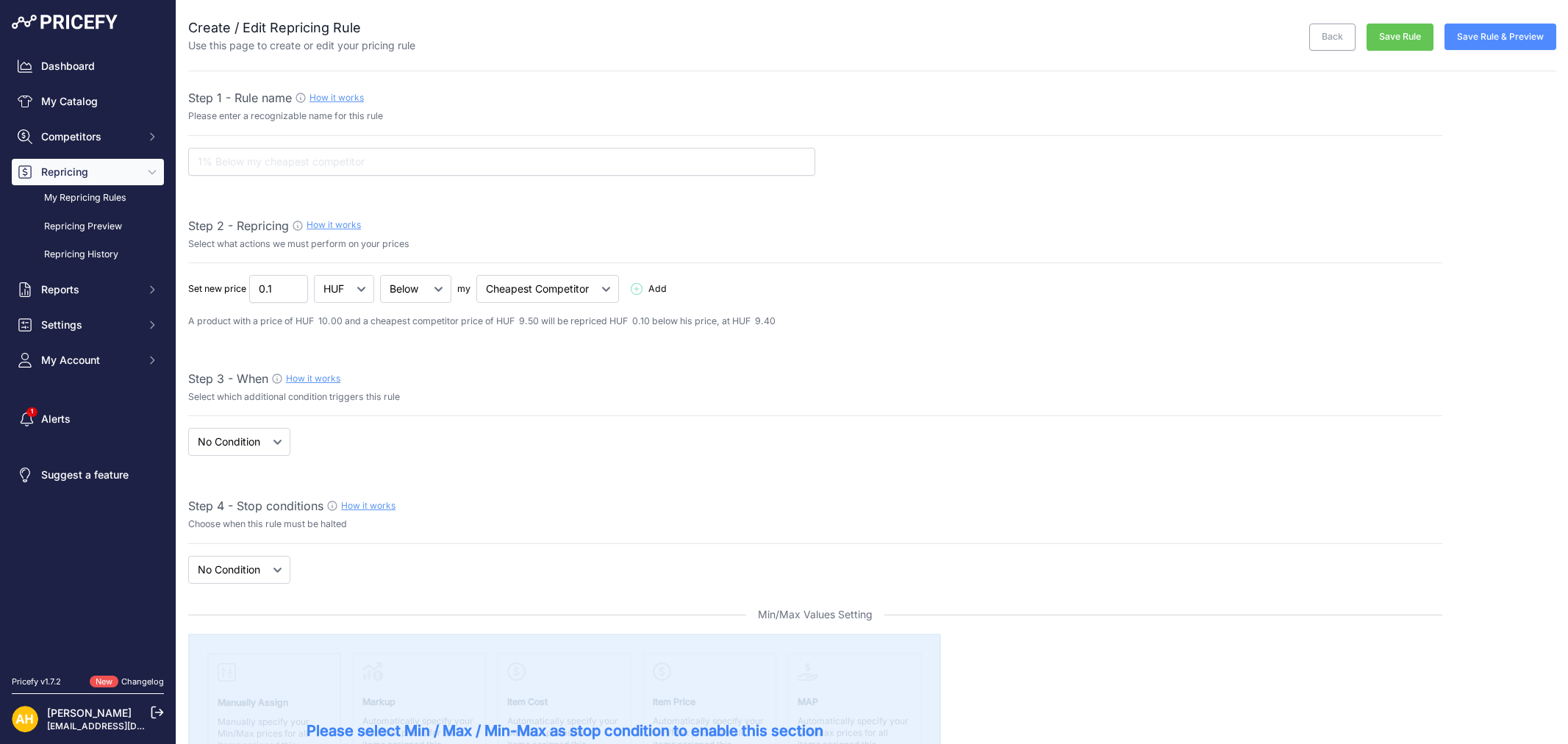
select select "7"
click at [317, 149] on input "text" at bounding box center [502, 161] width 627 height 28
type input "TEST"
click at [285, 287] on input "0.1" at bounding box center [278, 288] width 59 height 28
drag, startPoint x: 270, startPoint y: 288, endPoint x: 231, endPoint y: 287, distance: 39.0
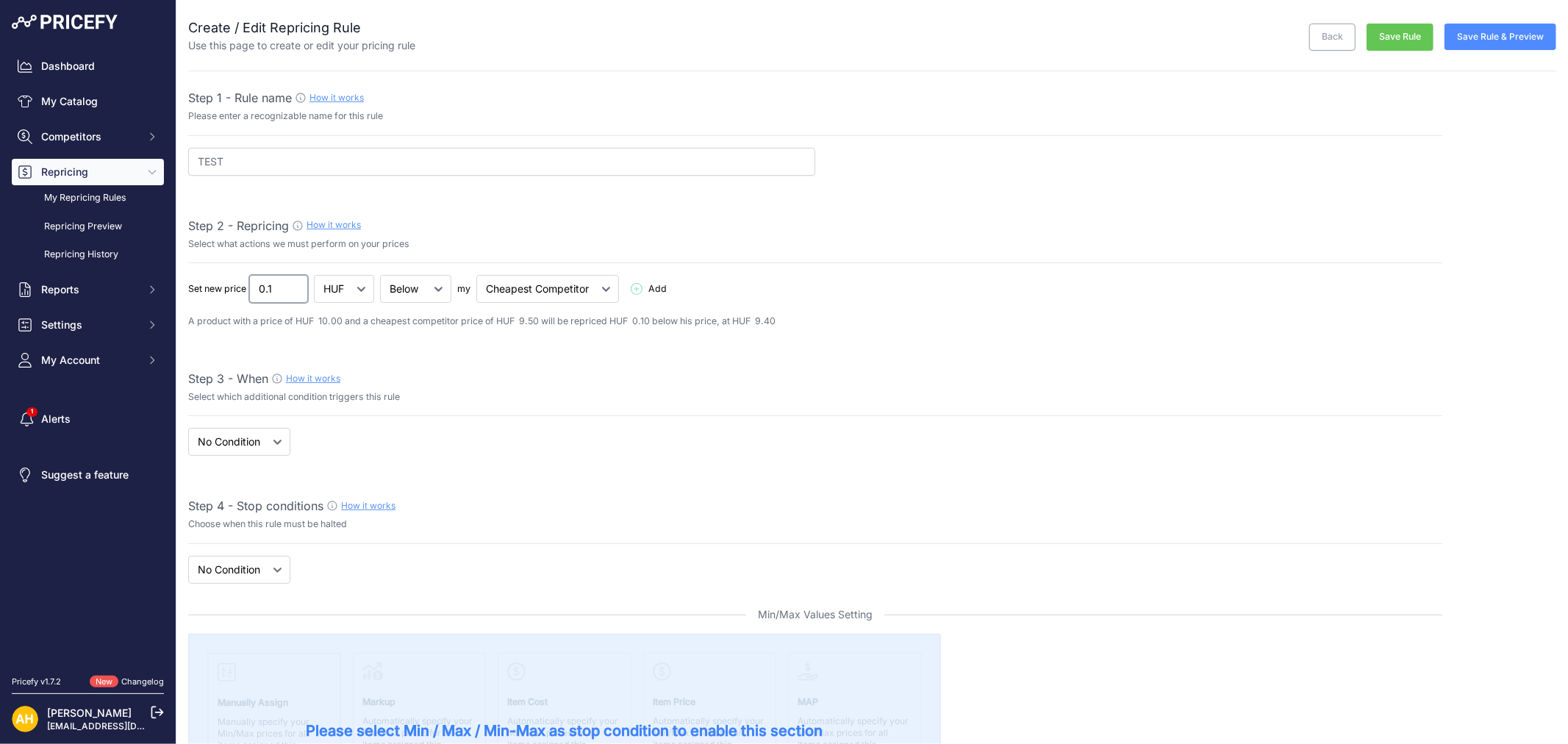
click at [231, 287] on div "Set new price 0.1 HUF % Below Add" at bounding box center [815, 288] width 1255 height 28
type input "10"
click at [662, 288] on span "Add" at bounding box center [657, 289] width 18 height 14
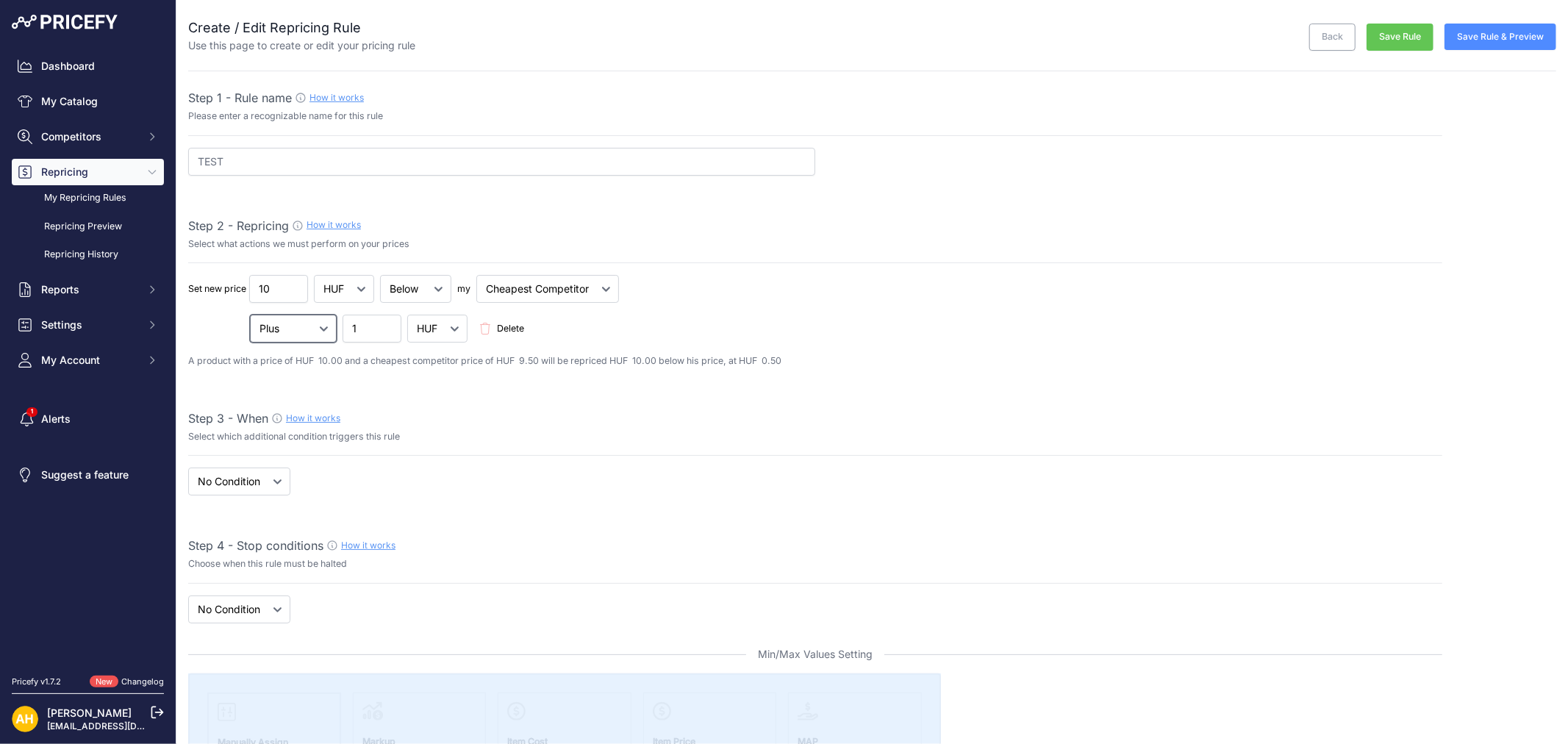
click at [305, 333] on select "Plus Minus Multiplied Divided" at bounding box center [293, 328] width 87 height 28
drag, startPoint x: 516, startPoint y: 329, endPoint x: 688, endPoint y: 399, distance: 185.7
click at [516, 329] on span "Delete" at bounding box center [510, 329] width 27 height 14
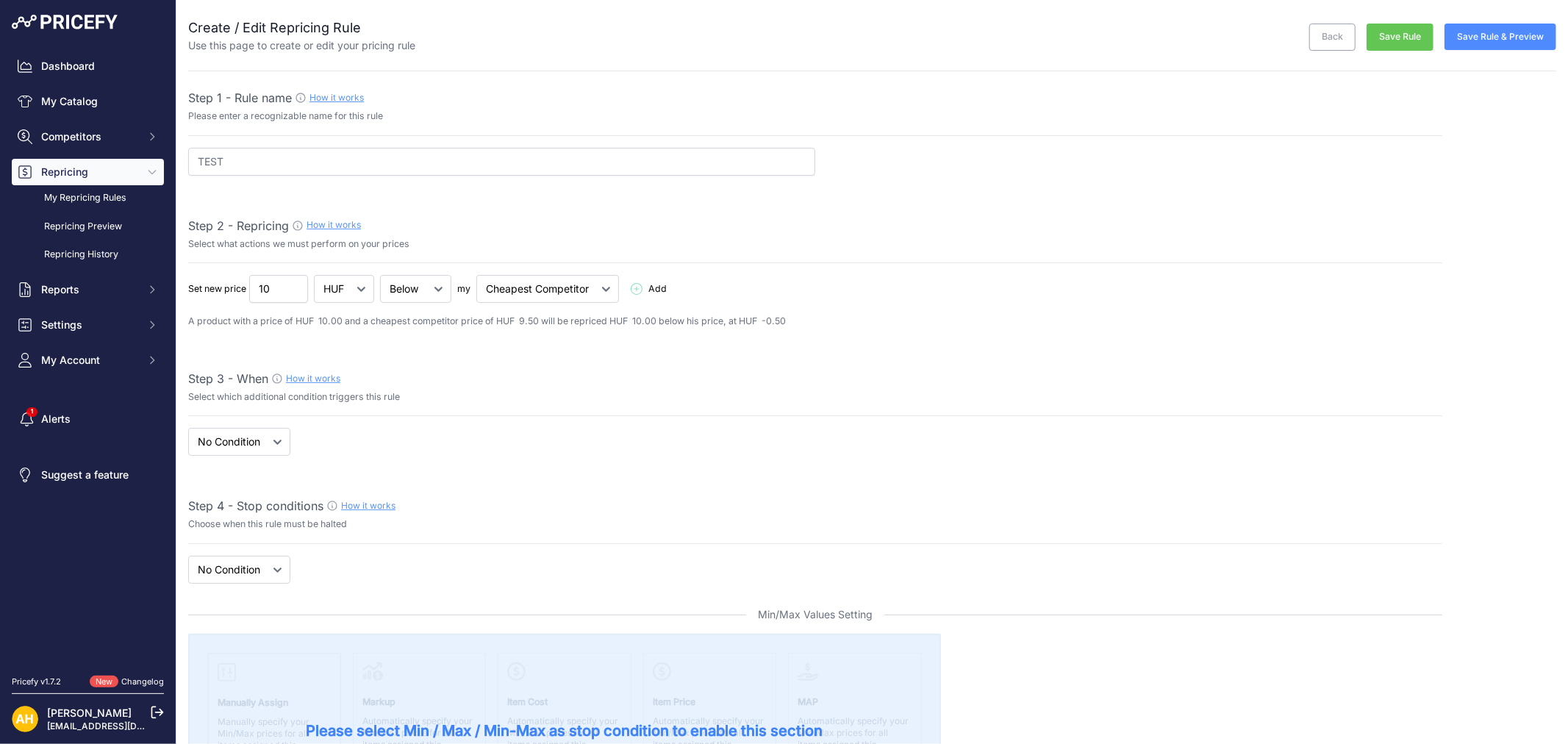
click at [286, 323] on p "A product with a price of HUF 10.00 and a cheapest competitor price of HUF 9.50…" at bounding box center [815, 321] width 1255 height 14
click at [234, 442] on select "When No Condition" at bounding box center [239, 441] width 102 height 28
click at [188, 429] on select "When No Condition" at bounding box center [239, 441] width 102 height 28
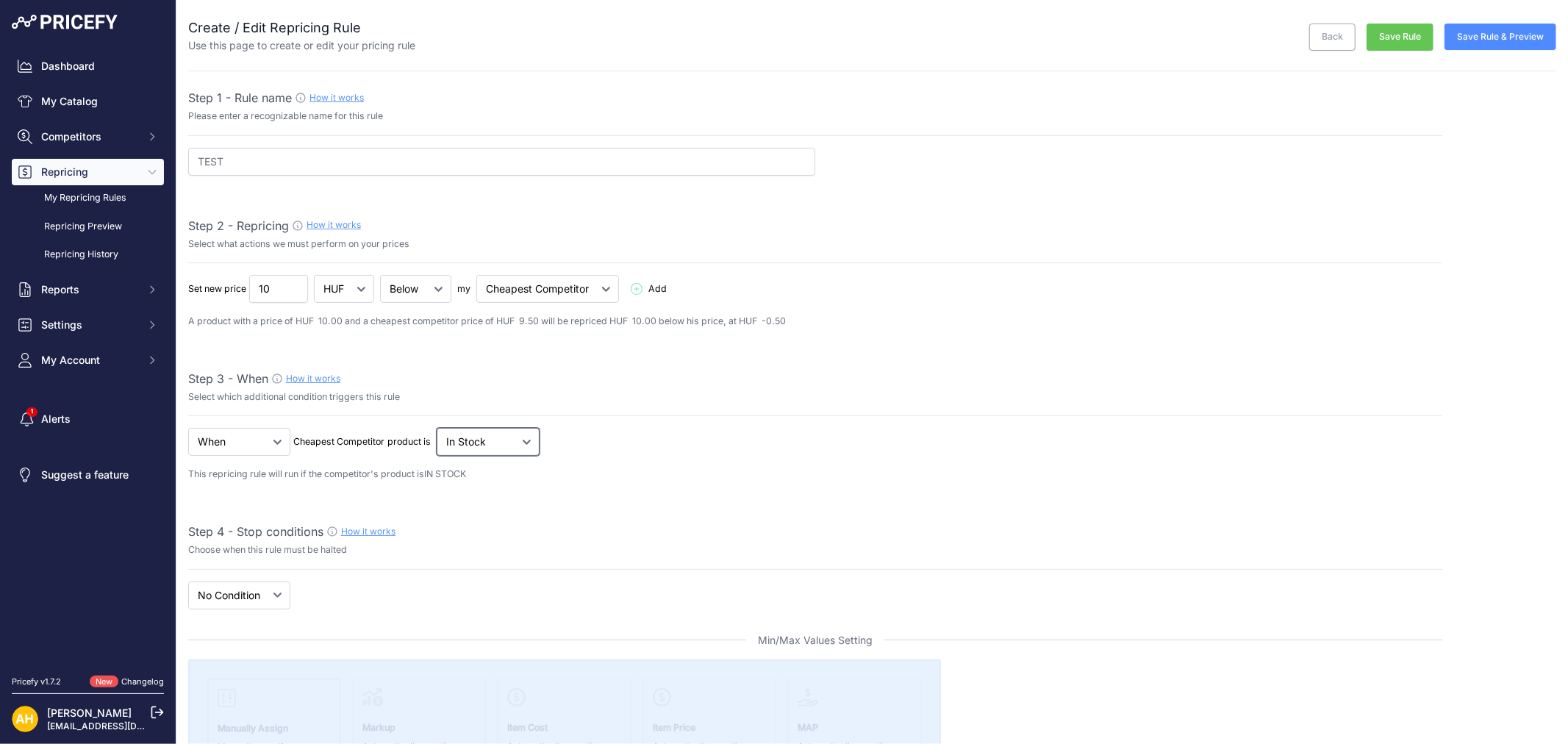
click at [498, 442] on select "Out Of Stock In Stock" at bounding box center [487, 441] width 103 height 28
click at [261, 439] on select "When No Condition" at bounding box center [239, 441] width 102 height 28
select select "none"
click at [188, 429] on select "When No Condition" at bounding box center [239, 441] width 102 height 28
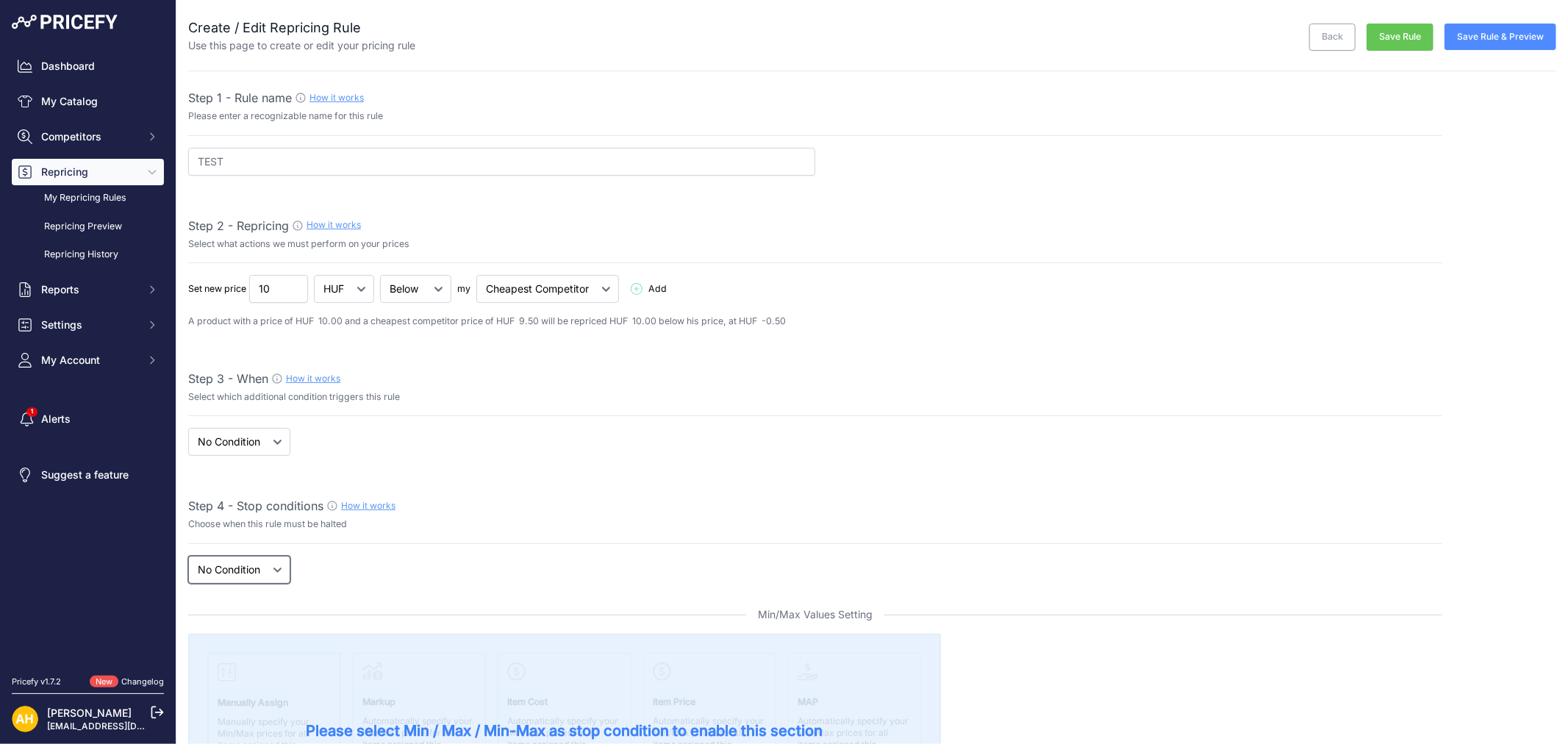
click at [274, 569] on select "New Price No Condition" at bounding box center [239, 569] width 102 height 28
select select "price"
click at [188, 556] on select "New Price No Condition" at bounding box center [239, 569] width 102 height 28
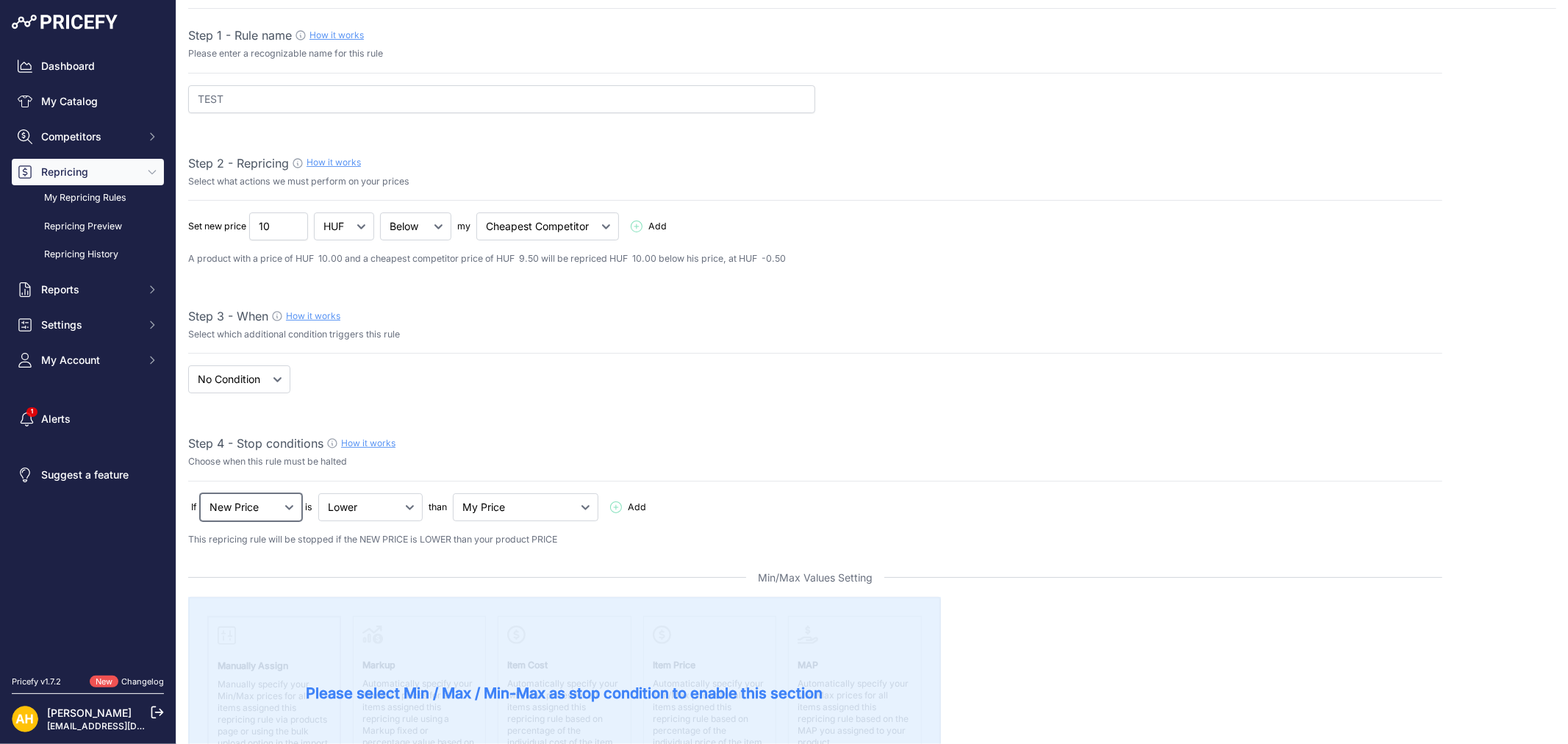
scroll to position [163, 0]
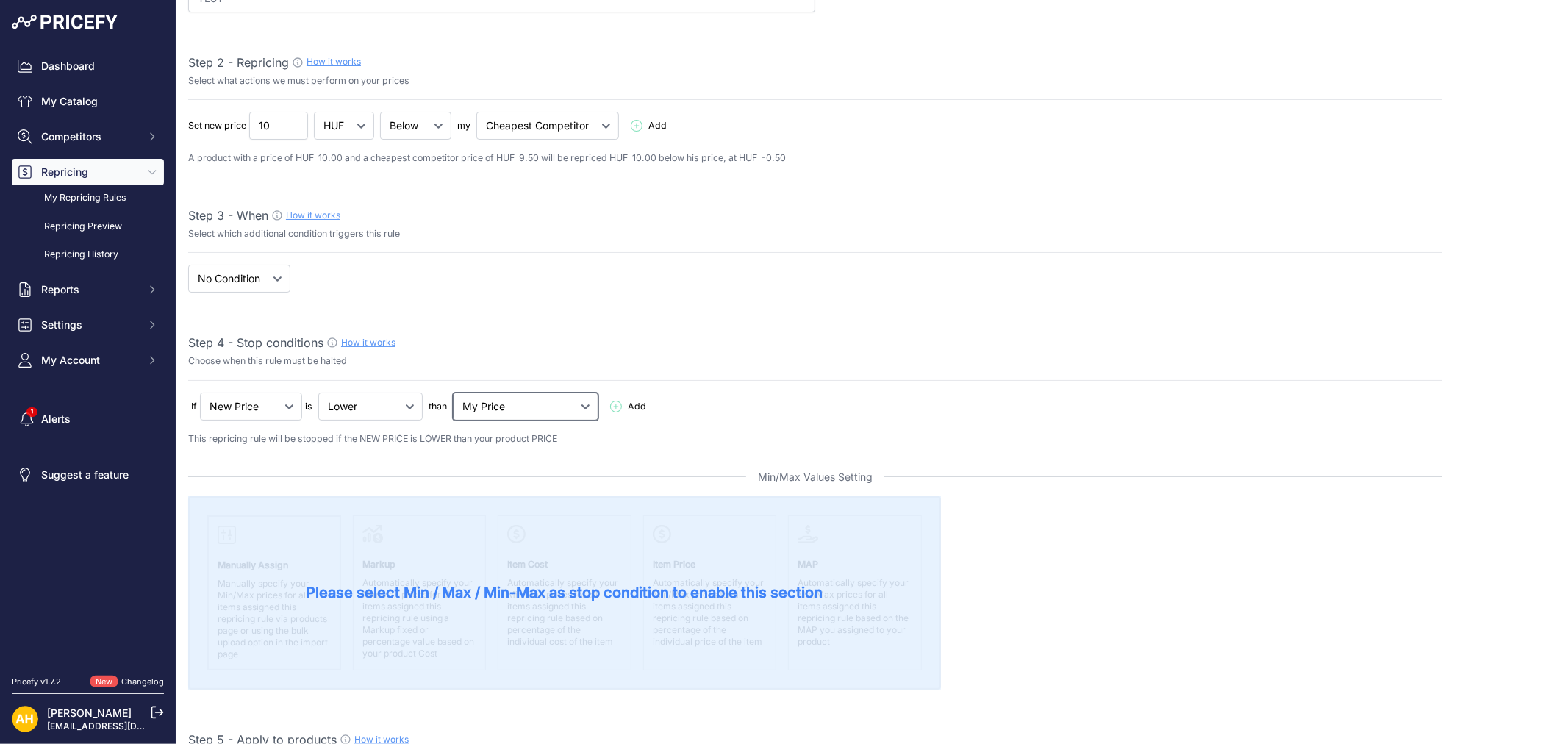
click at [514, 406] on select "My Price Min Price Max Price Min/Max Price My Cost" at bounding box center [525, 406] width 145 height 28
select select "my_cost"
click at [456, 392] on select "My Price Min Price Max Price Min/Max Price My Cost" at bounding box center [525, 406] width 145 height 28
click at [365, 410] on select "Lower Higher Lower/Higher" at bounding box center [370, 406] width 105 height 28
click at [395, 355] on p "Choose when this rule must be halted" at bounding box center [815, 361] width 1255 height 14
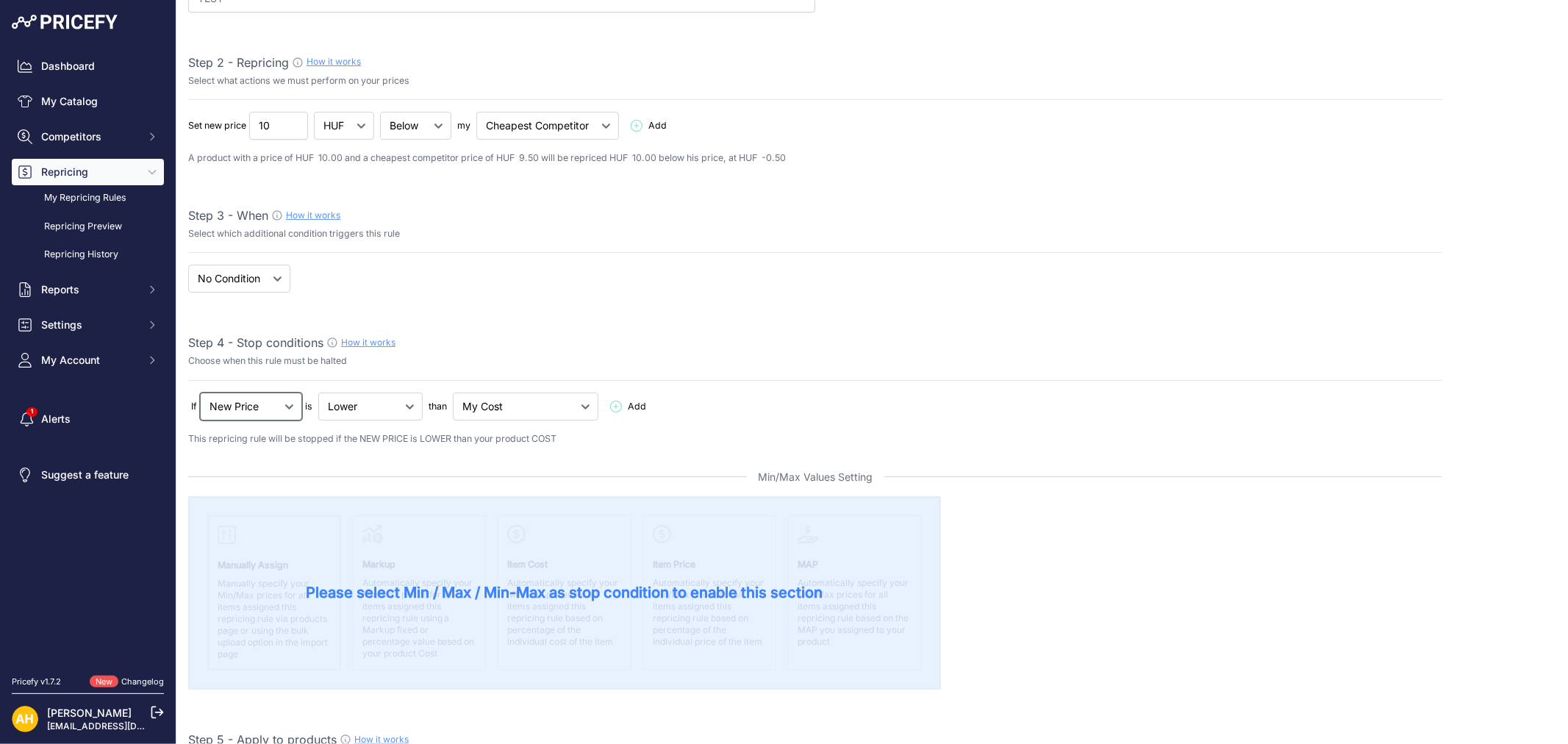
click at [270, 408] on select "New Price No Condition" at bounding box center [251, 406] width 102 height 28
drag, startPoint x: 270, startPoint y: 408, endPoint x: 276, endPoint y: 395, distance: 14.3
click at [274, 398] on select "New Price No Condition" at bounding box center [251, 406] width 102 height 28
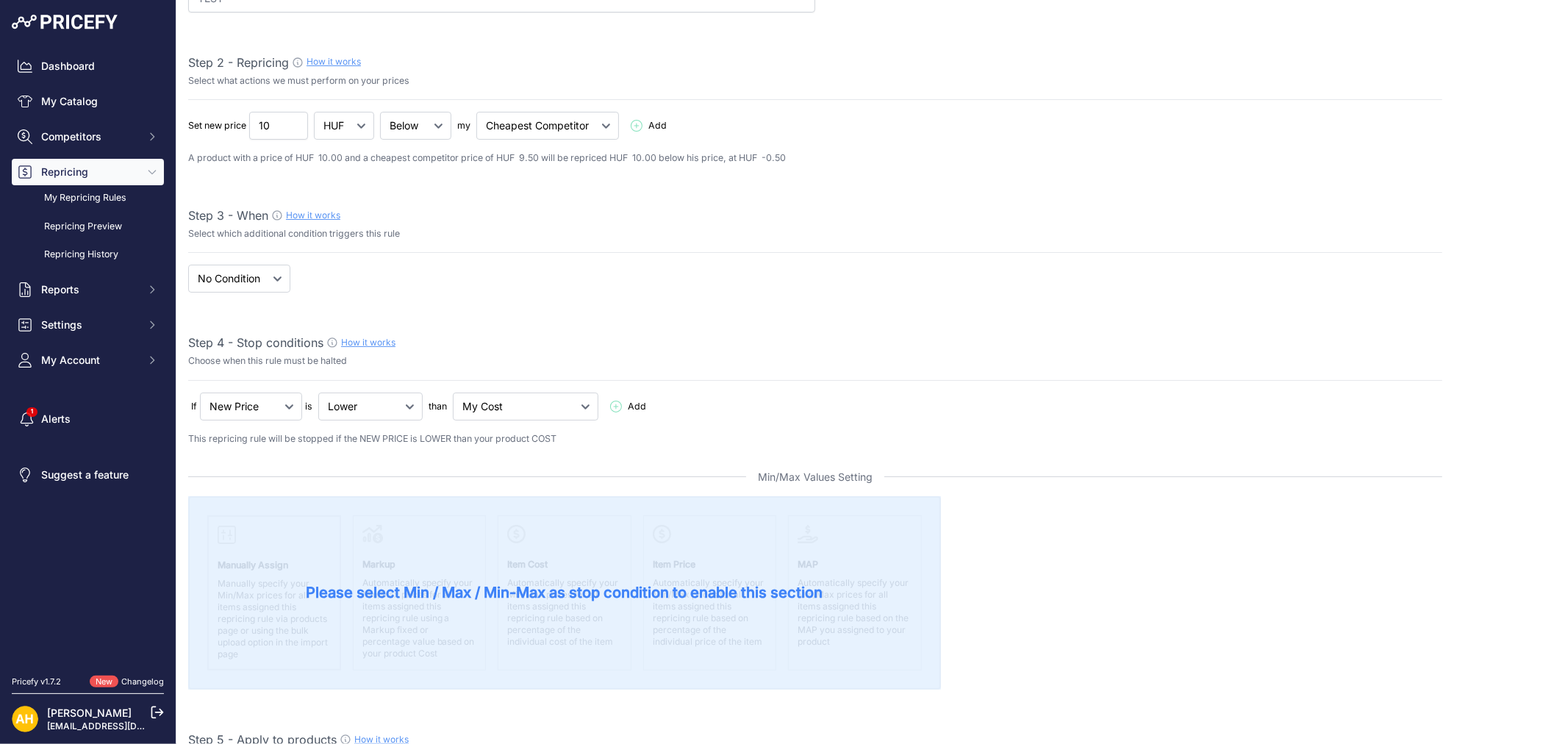
click at [628, 408] on span "Add" at bounding box center [636, 407] width 18 height 14
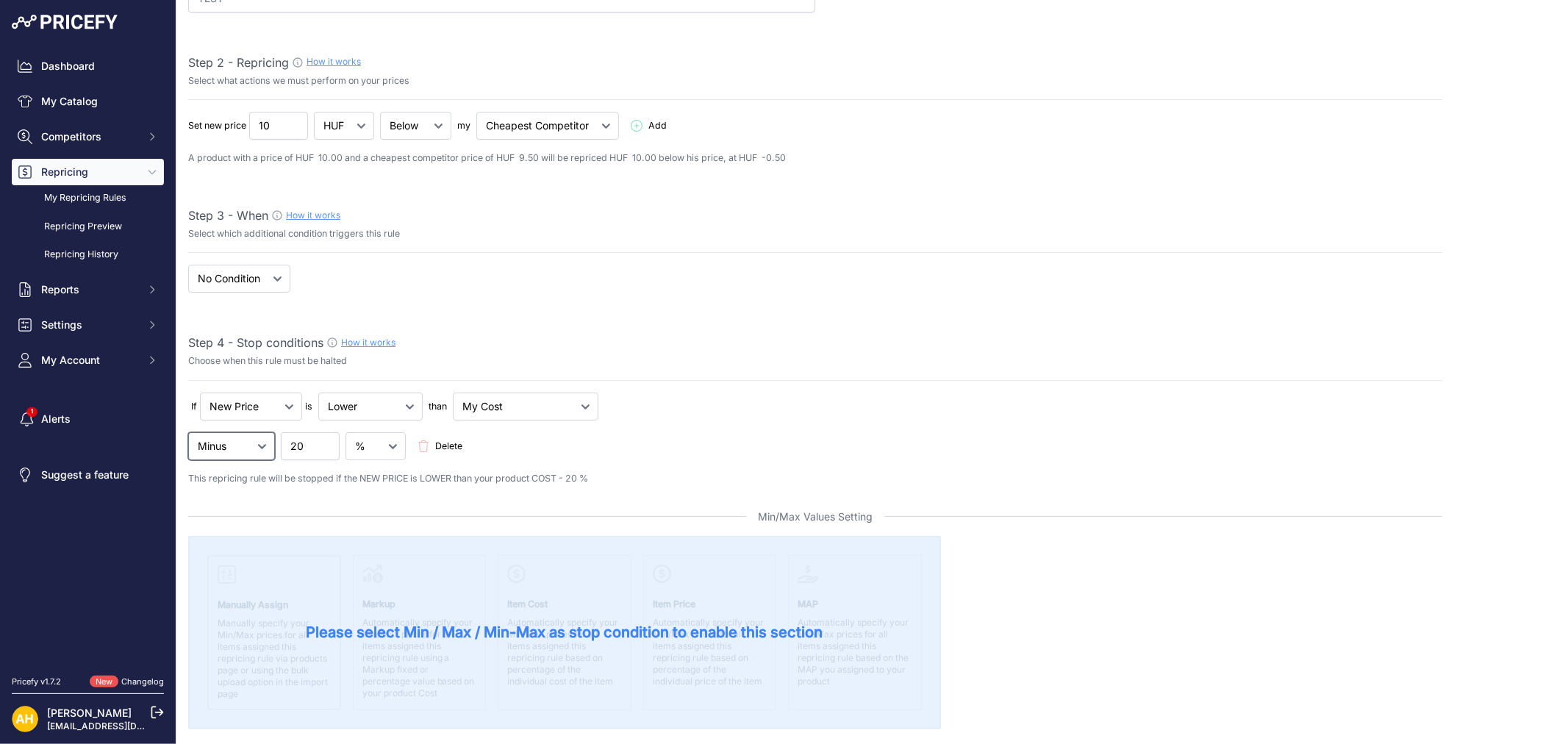
click at [253, 451] on select "Minus Plus Multiplied Divided" at bounding box center [232, 446] width 87 height 28
select select "plus"
click at [188, 433] on select "Minus Plus Multiplied Divided" at bounding box center [232, 446] width 87 height 28
drag, startPoint x: 311, startPoint y: 439, endPoint x: 252, endPoint y: 432, distance: 59.4
click at [252, 433] on div "Minus Plus Multiplied Divided 20 Delete" at bounding box center [815, 446] width 1255 height 28
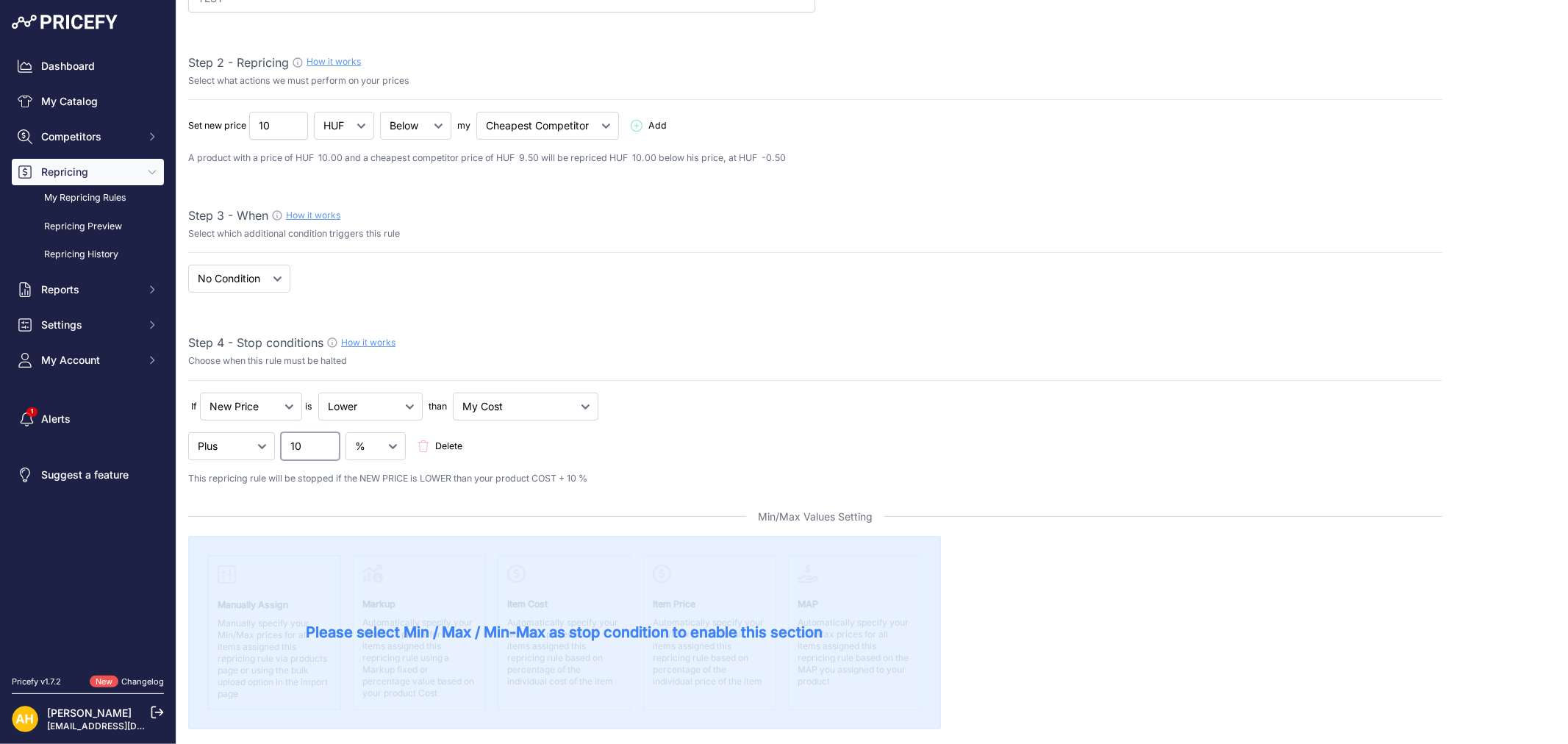
type input "10"
drag, startPoint x: 734, startPoint y: 384, endPoint x: 729, endPoint y: 378, distance: 7.8
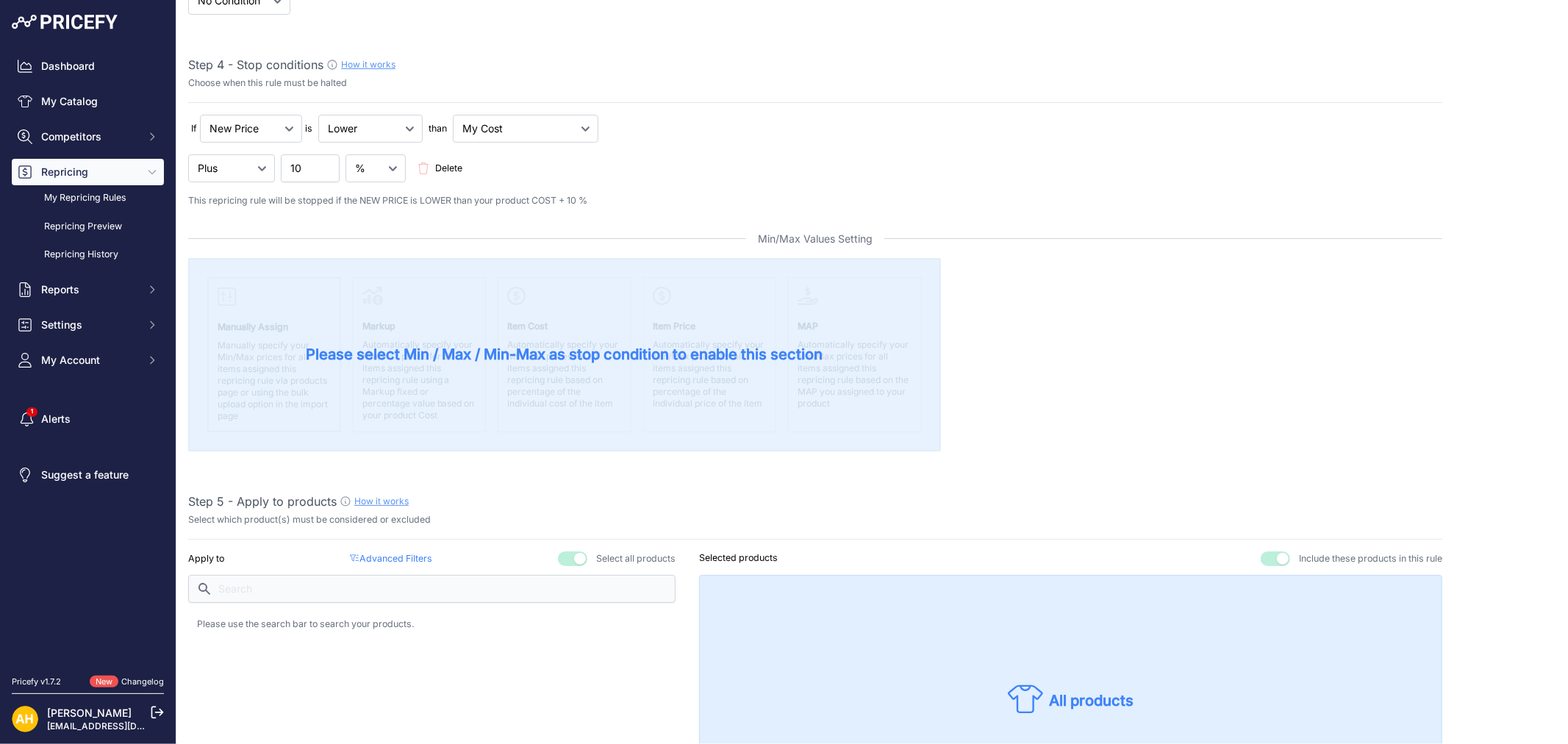
scroll to position [489, 0]
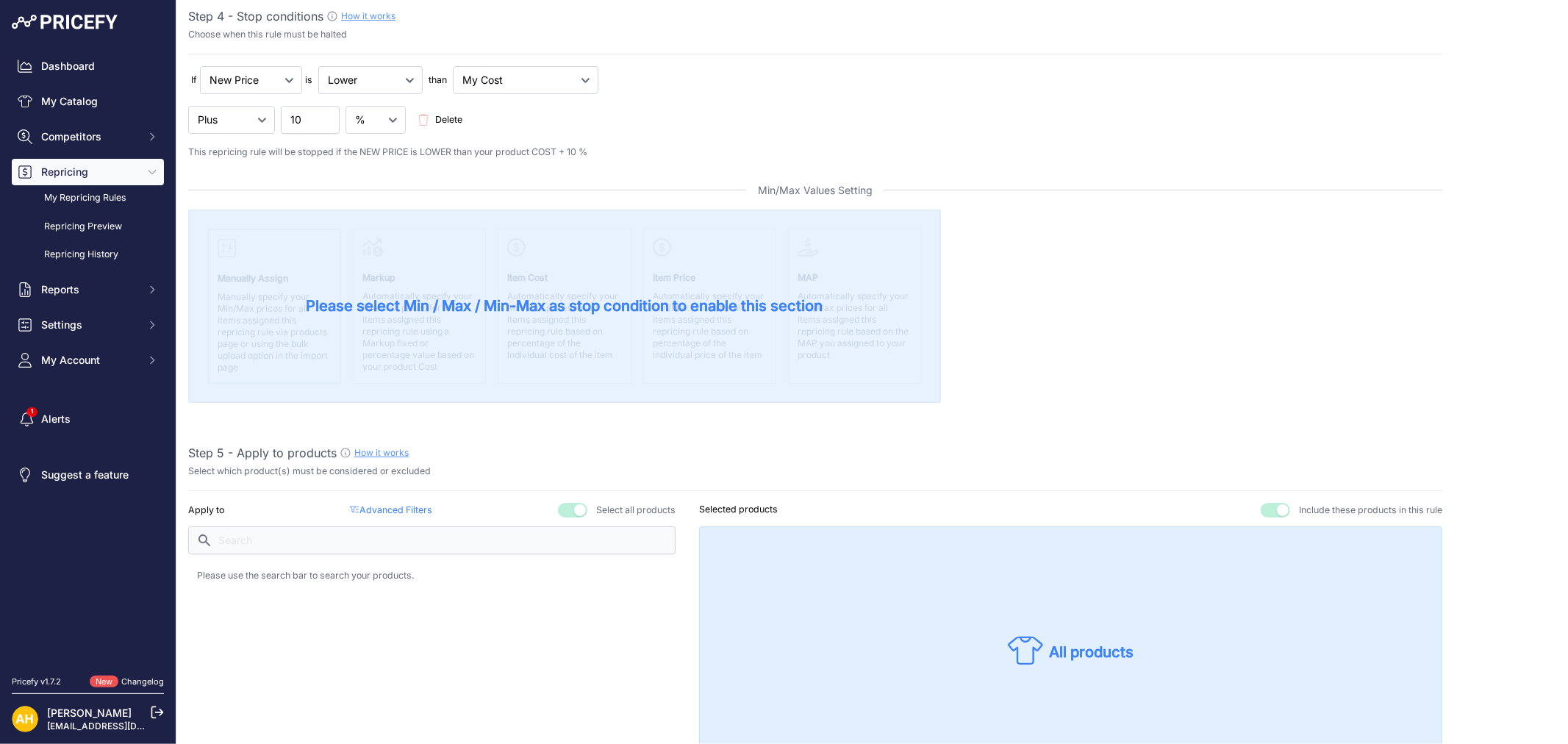
click at [783, 157] on p "This repricing rule will be stopped if the NEW PRICE is LOWER than your product…" at bounding box center [815, 152] width 1255 height 14
click at [714, 311] on span "Please select Min / Max / Min-Max as stop condition to enable this section" at bounding box center [565, 305] width 517 height 20
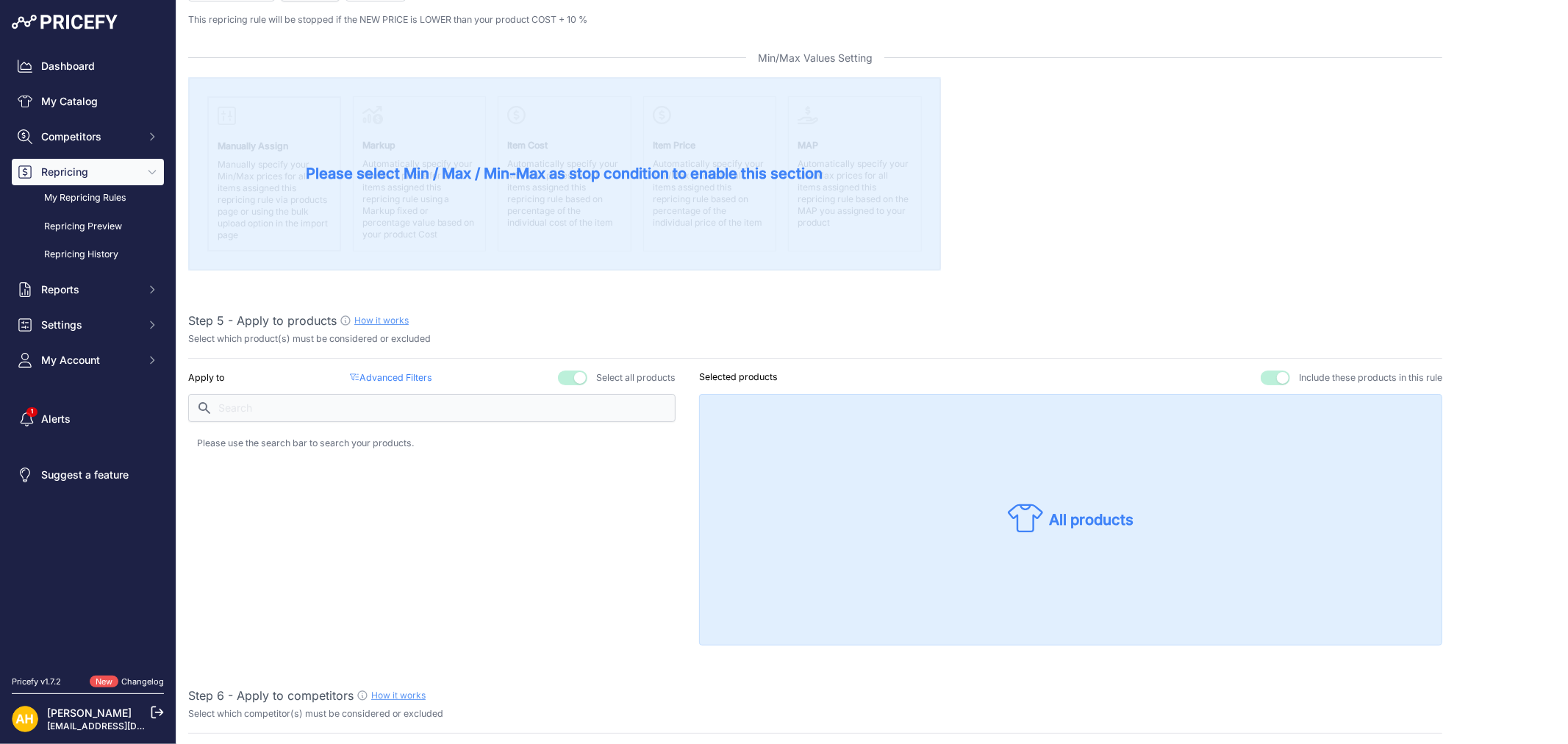
scroll to position [653, 0]
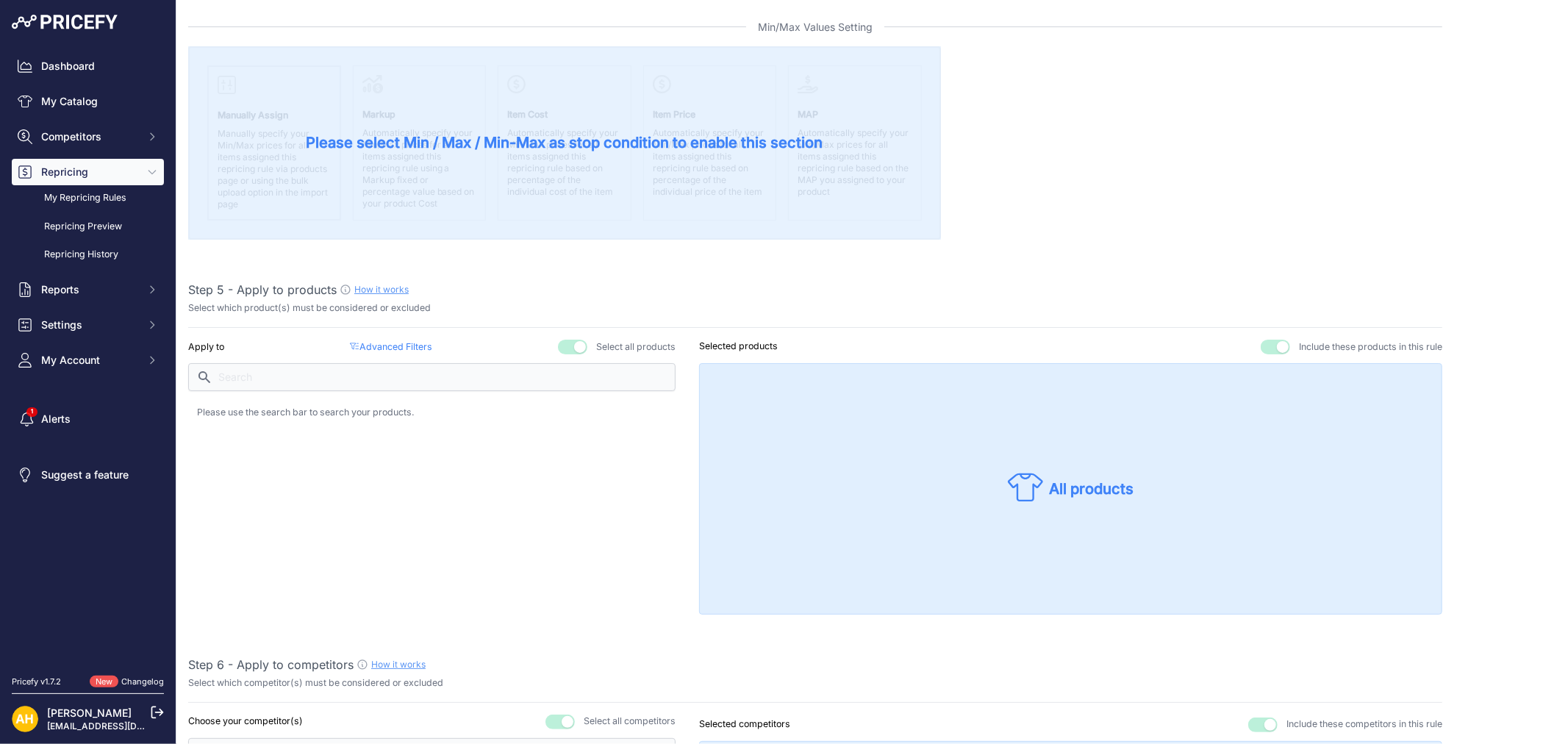
click at [567, 345] on button "button" at bounding box center [572, 346] width 30 height 14
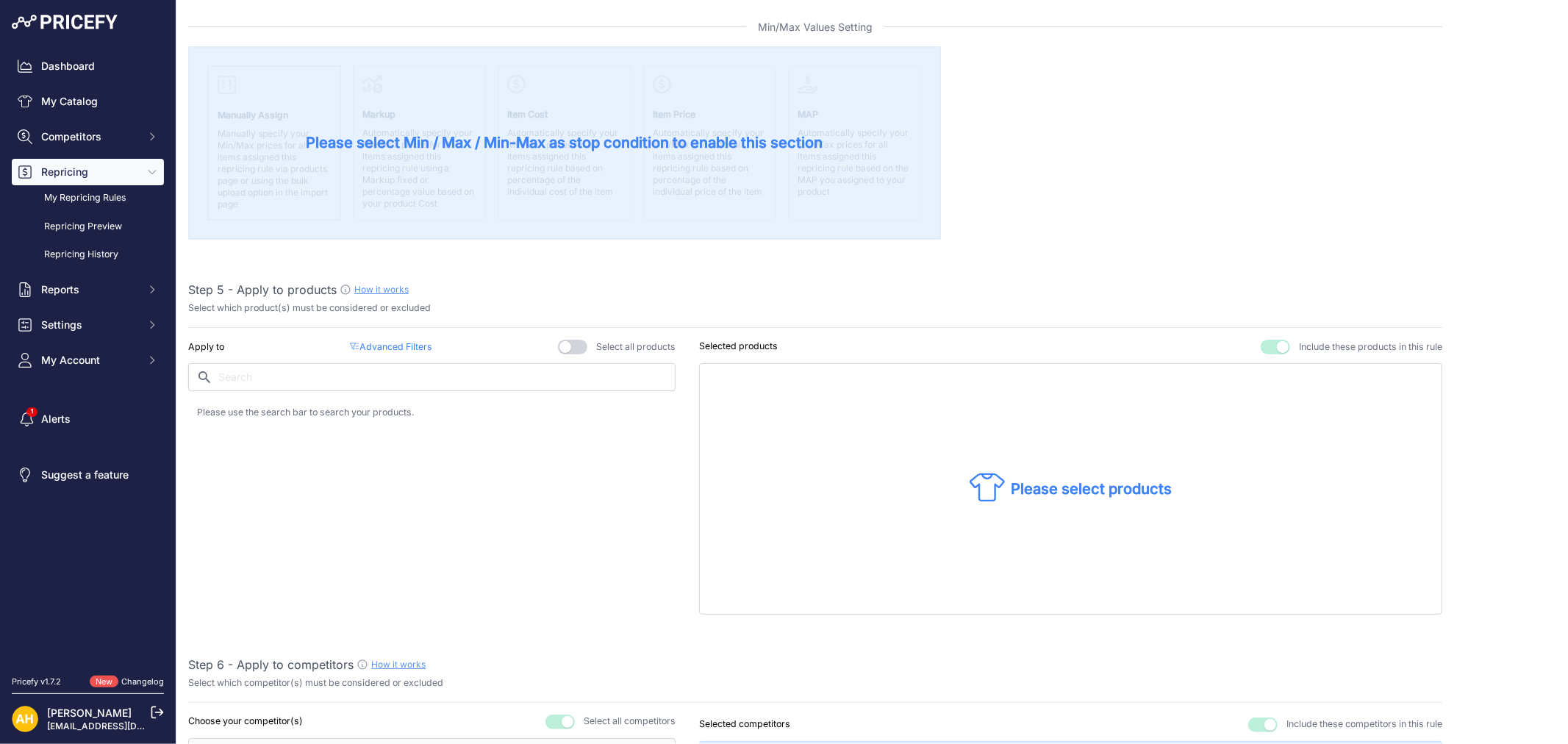
click at [567, 345] on button "button" at bounding box center [572, 346] width 30 height 14
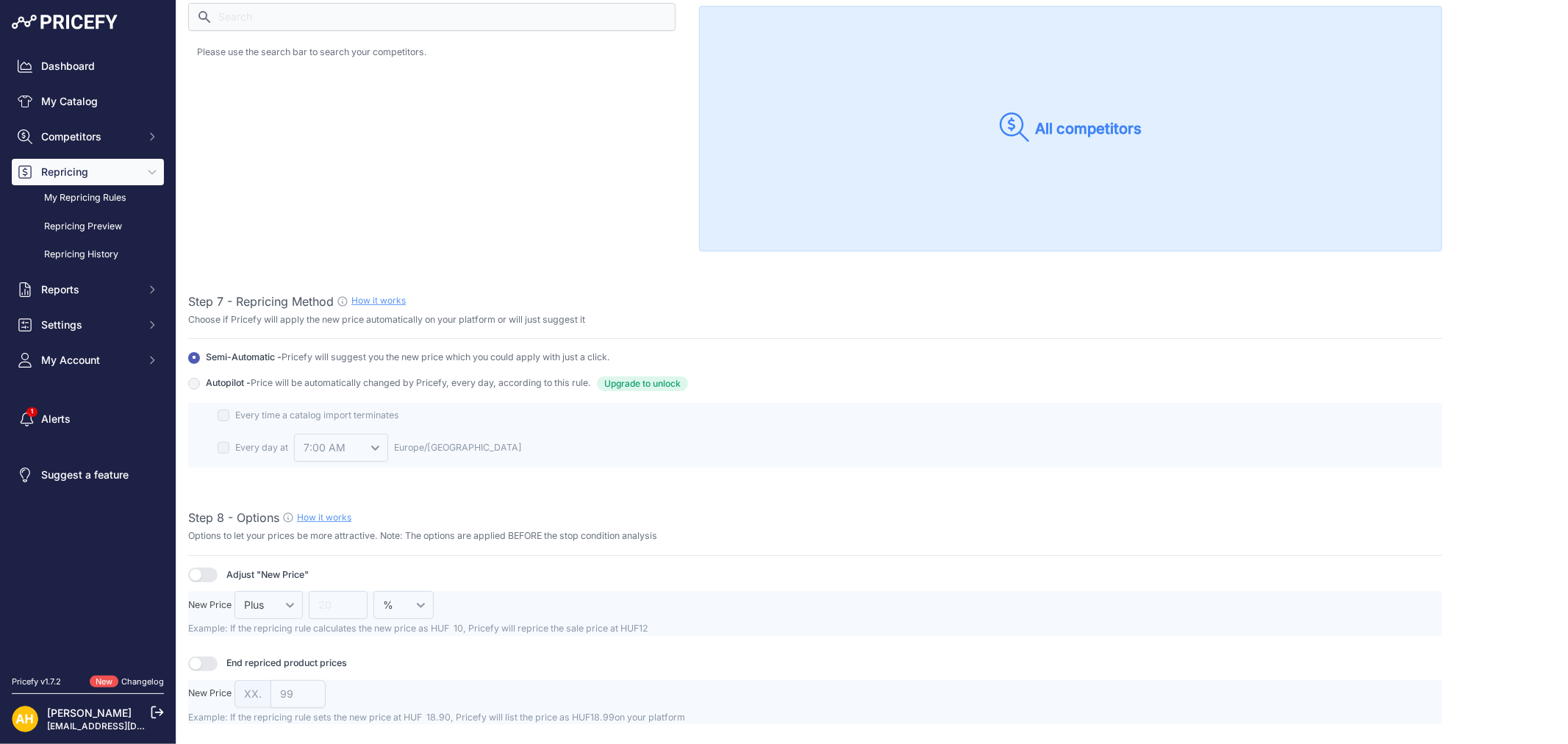
scroll to position [1470, 0]
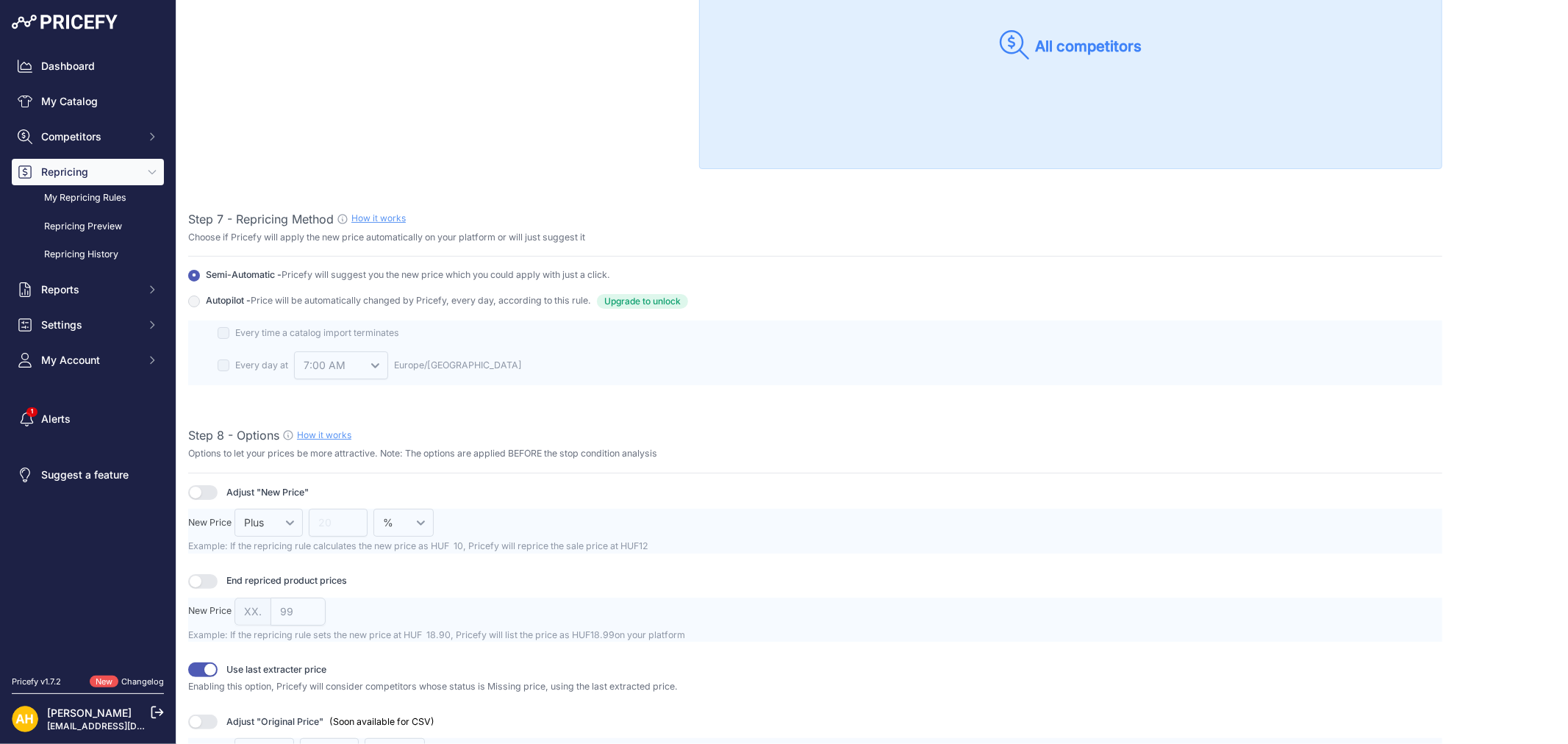
click at [202, 302] on div "Autopilot - Price will be automatically changed by Pricefy, every day, accordin…" at bounding box center [815, 301] width 1255 height 14
click at [214, 268] on label "Semi-Automatic - Pricefy will suggest you the new price which you could apply w…" at bounding box center [411, 275] width 411 height 14
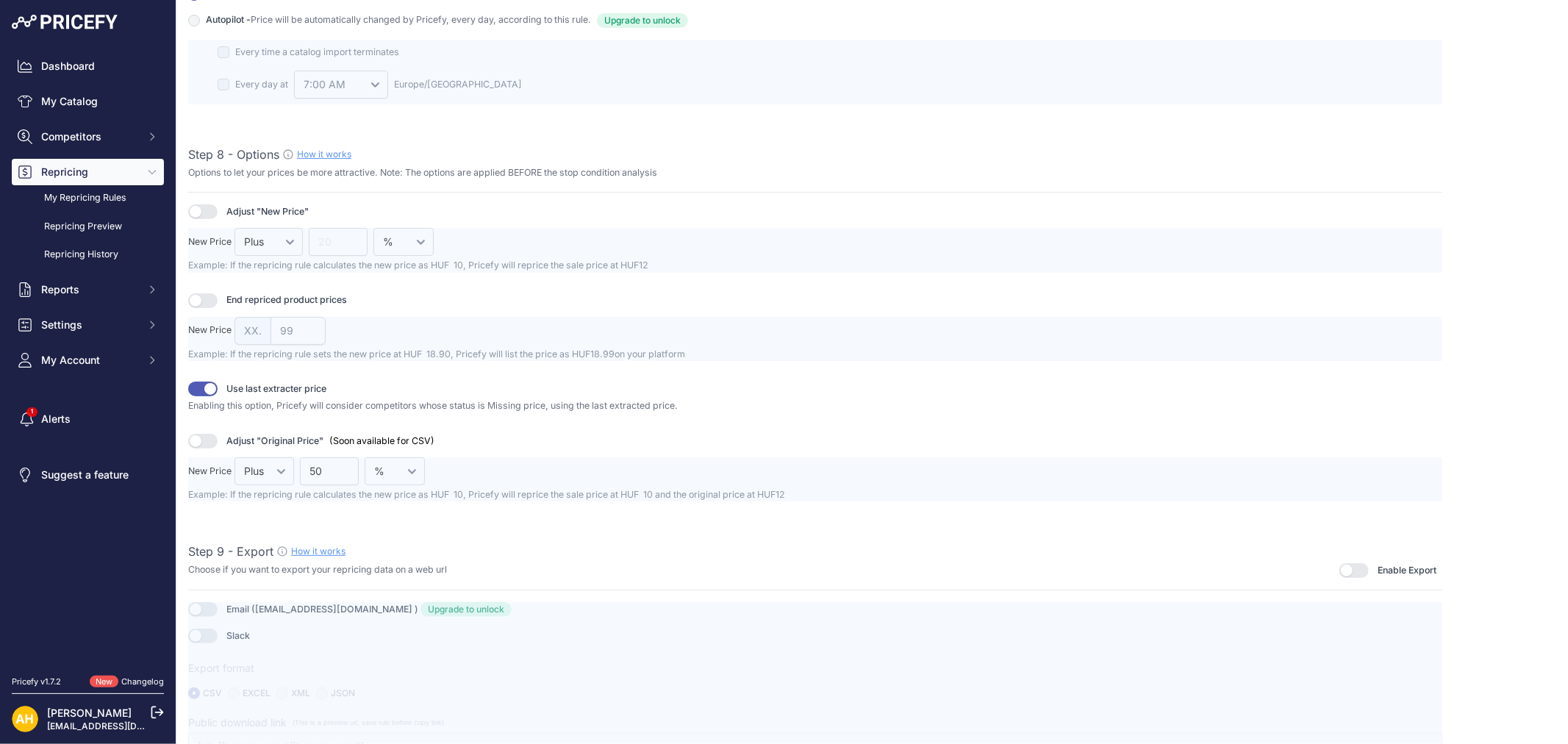
scroll to position [1767, 0]
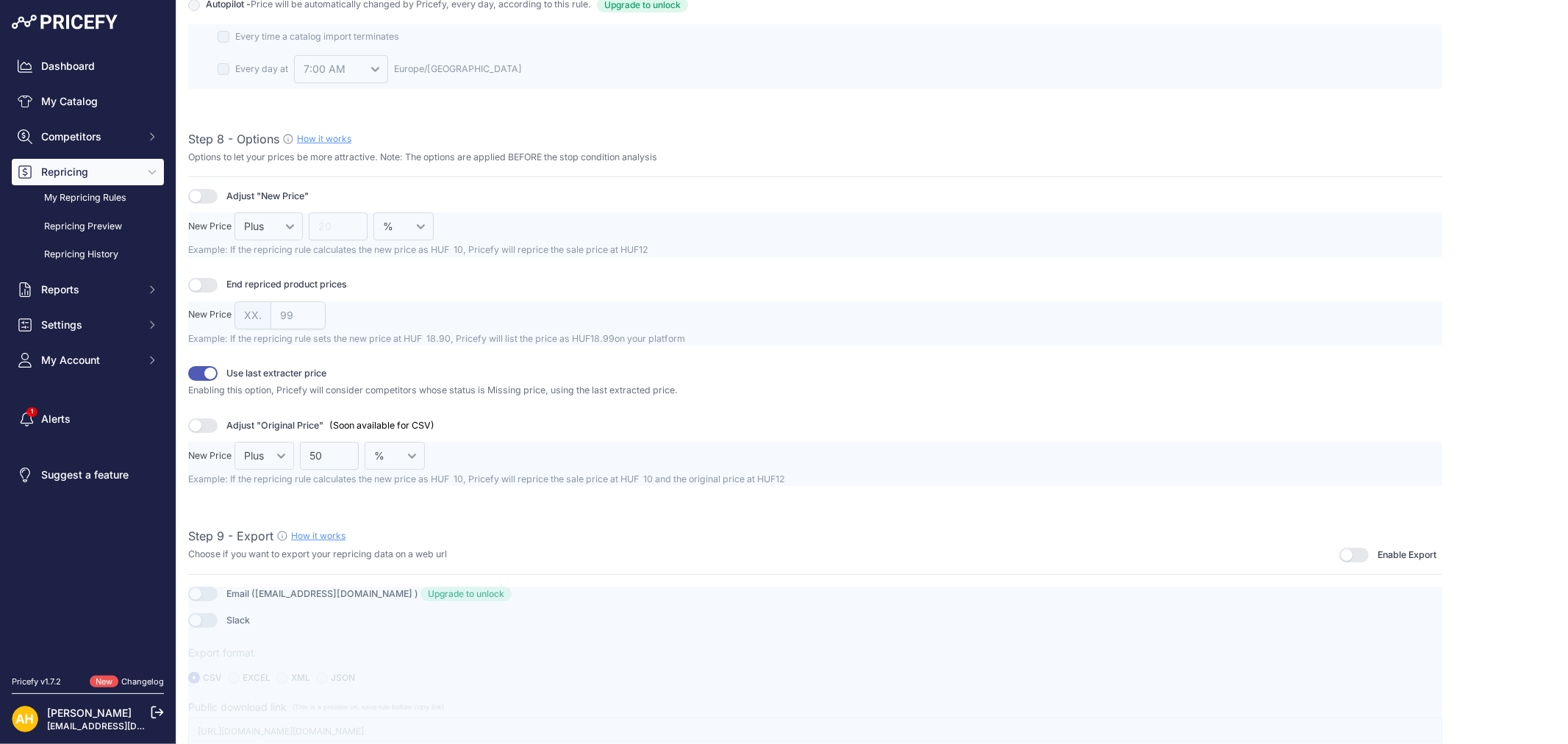
click at [203, 591] on div at bounding box center [815, 665] width 1255 height 159
click at [195, 593] on div at bounding box center [815, 665] width 1255 height 159
click at [324, 538] on link "How it works" at bounding box center [318, 534] width 55 height 11
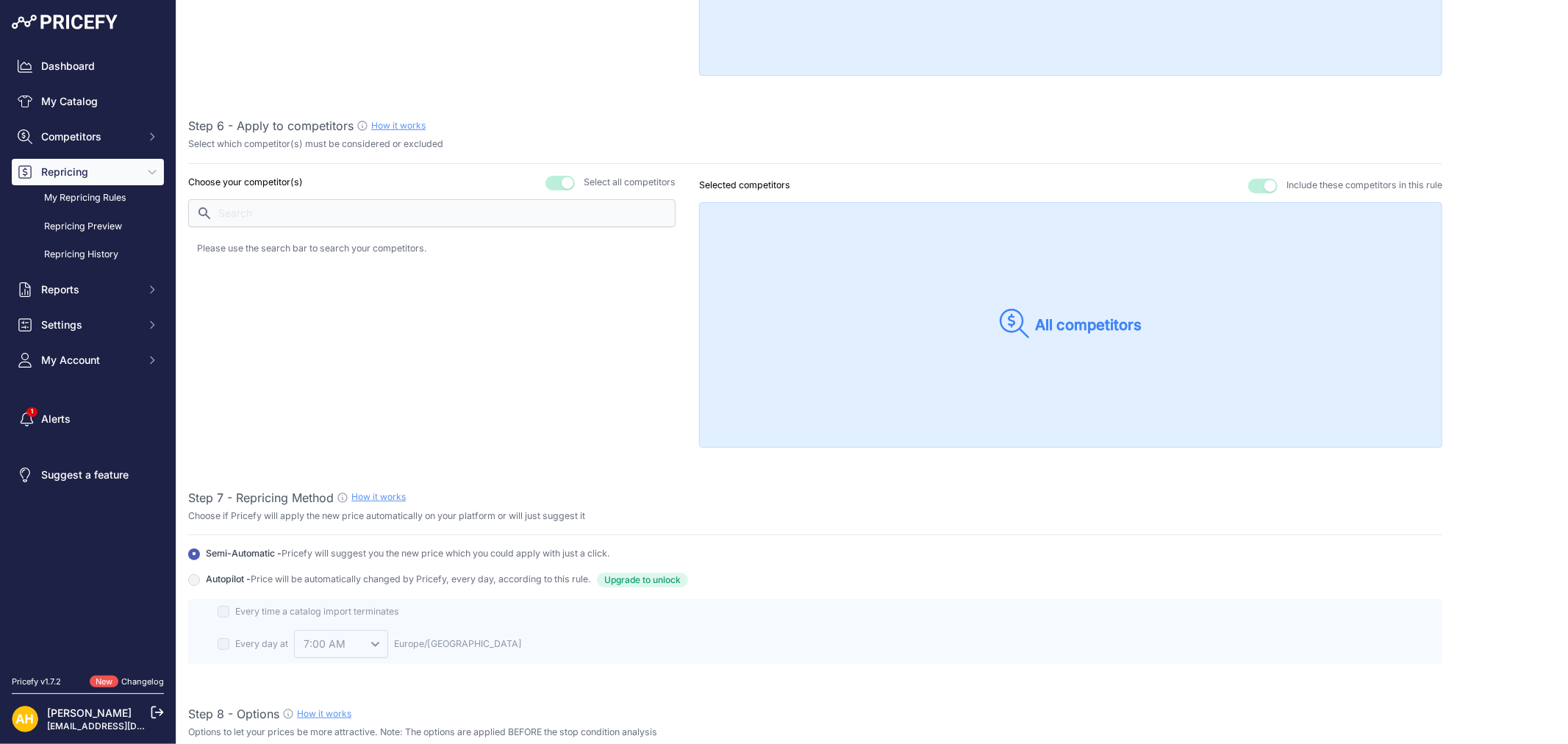
scroll to position [1195, 0]
click at [1251, 185] on button "button" at bounding box center [1262, 183] width 30 height 14
click at [1232, 181] on button "button" at bounding box center [1247, 183] width 30 height 14
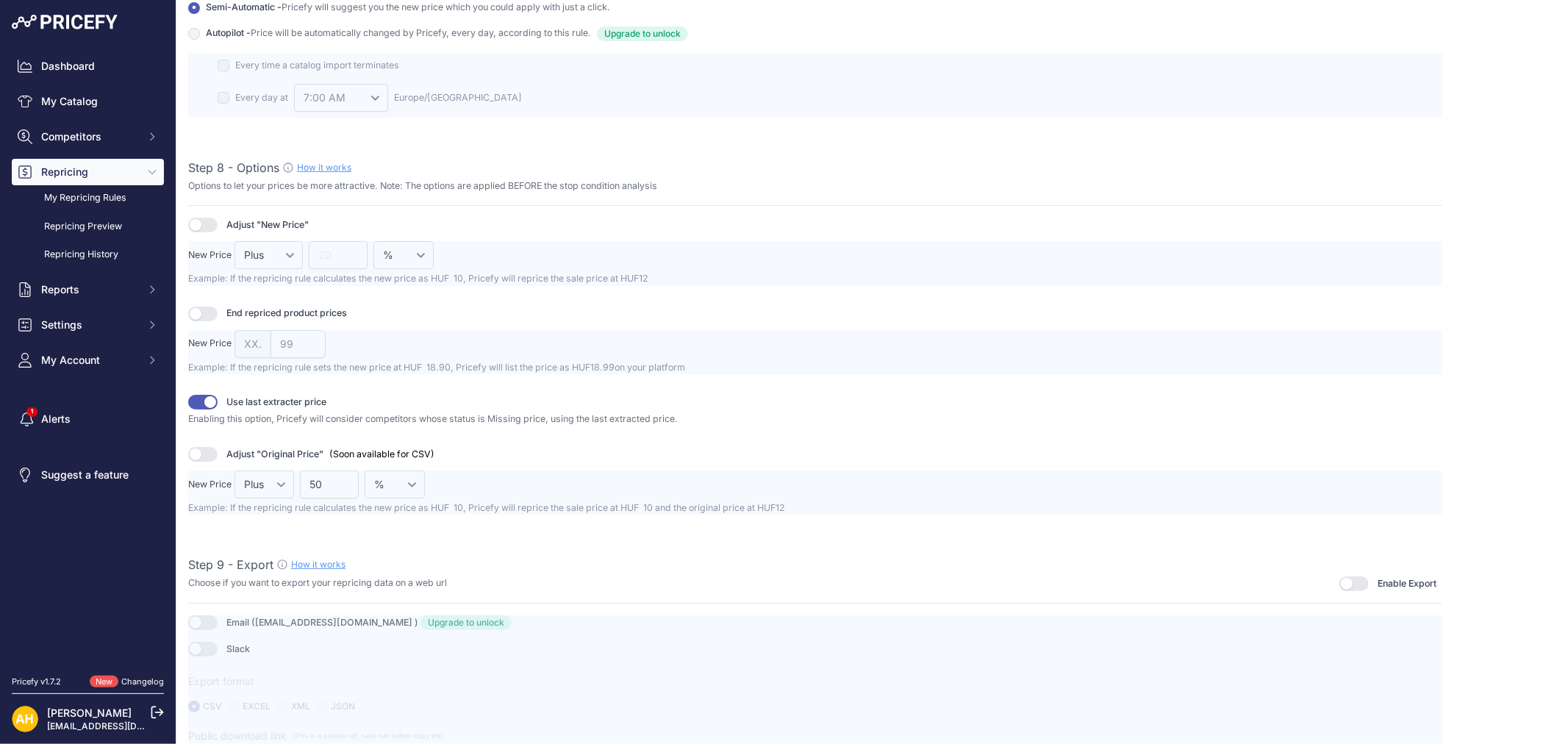
scroll to position [1767, 0]
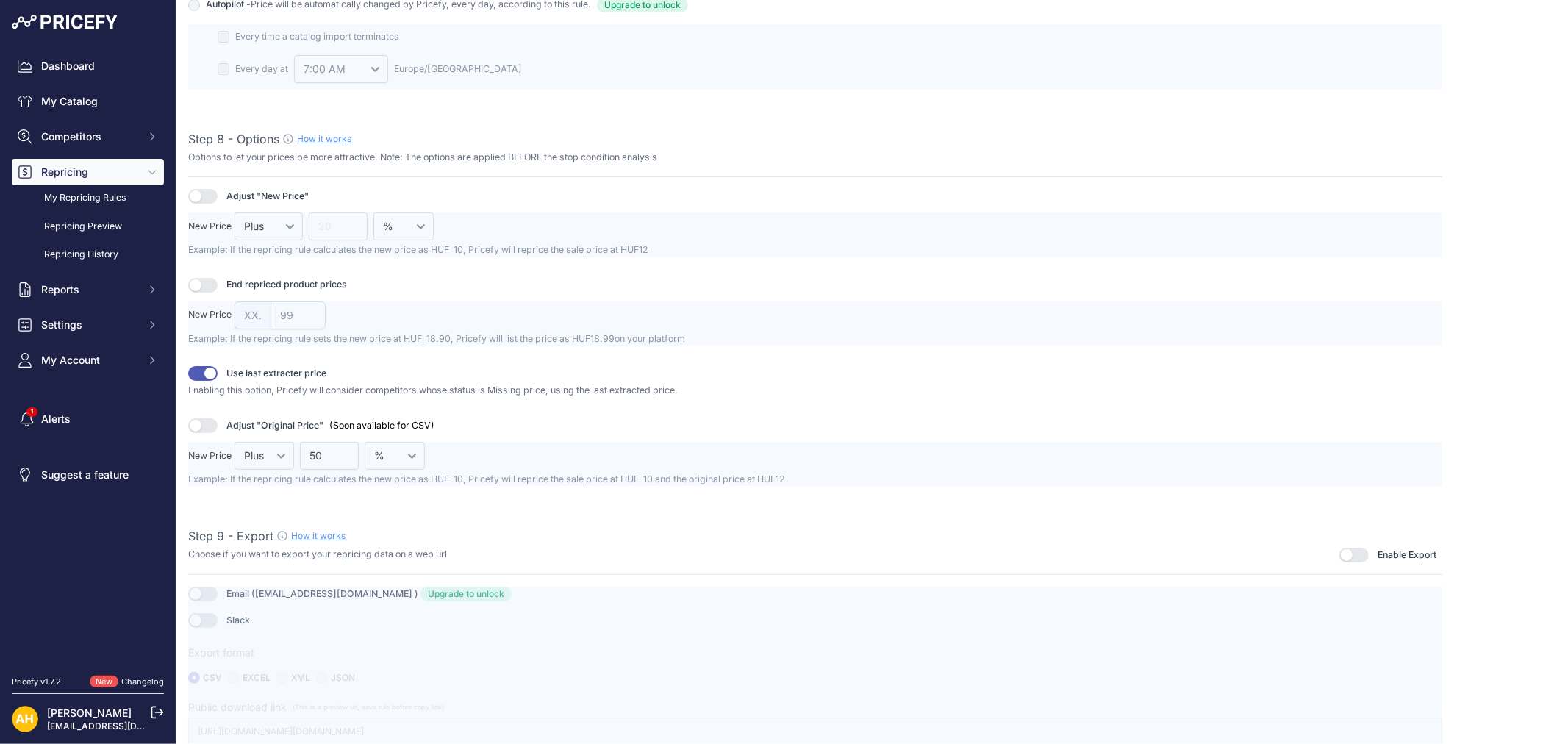
click at [196, 589] on div at bounding box center [815, 665] width 1255 height 159
click at [456, 591] on div at bounding box center [815, 665] width 1255 height 159
click at [194, 619] on div at bounding box center [815, 665] width 1255 height 159
click at [203, 620] on div at bounding box center [815, 665] width 1255 height 159
click at [419, 592] on div at bounding box center [815, 665] width 1255 height 159
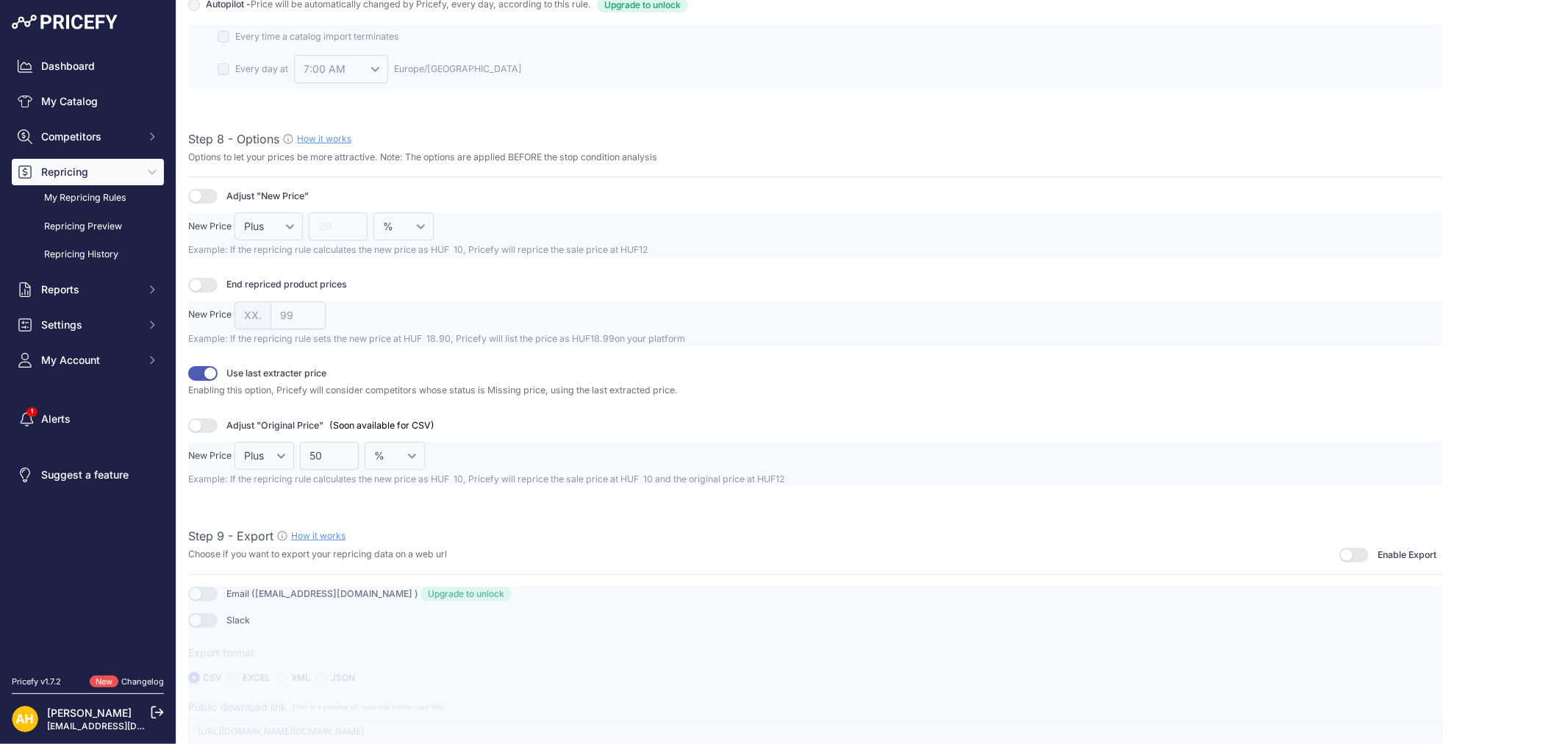
click at [423, 590] on div at bounding box center [815, 665] width 1255 height 159
click at [1339, 548] on button "button" at bounding box center [1354, 555] width 30 height 14
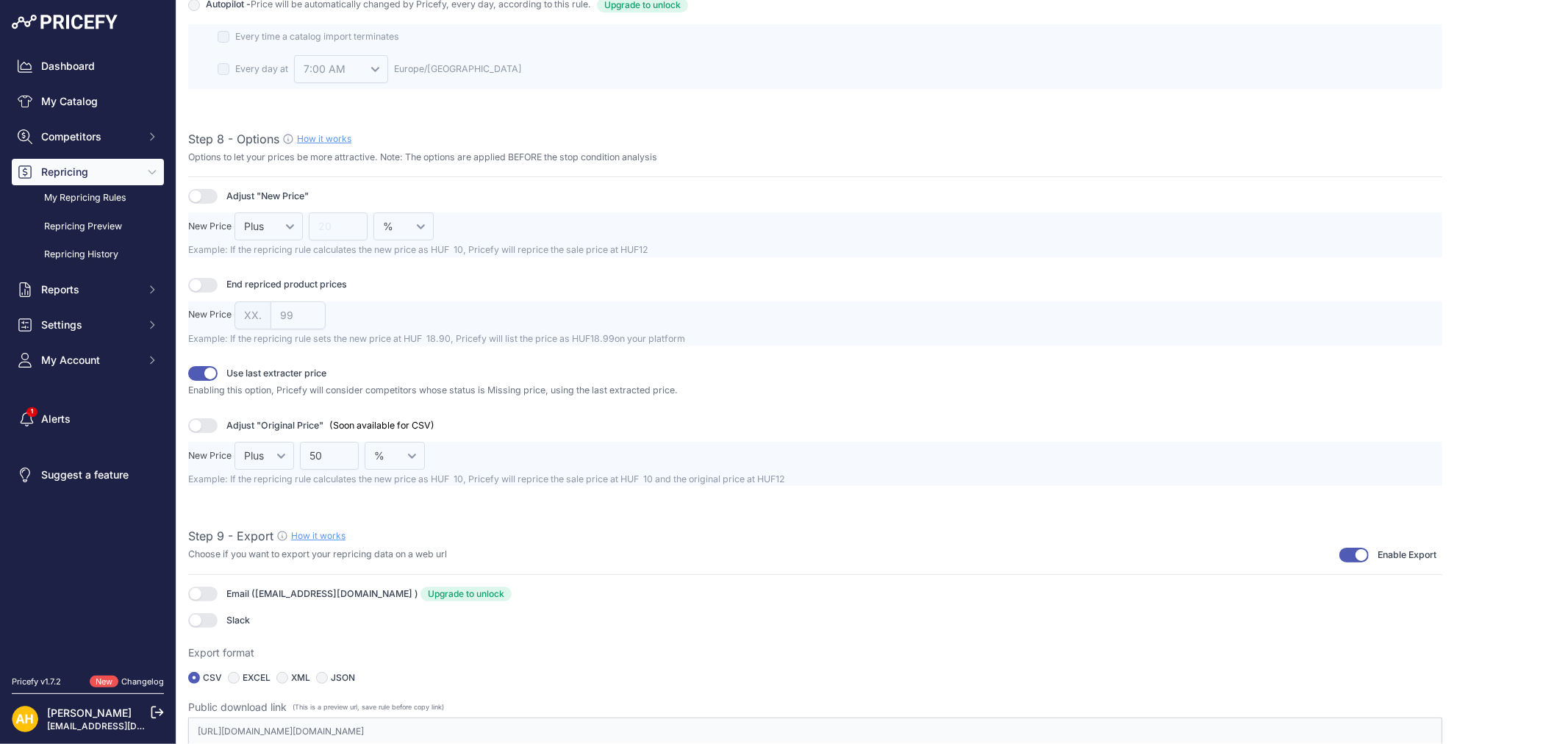
click at [209, 588] on button "button" at bounding box center [203, 593] width 30 height 14
click at [434, 592] on link "Upgrade to unlock" at bounding box center [465, 593] width 91 height 14
click at [236, 673] on input "radio" at bounding box center [234, 678] width 12 height 12
radio input "true"
type input "https://s3.us-west-2.amazonaws.com/download.pricefy.io/exports/repricing/4534-8…"
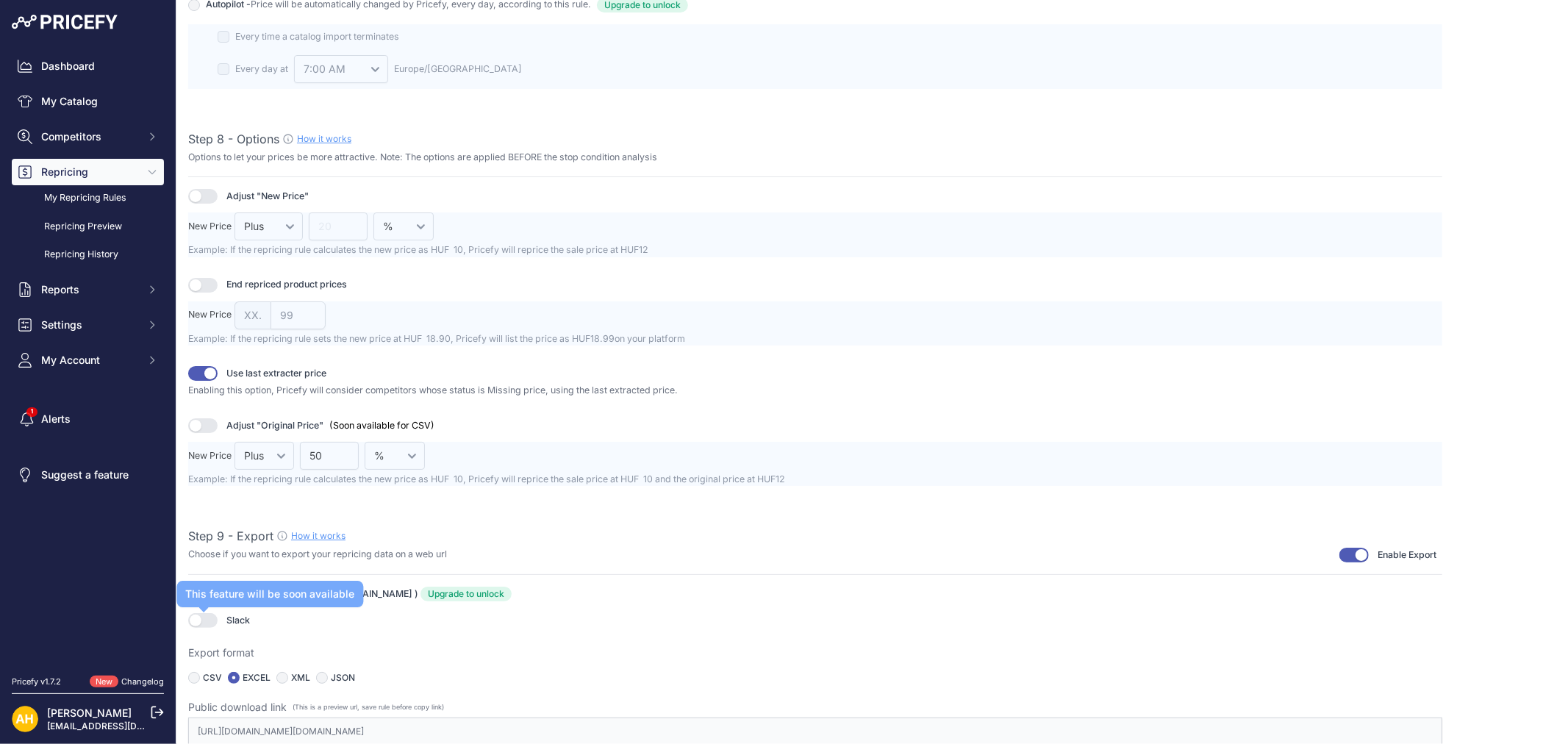
click at [196, 618] on button "button" at bounding box center [203, 620] width 30 height 14
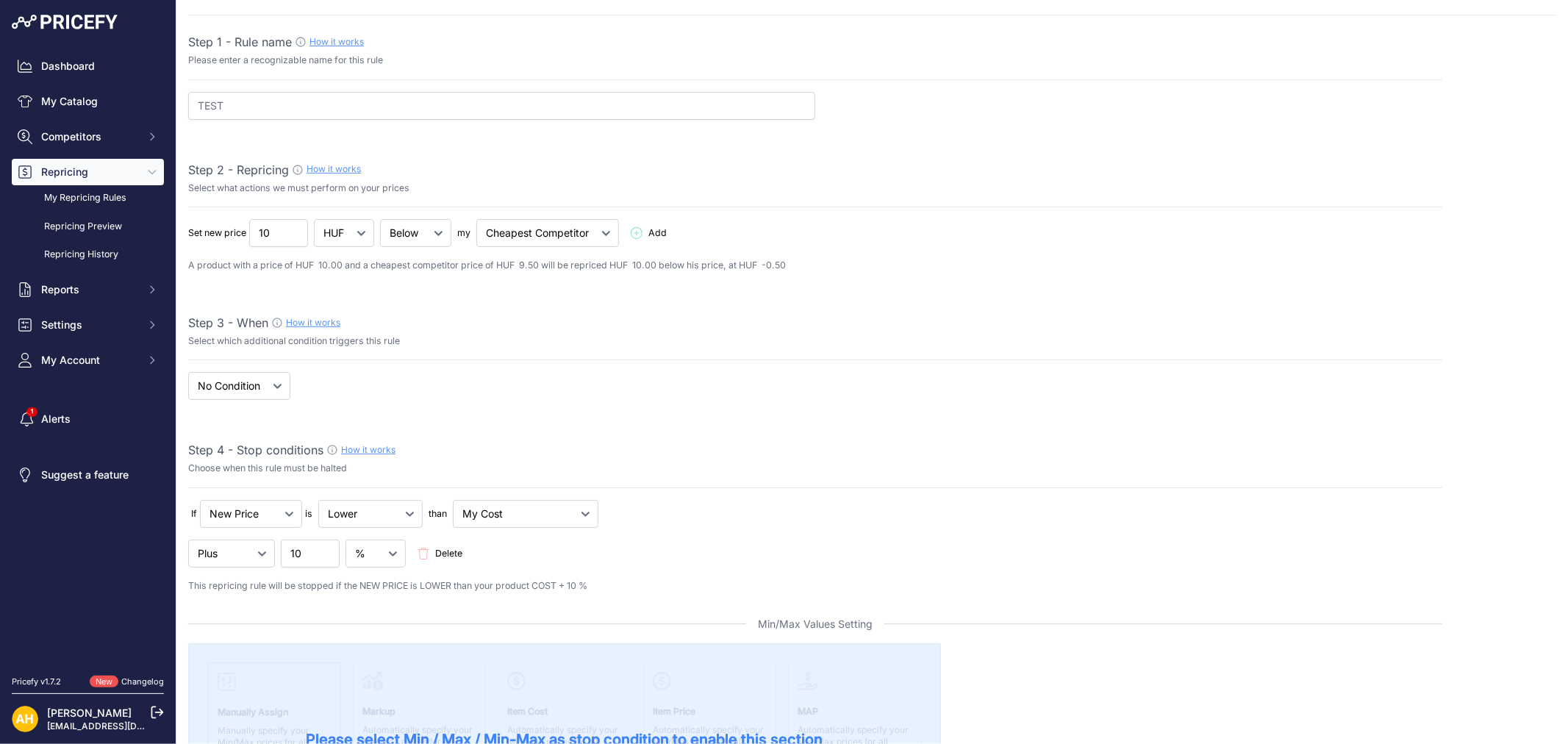
scroll to position [0, 0]
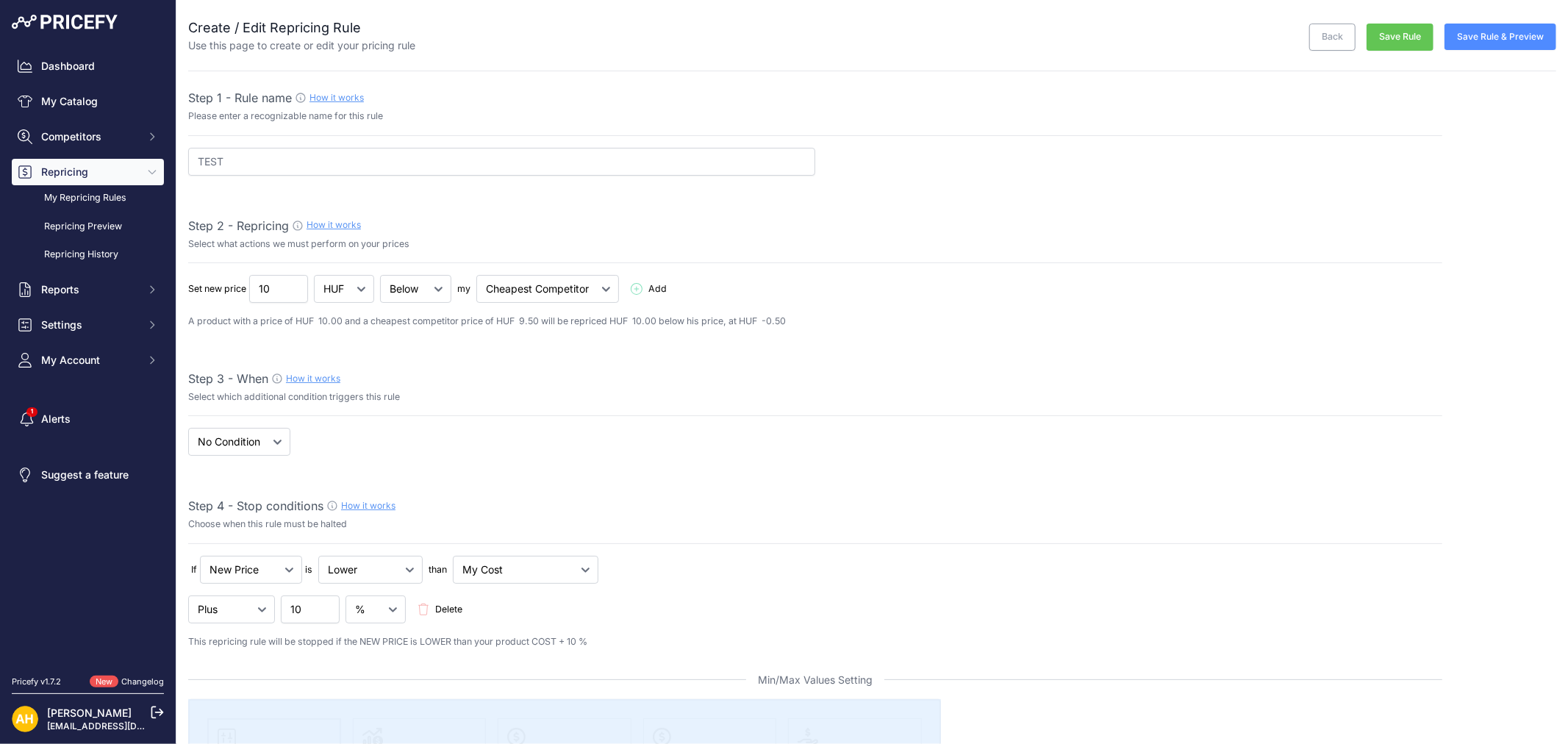
click at [663, 289] on span "Add" at bounding box center [657, 289] width 18 height 14
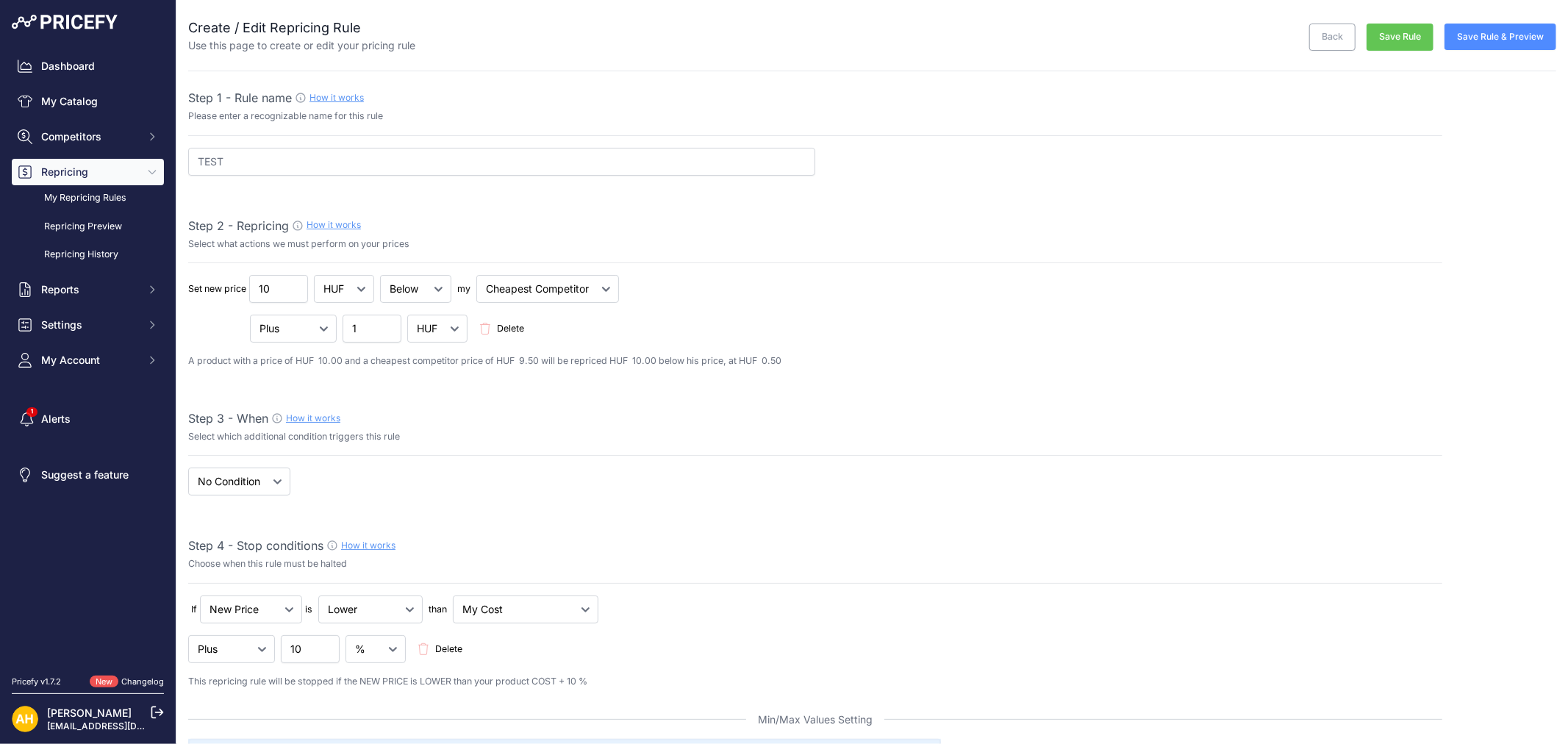
click at [520, 328] on span "Delete" at bounding box center [510, 329] width 27 height 14
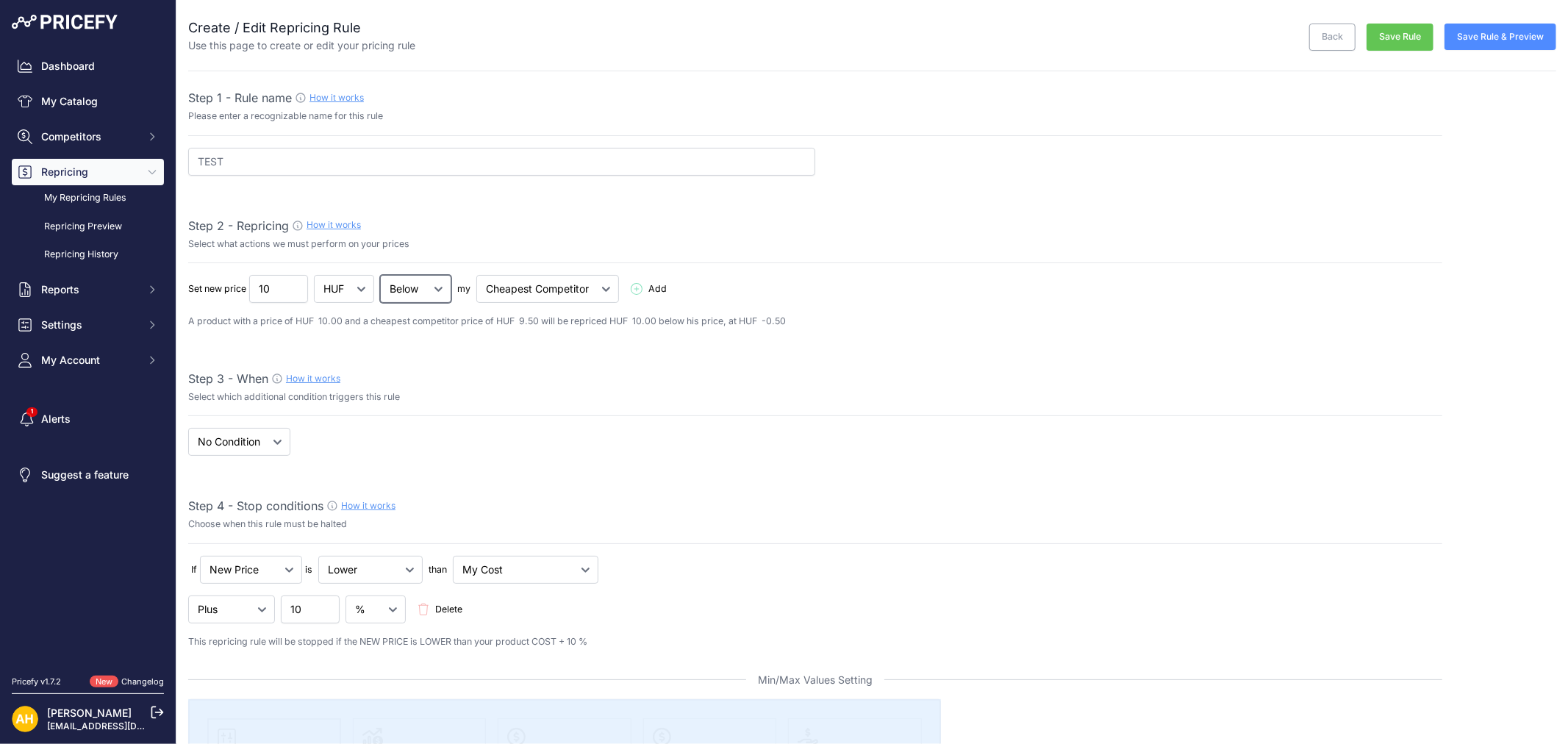
click at [413, 286] on select "Below Above Equal" at bounding box center [415, 288] width 71 height 28
click at [544, 290] on select "Cheapest Competitor Highest Competitor" at bounding box center [548, 288] width 142 height 28
type input "9.99"
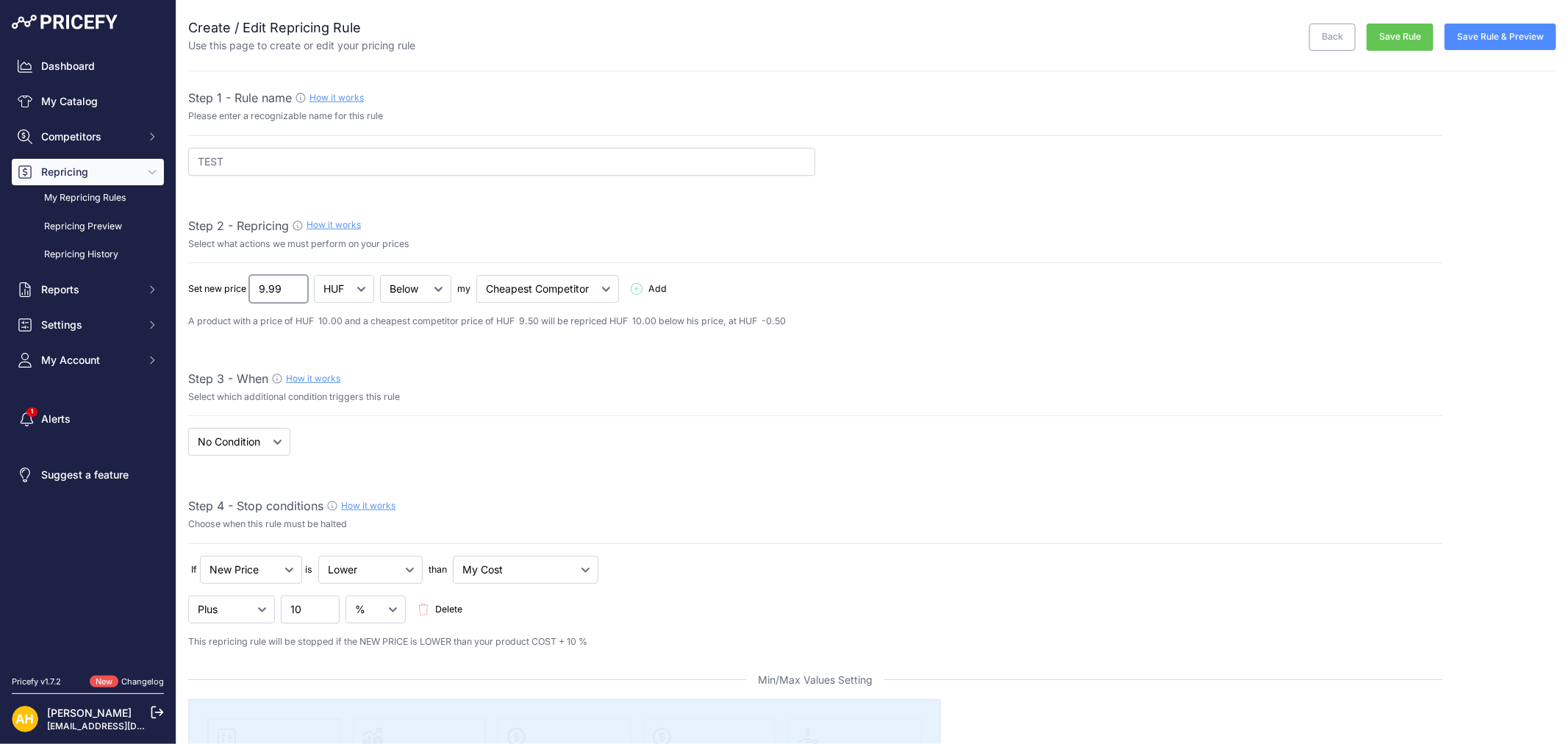
click at [289, 291] on input "9.99" at bounding box center [278, 288] width 59 height 28
click at [363, 289] on select "HUF %" at bounding box center [344, 288] width 61 height 28
select select "percentage"
click at [314, 275] on select "HUF %" at bounding box center [344, 288] width 61 height 28
click at [285, 289] on input "9.99" at bounding box center [278, 288] width 59 height 28
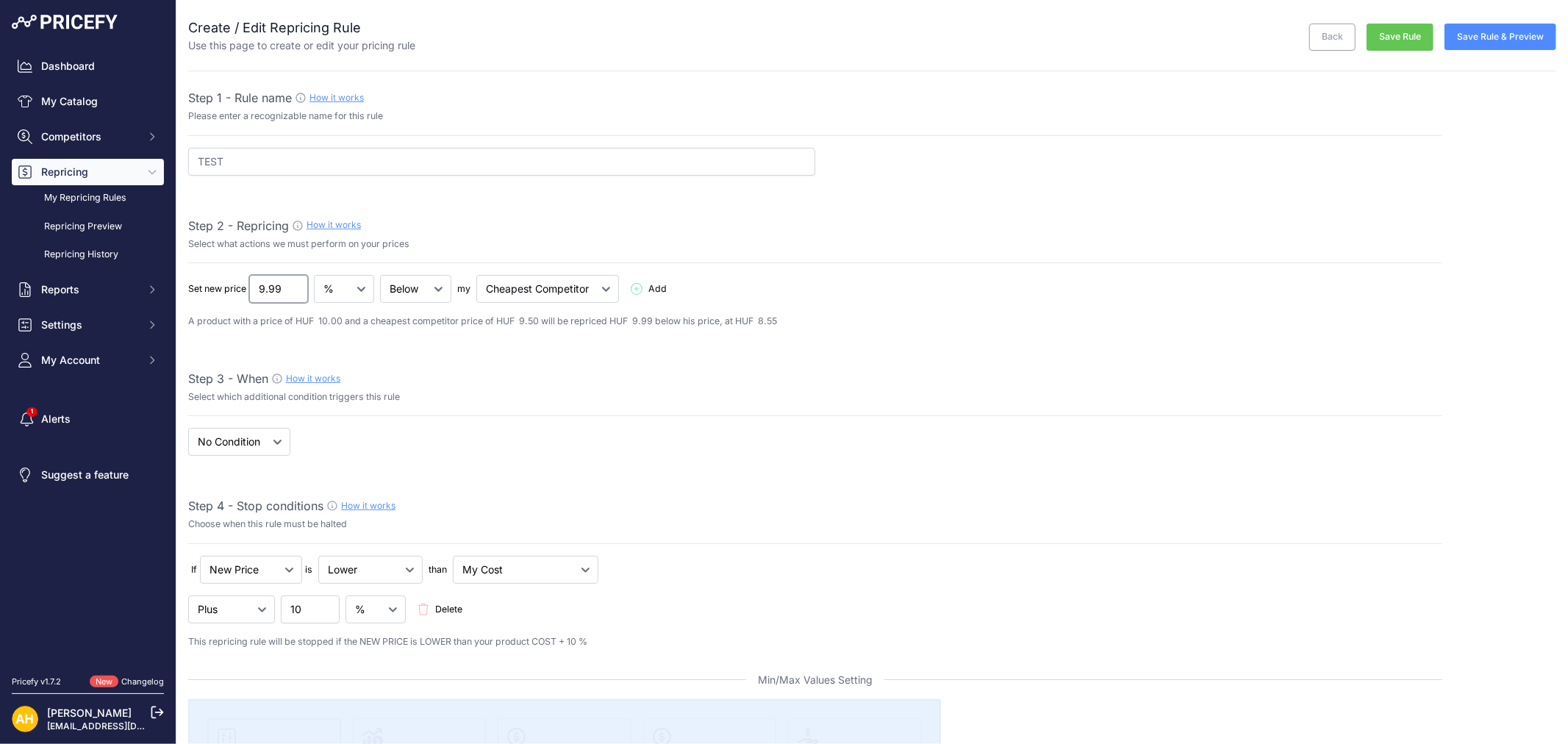
drag, startPoint x: 283, startPoint y: 292, endPoint x: 236, endPoint y: 294, distance: 47.0
click at [236, 294] on div "Set new price 9.99 HUF % Below Add" at bounding box center [815, 288] width 1255 height 28
type input "10"
click at [355, 289] on select "HUF %" at bounding box center [344, 288] width 61 height 28
select select "fixed"
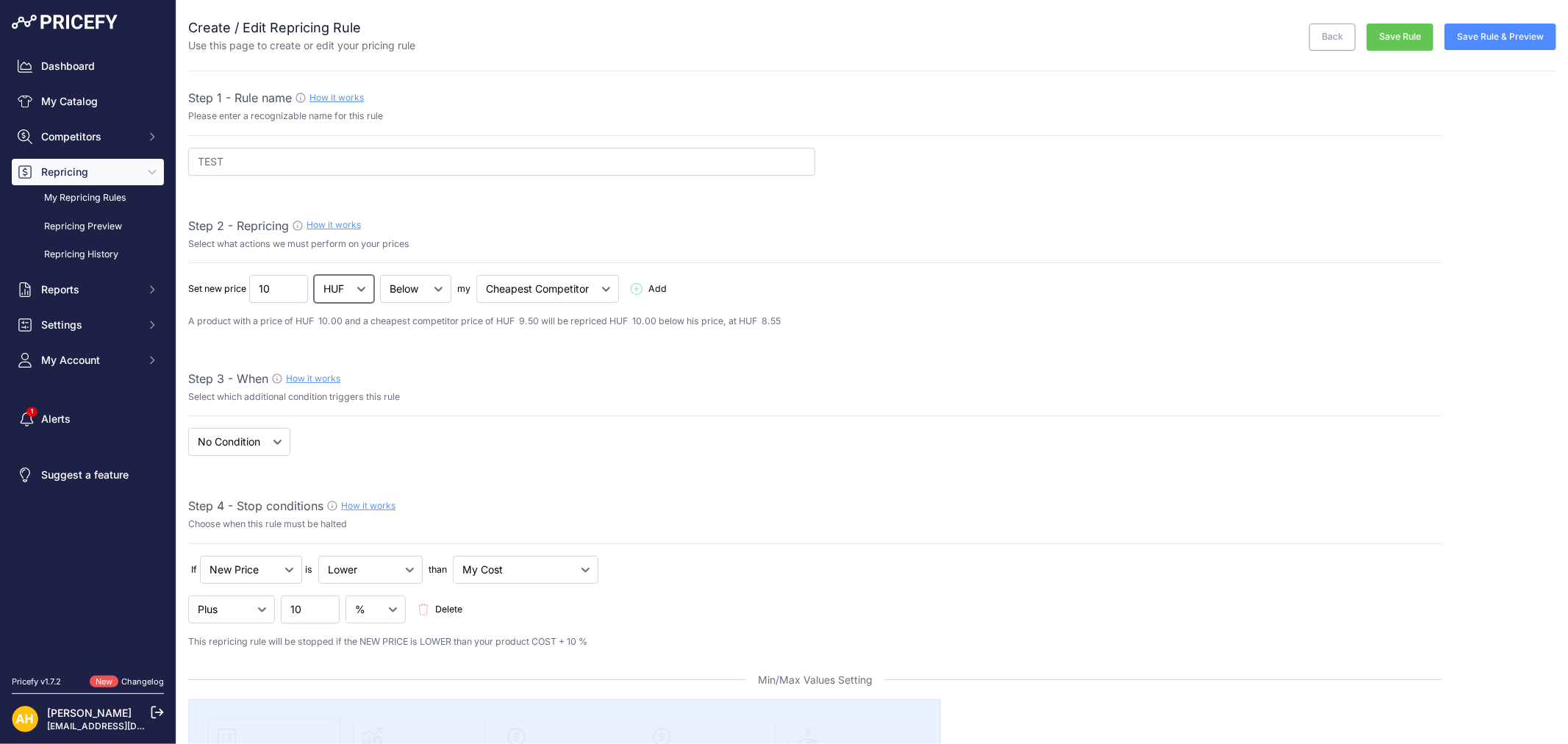
click at [314, 275] on select "HUF %" at bounding box center [344, 288] width 61 height 28
click at [411, 327] on p "A product with a price of HUF 10.00 and a cheapest competitor price of HUF 9.50…" at bounding box center [815, 321] width 1255 height 14
click at [1398, 37] on button "Save Rule" at bounding box center [1401, 37] width 67 height 27
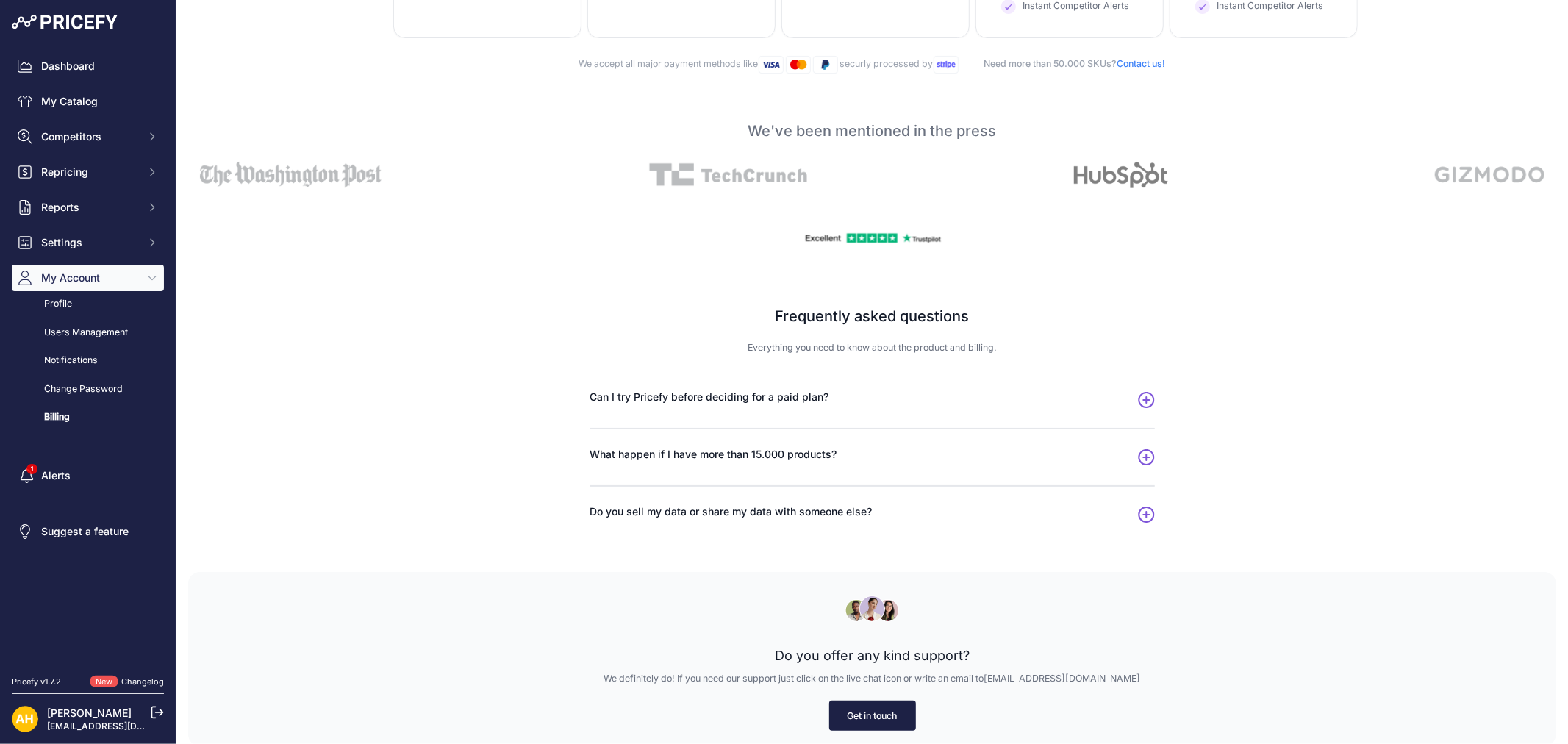
scroll to position [655, 0]
click at [1150, 454] on div "Frequently asked questions Everything you need to know about the product and bi…" at bounding box center [872, 413] width 941 height 314
click at [1138, 455] on icon "button" at bounding box center [1147, 455] width 17 height 16
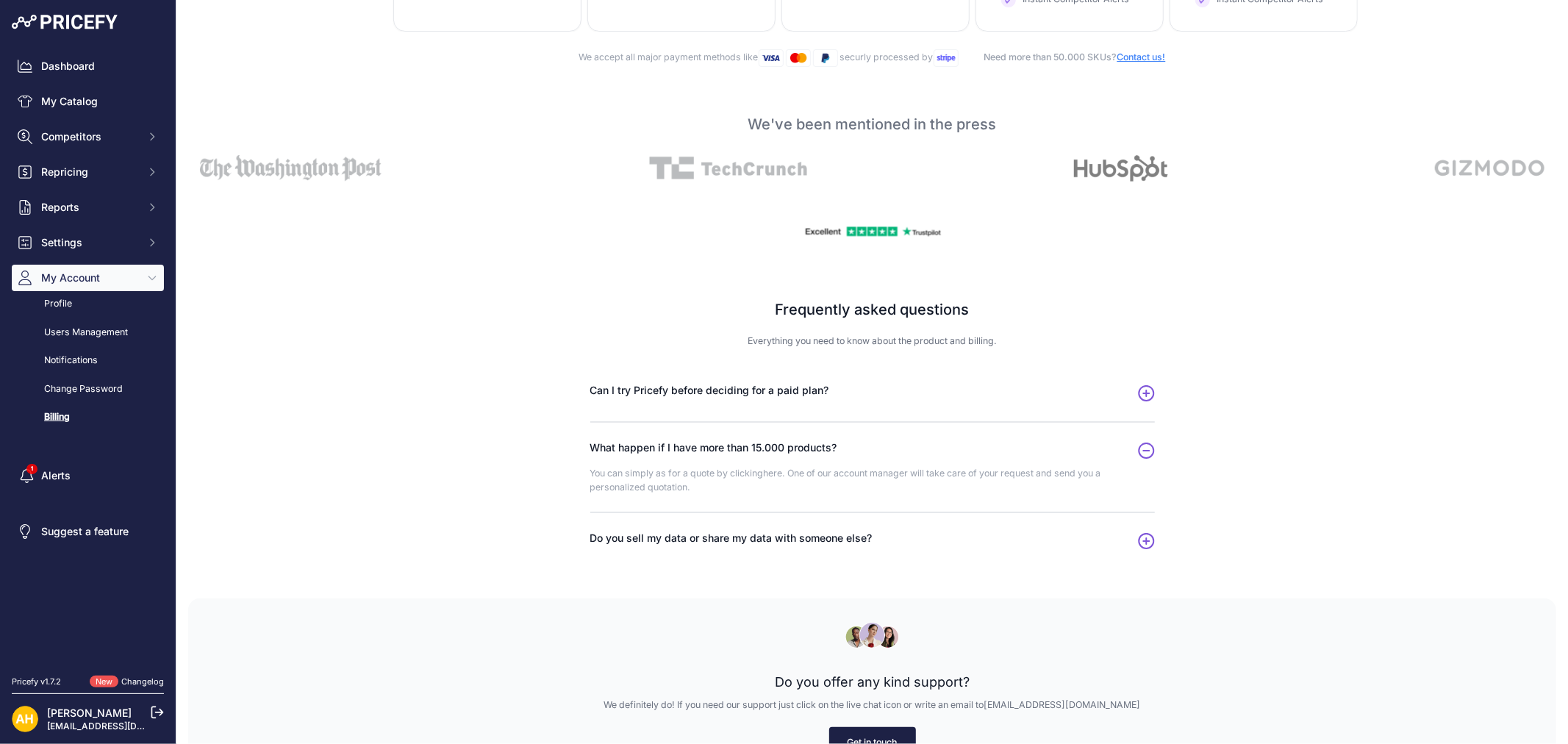
scroll to position [687, 0]
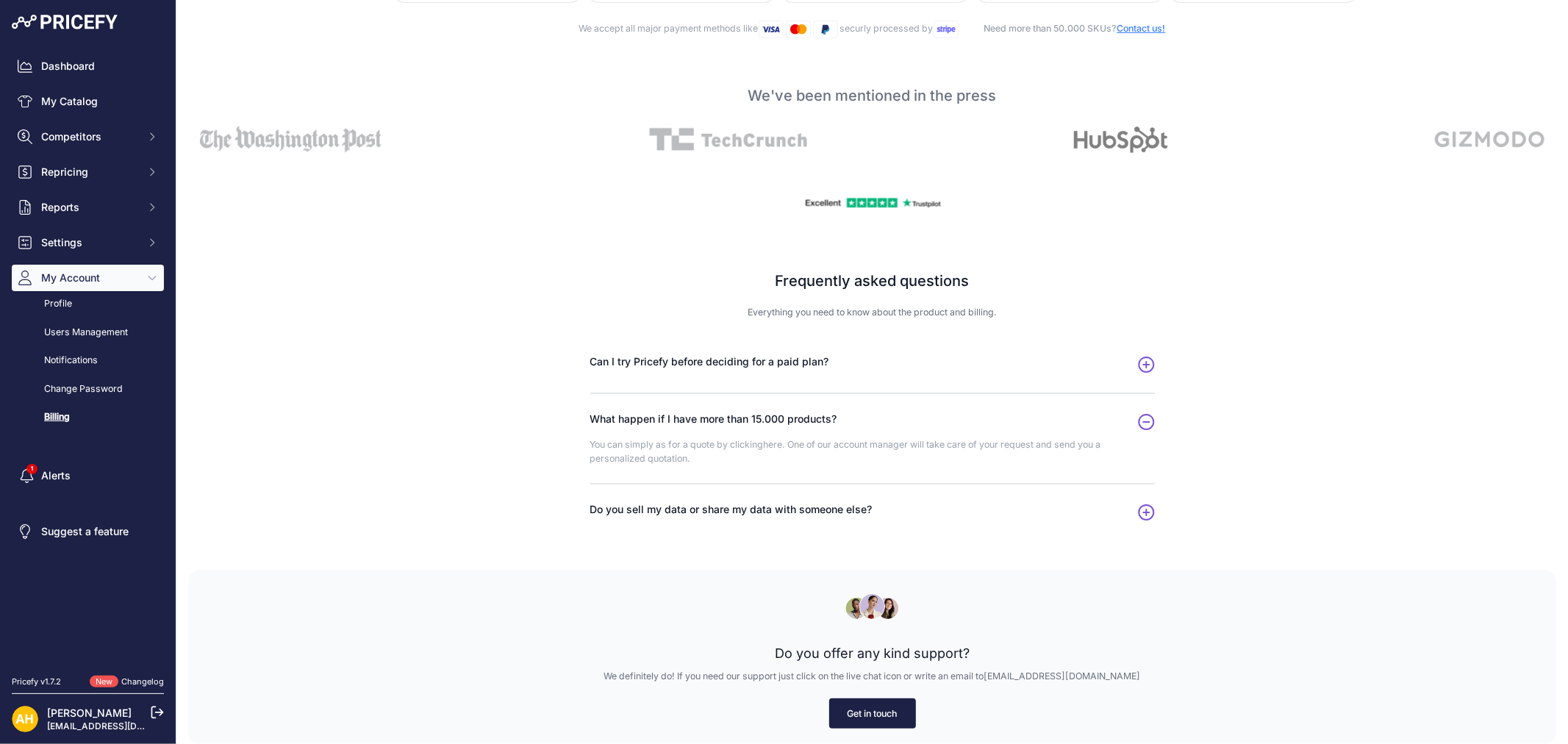
click at [870, 706] on link "Get in touch" at bounding box center [873, 712] width 87 height 30
click at [860, 710] on link "Get in touch" at bounding box center [873, 712] width 87 height 30
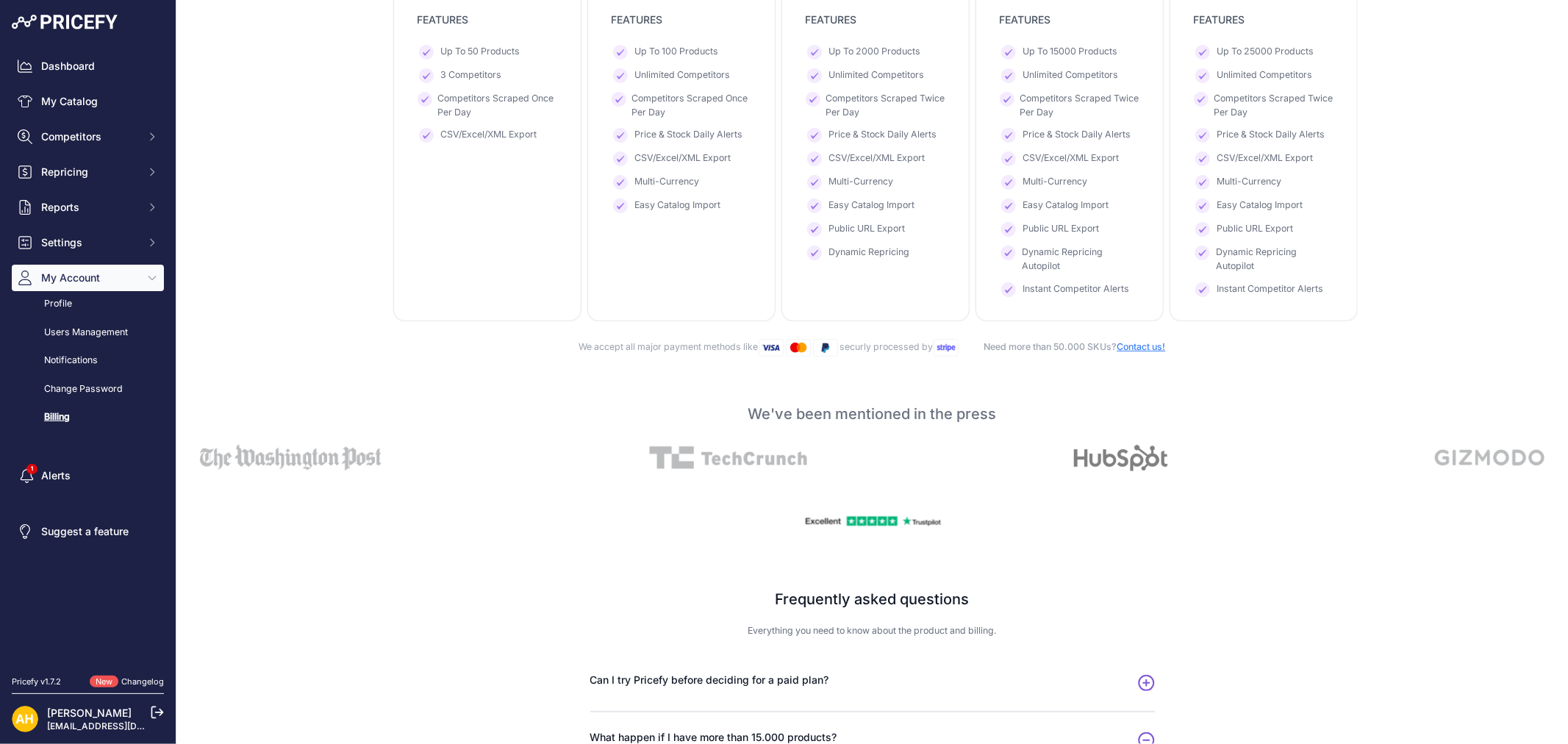
scroll to position [0, 0]
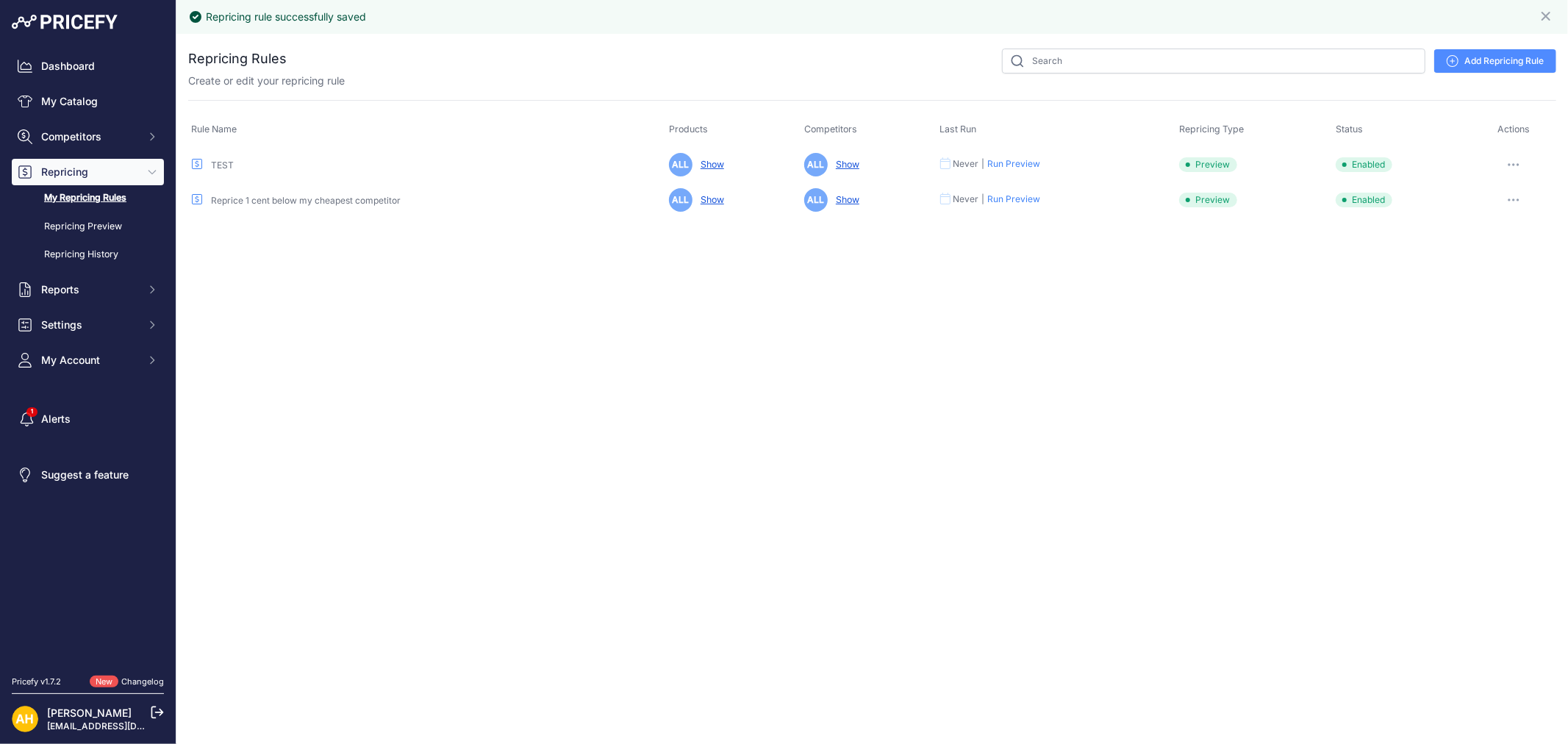
click at [218, 161] on link "TEST" at bounding box center [222, 164] width 23 height 11
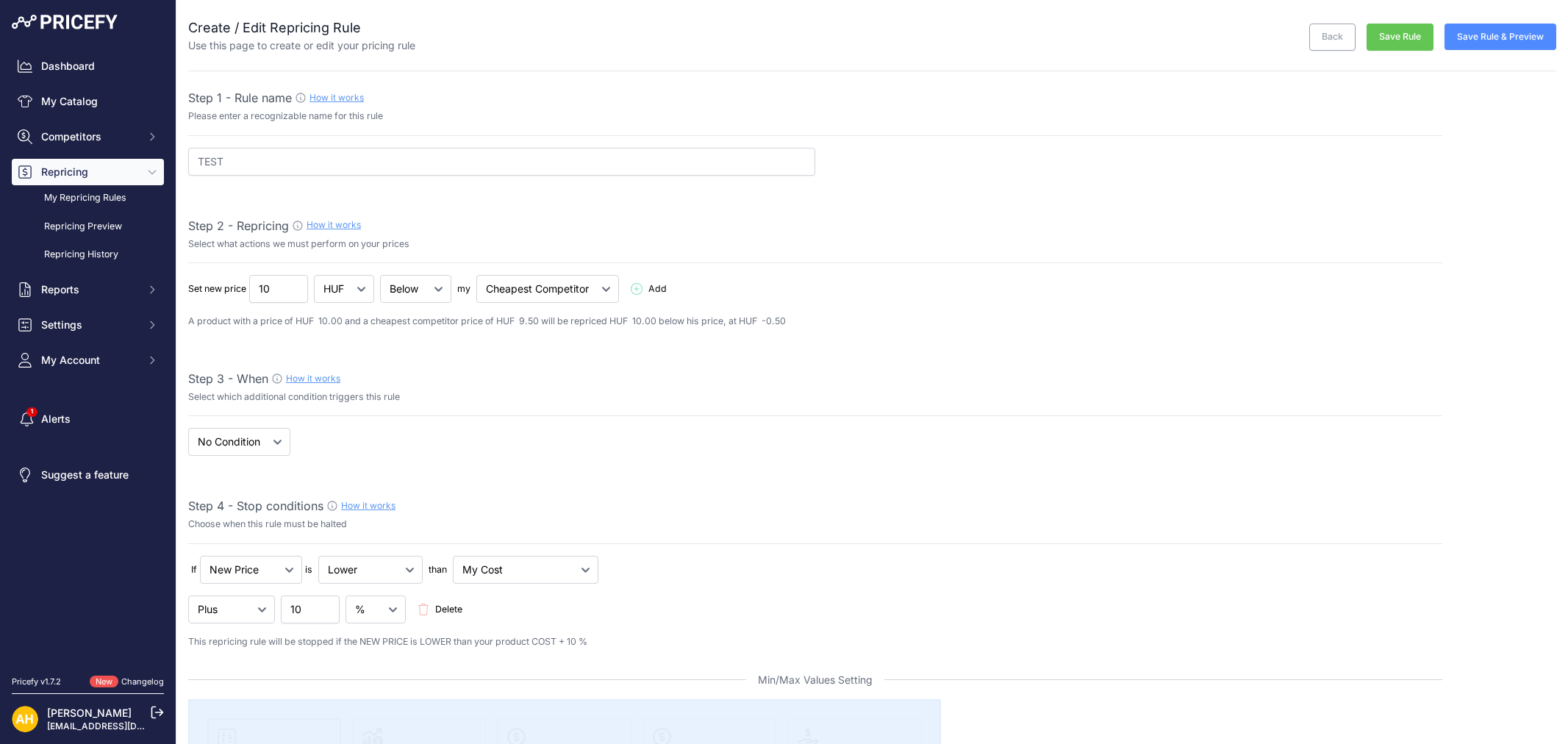
select select "7"
click at [1525, 37] on button "Save Rule & Preview" at bounding box center [1501, 37] width 112 height 27
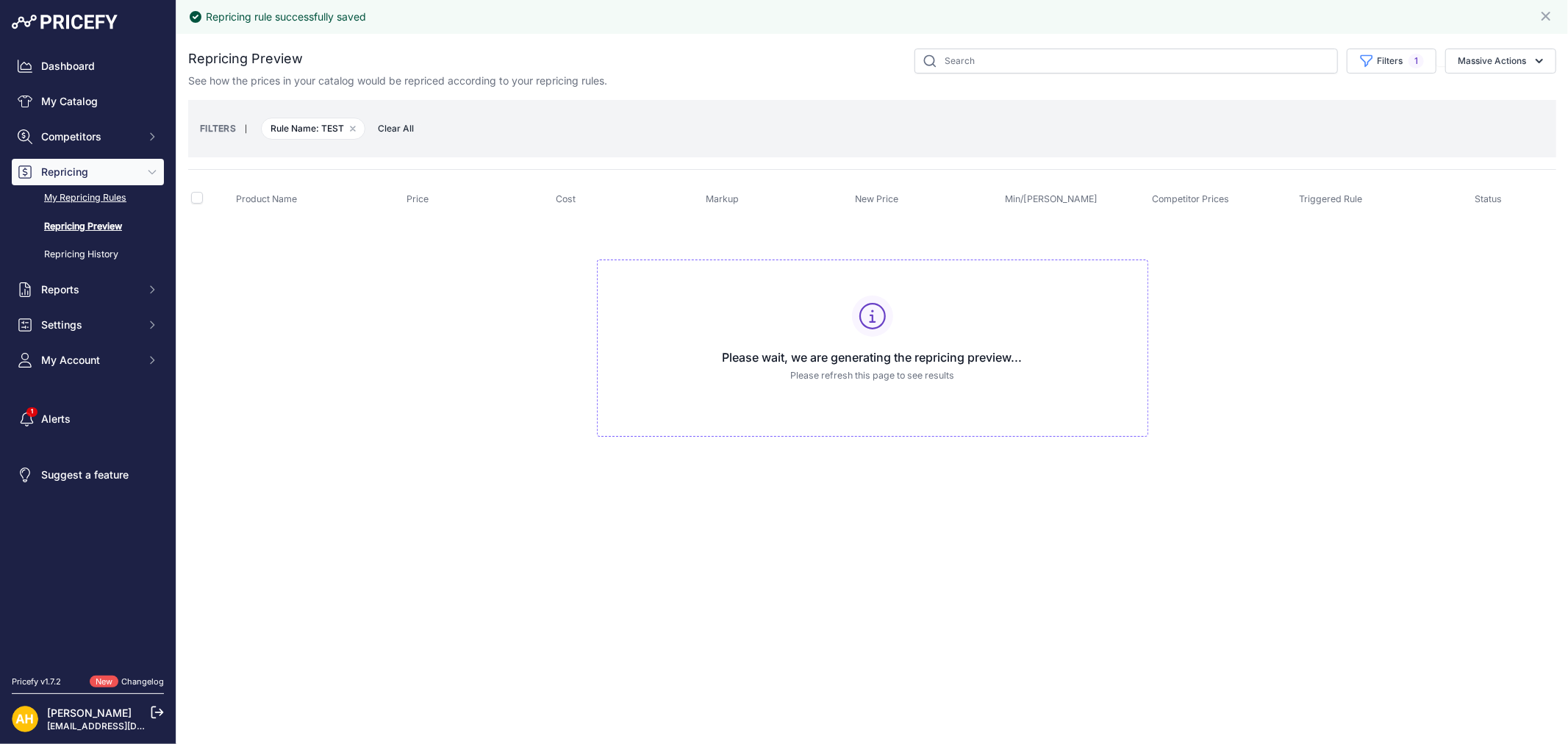
click at [76, 189] on link "My Repricing Rules" at bounding box center [87, 198] width 152 height 26
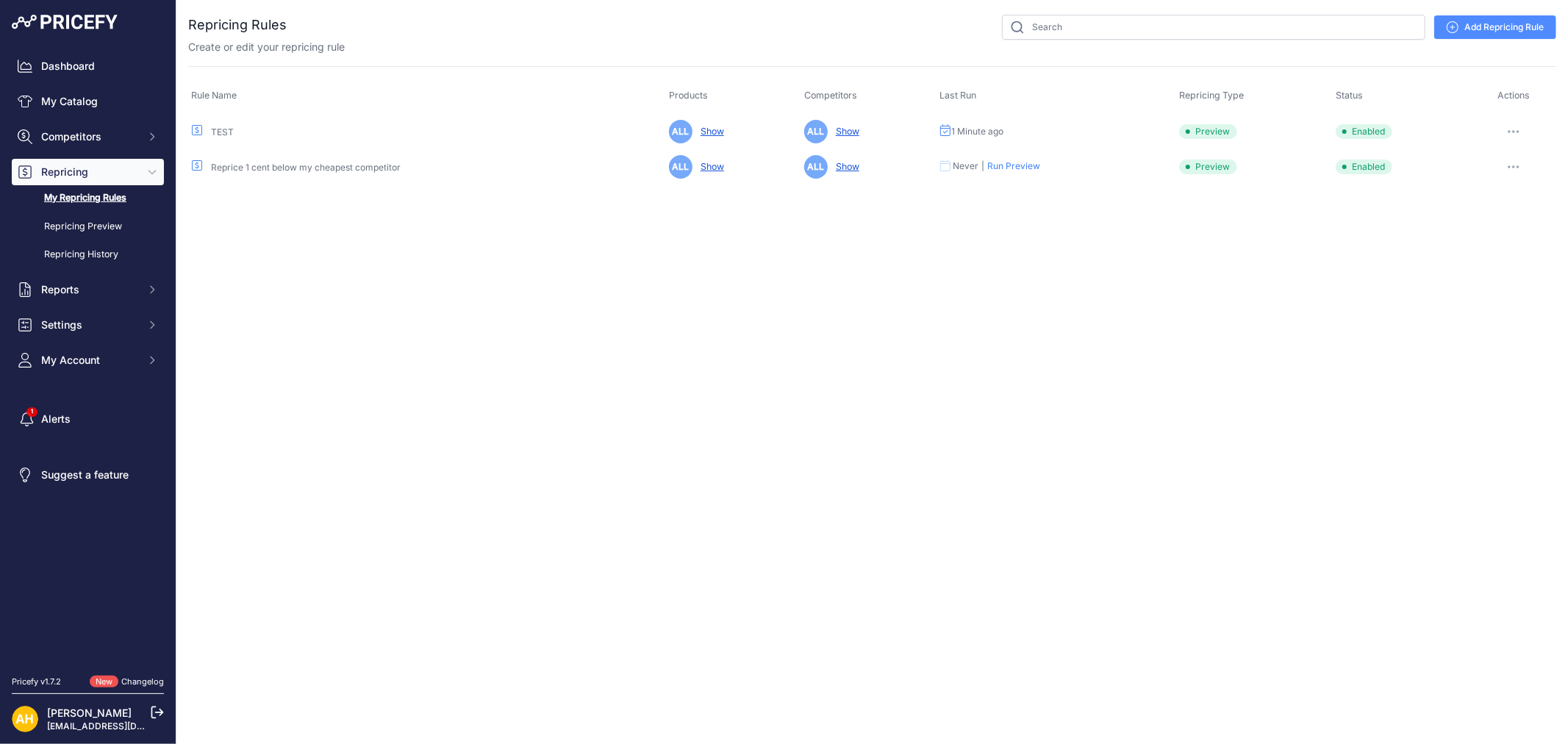
click at [715, 130] on link "Show" at bounding box center [709, 131] width 30 height 11
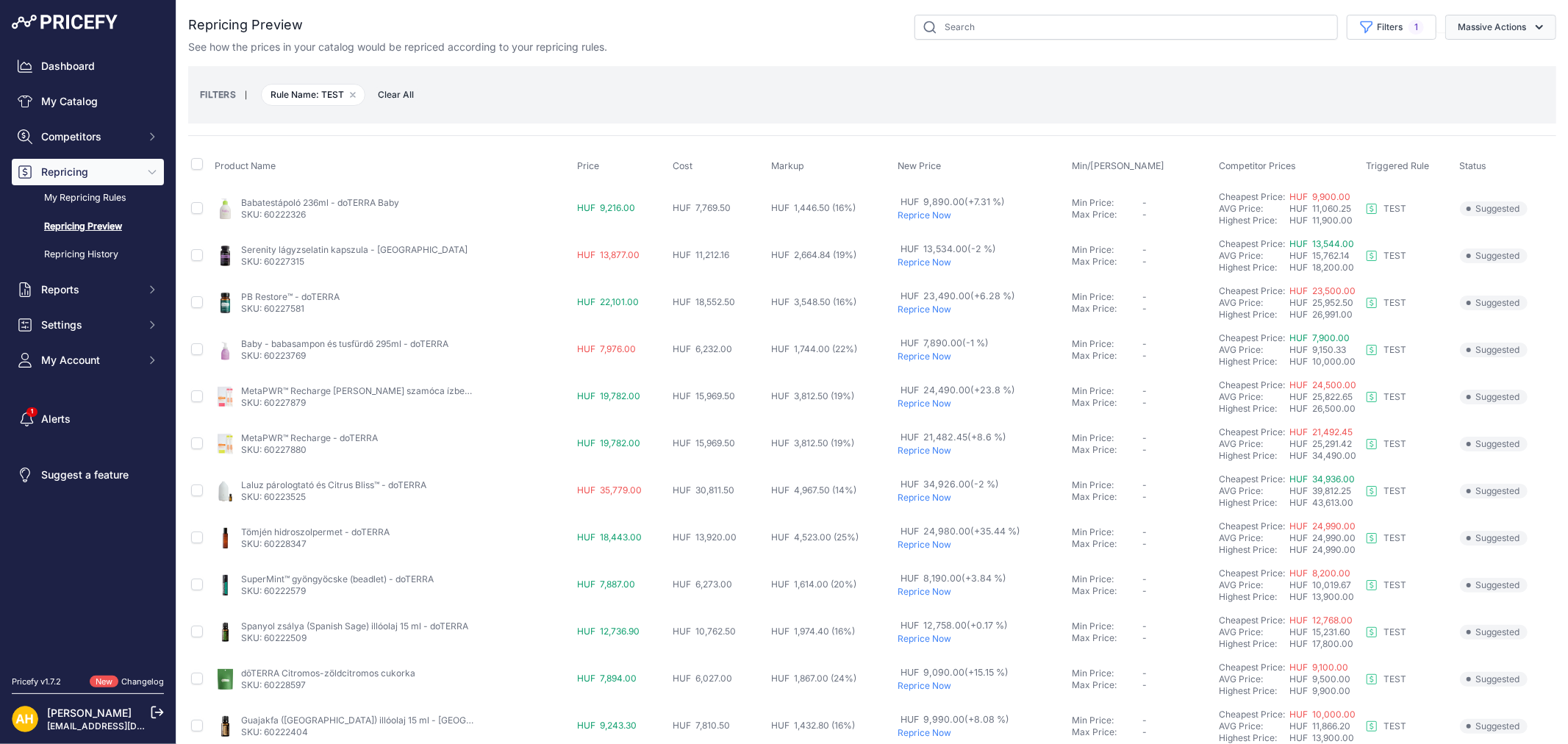
click at [1505, 28] on button "Massive Actions" at bounding box center [1500, 27] width 111 height 25
click at [1331, 99] on div "FILTERS | Rule Name: TEST Remove filter option Clear All" at bounding box center [872, 94] width 1345 height 39
drag, startPoint x: 314, startPoint y: 214, endPoint x: 266, endPoint y: 215, distance: 48.0
click at [266, 215] on p "SKU: 60222326" at bounding box center [320, 214] width 158 height 12
copy link "60222326"
